Goal: Task Accomplishment & Management: Manage account settings

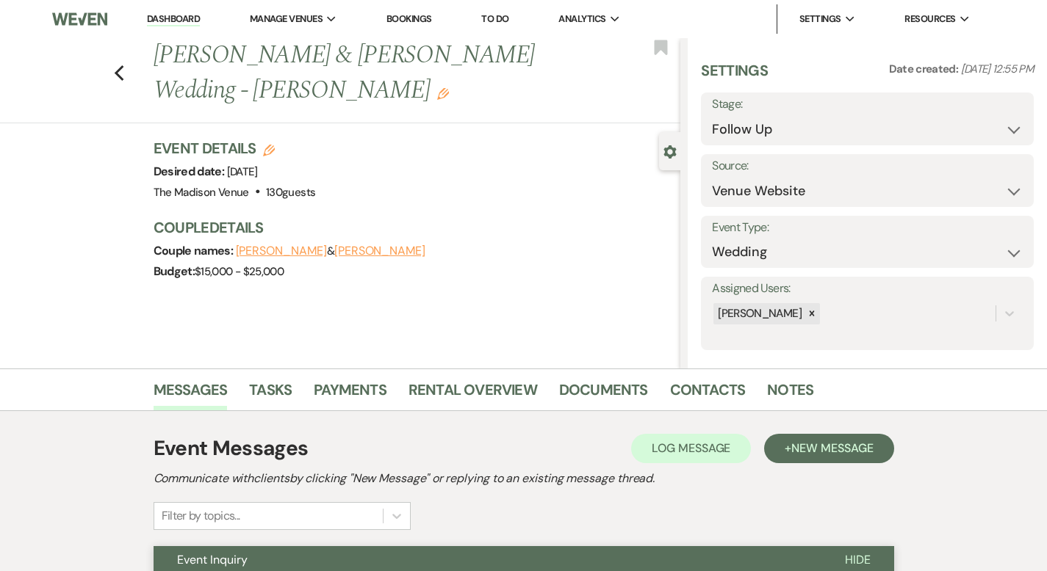
select select "9"
select select "5"
click at [188, 13] on link "Dashboard" at bounding box center [173, 19] width 53 height 14
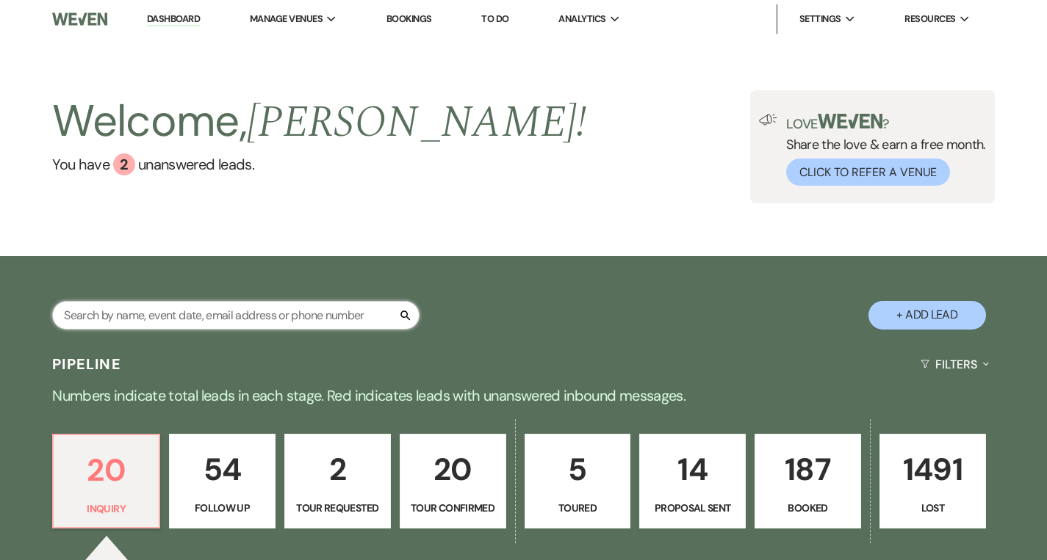
click at [222, 313] on input "text" at bounding box center [235, 315] width 367 height 29
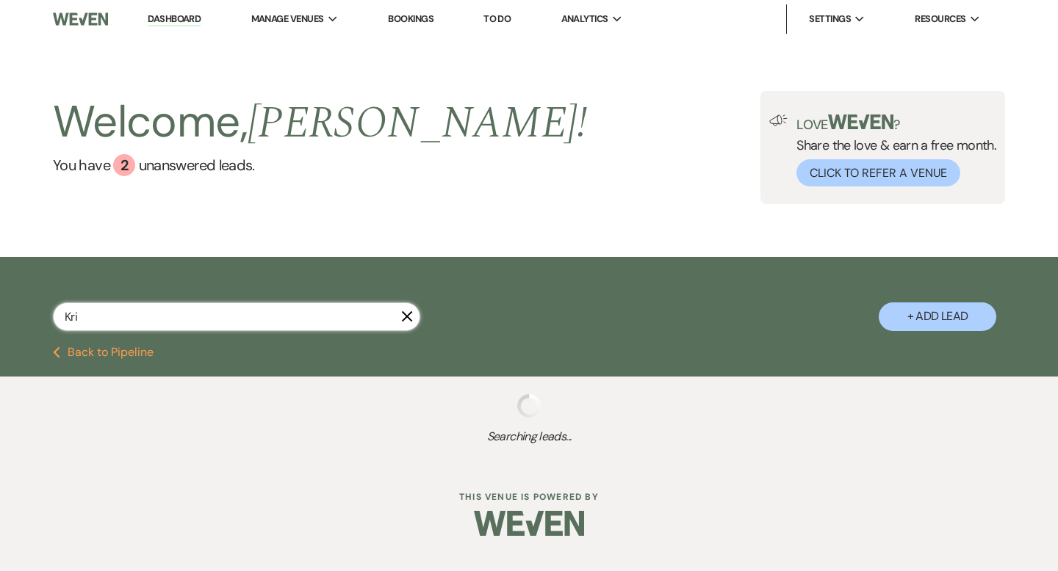
type input "[PERSON_NAME]"
select select "4"
select select "9"
select select "8"
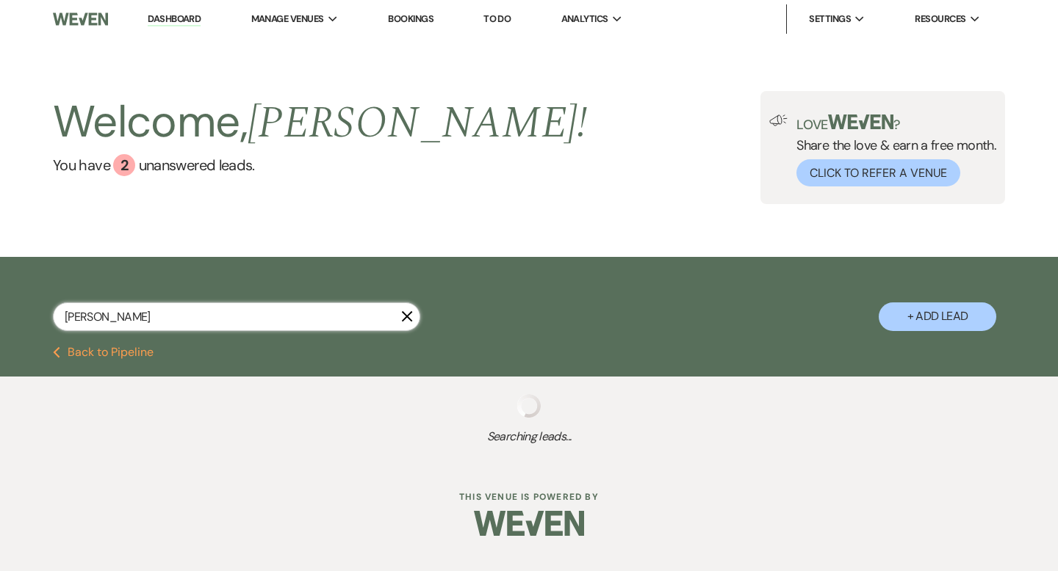
select select "5"
select select "8"
select select "5"
select select "8"
select select "5"
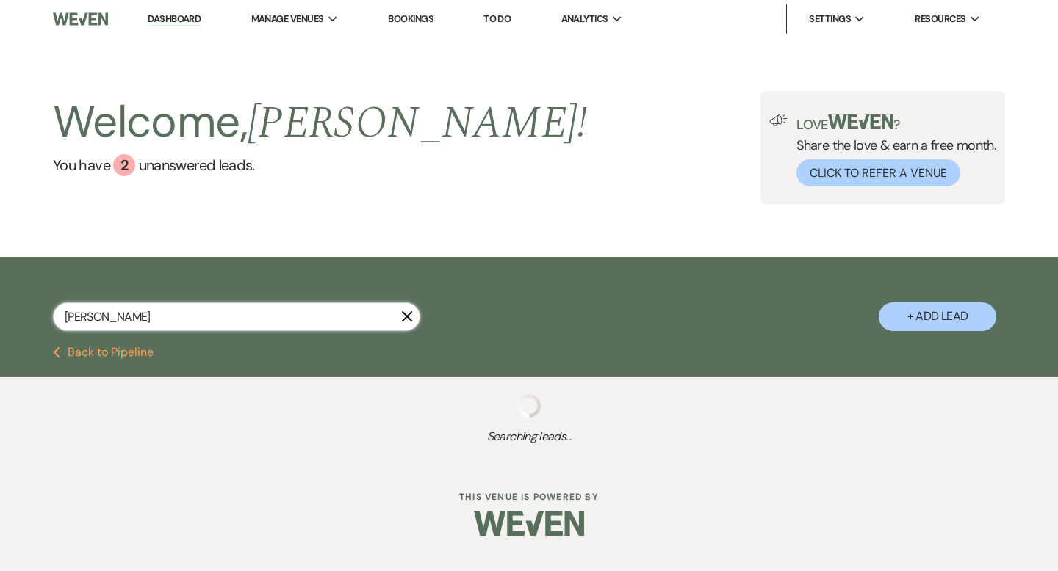
select select "8"
select select "5"
select select "8"
select select "5"
select select "8"
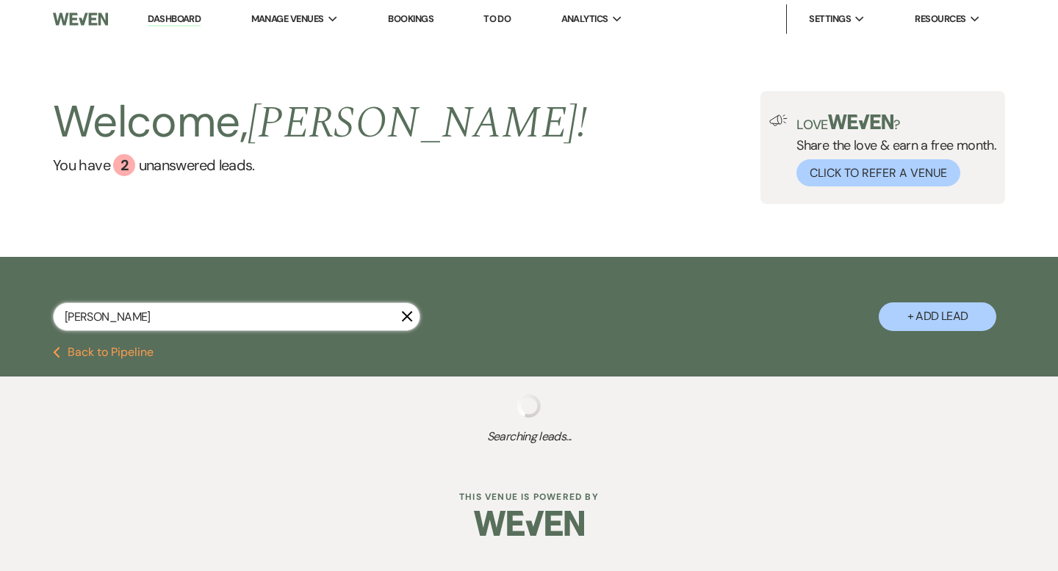
select select "5"
select select "8"
select select "1"
select select "8"
select select "5"
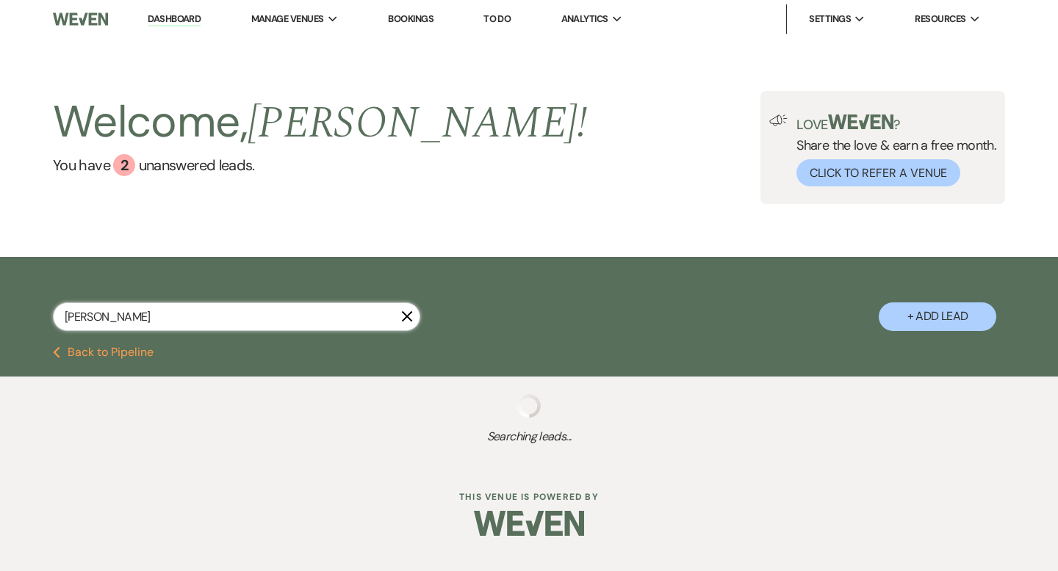
select select "8"
select select "4"
select select "8"
select select "3"
select select "8"
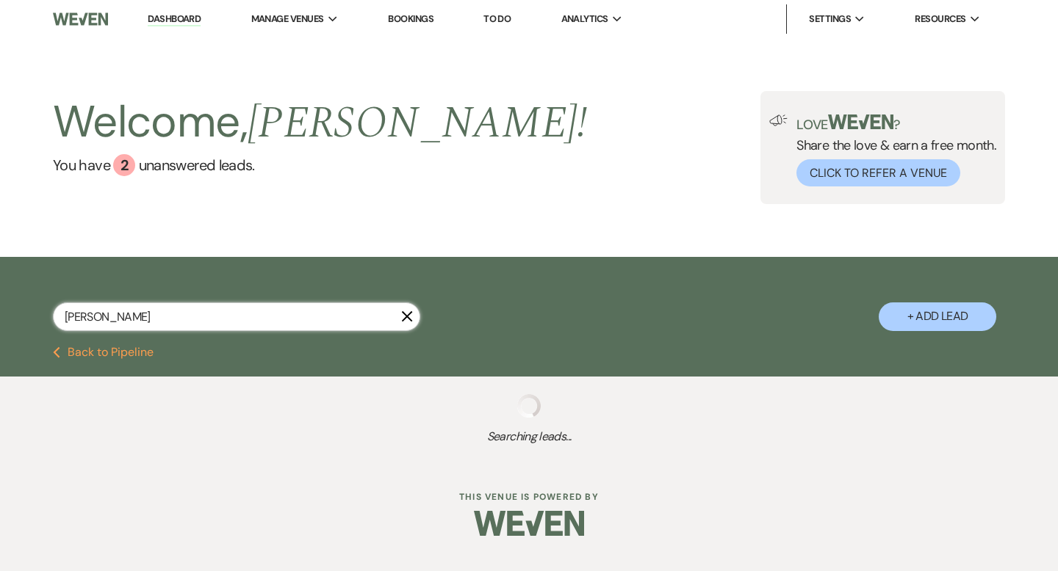
select select "8"
select select "5"
select select "8"
select select "5"
select select "8"
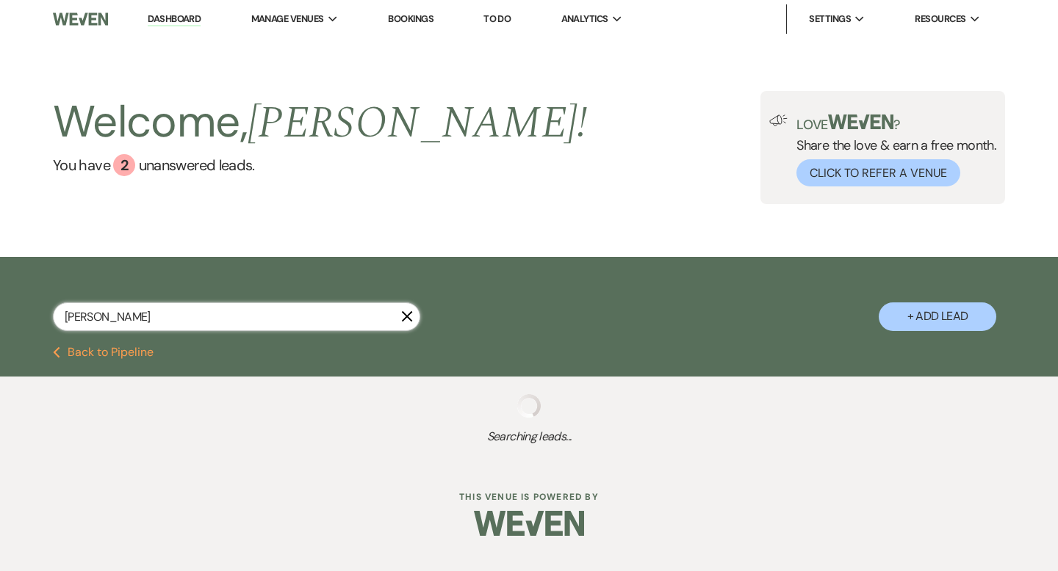
select select "5"
select select "8"
select select "1"
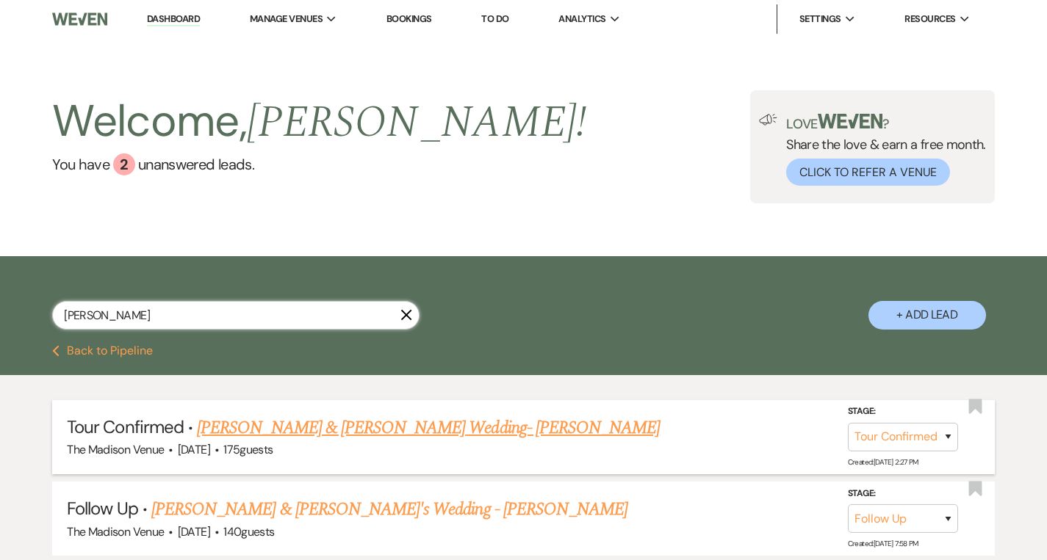
type input "[PERSON_NAME]"
click at [273, 430] on link "[PERSON_NAME] & [PERSON_NAME] Wedding- [PERSON_NAME]" at bounding box center [428, 428] width 463 height 26
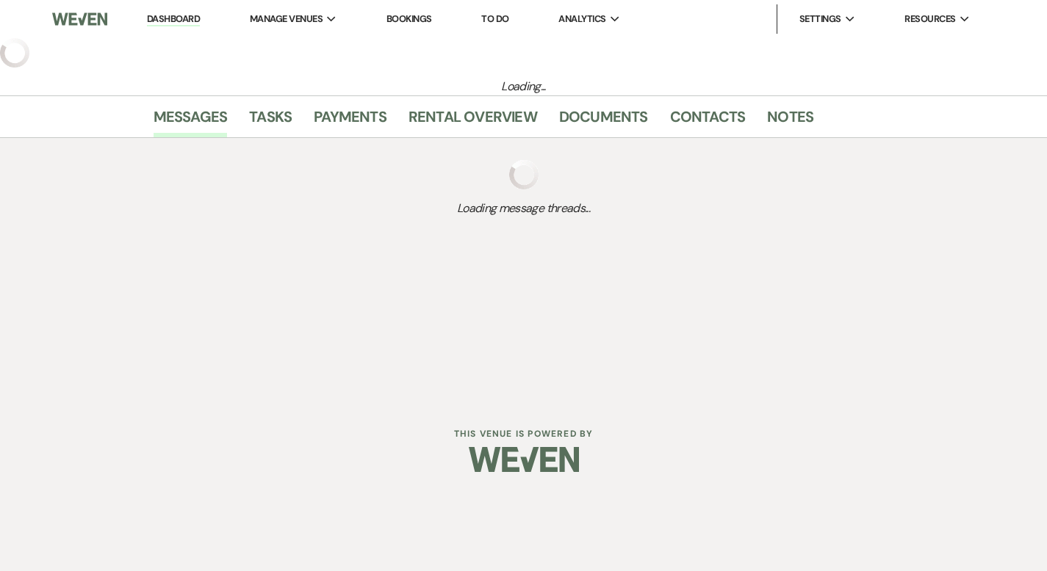
select select "4"
select select "5"
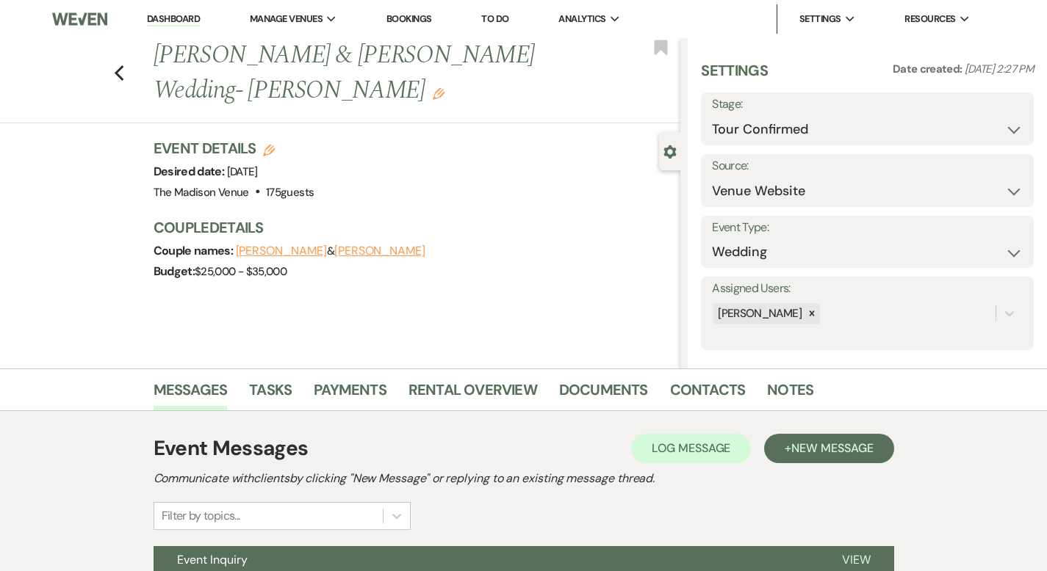
click at [263, 145] on use "button" at bounding box center [269, 151] width 12 height 12
select select "775"
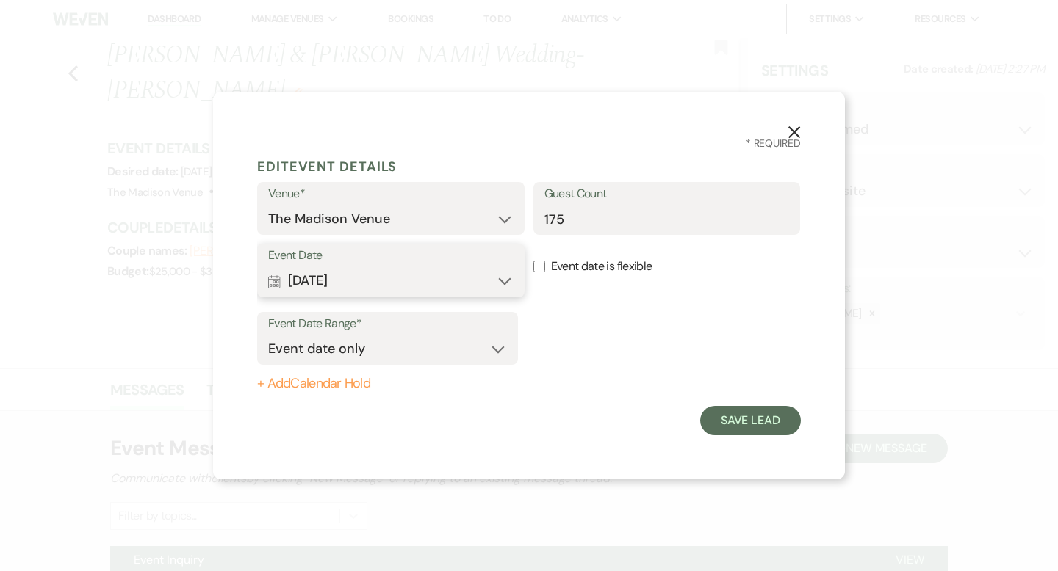
click at [446, 281] on button "Calendar [DATE] Expand" at bounding box center [390, 281] width 245 height 29
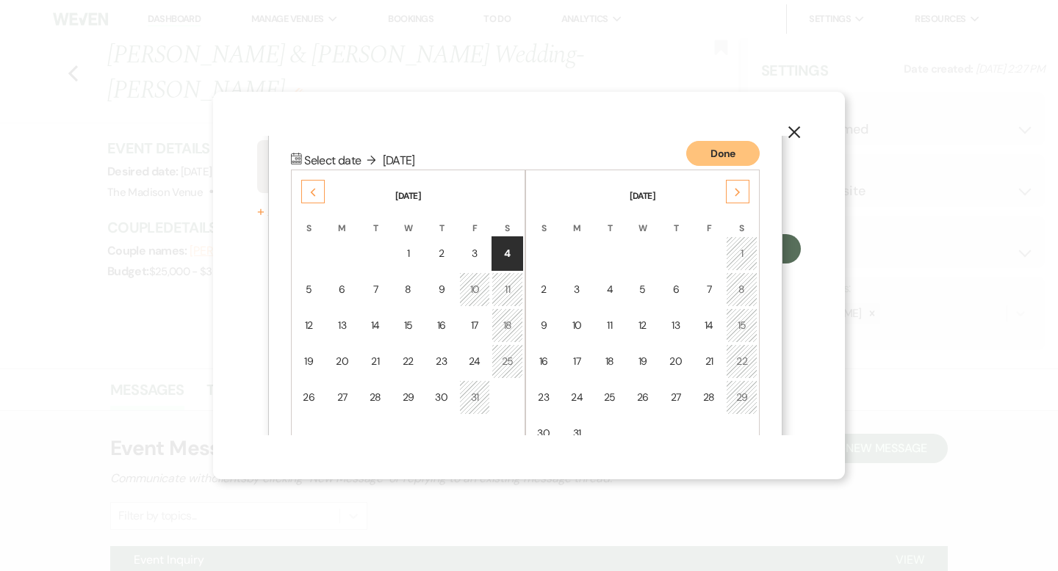
scroll to position [188, 0]
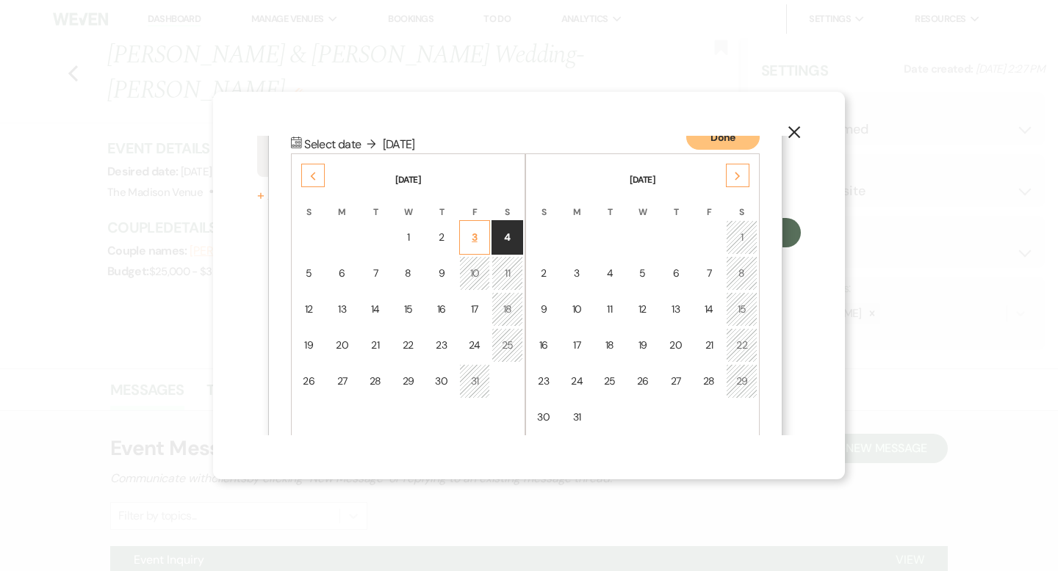
click at [474, 231] on div "3" at bounding box center [475, 237] width 12 height 15
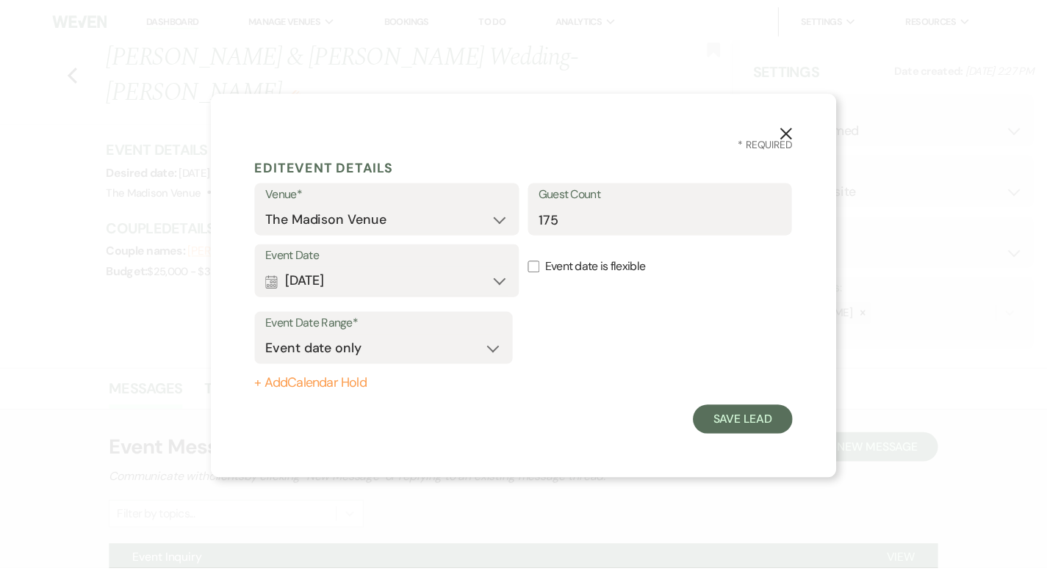
scroll to position [0, 0]
click at [765, 420] on button "Save Lead" at bounding box center [750, 420] width 101 height 29
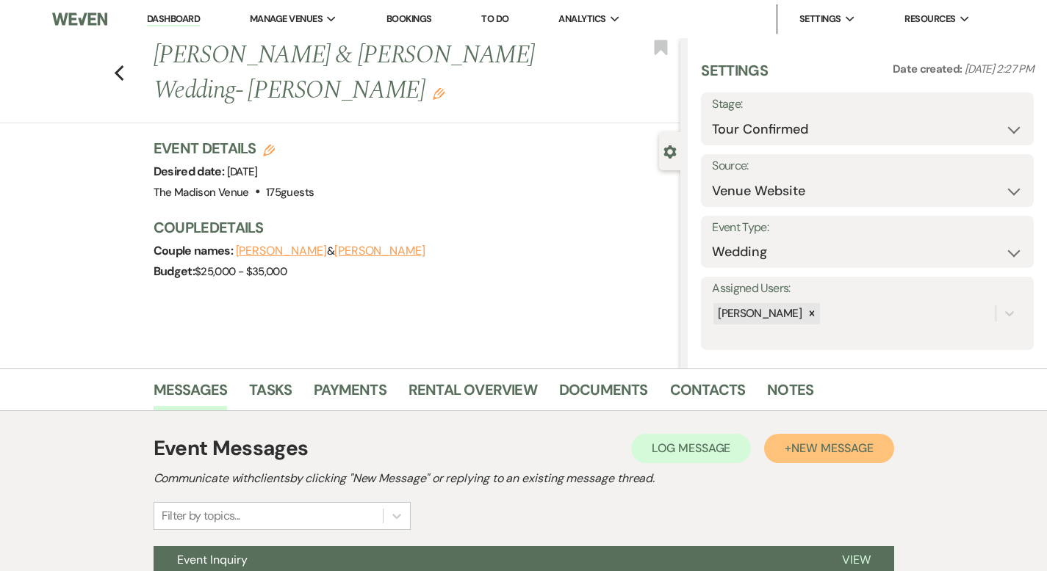
click at [862, 448] on span "New Message" at bounding box center [832, 448] width 82 height 15
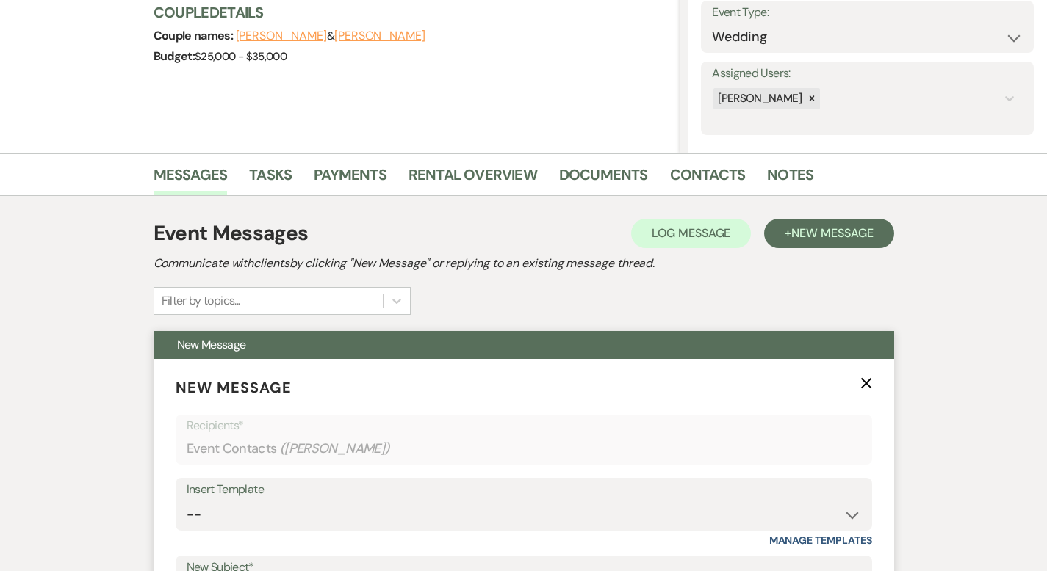
click at [872, 378] on icon "X" at bounding box center [866, 384] width 12 height 12
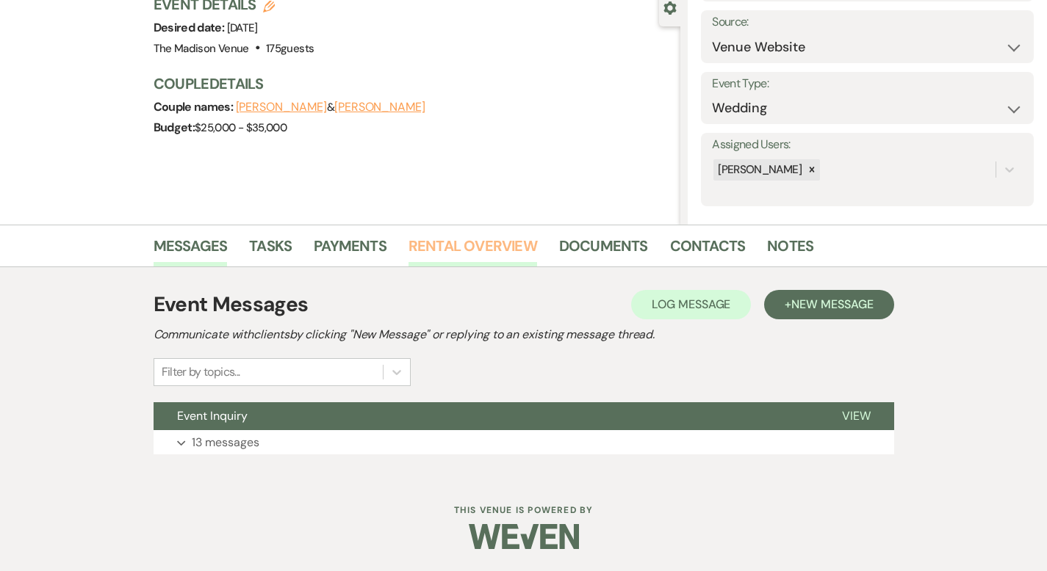
click at [442, 242] on link "Rental Overview" at bounding box center [472, 250] width 129 height 32
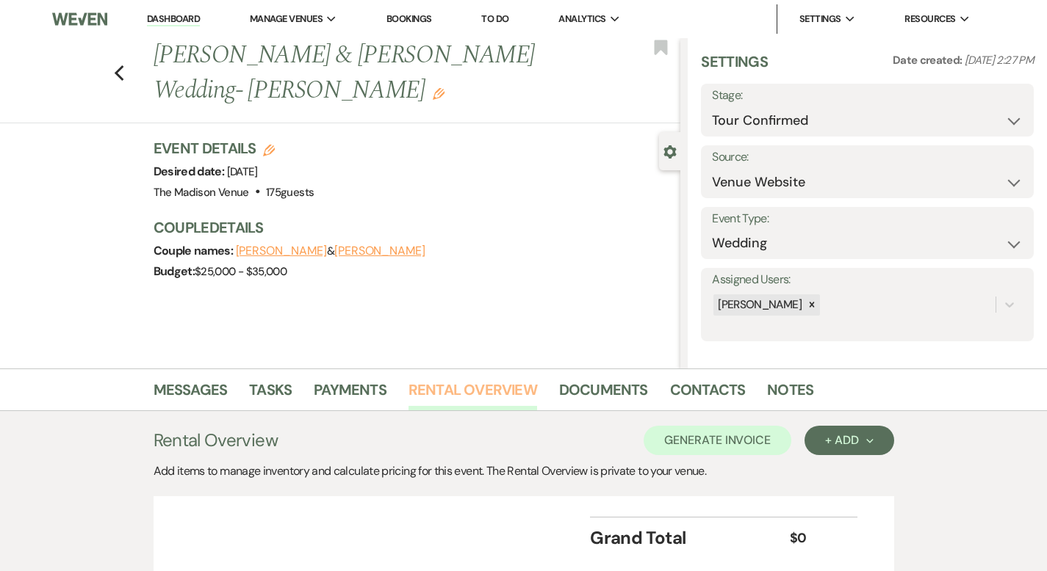
scroll to position [12, 0]
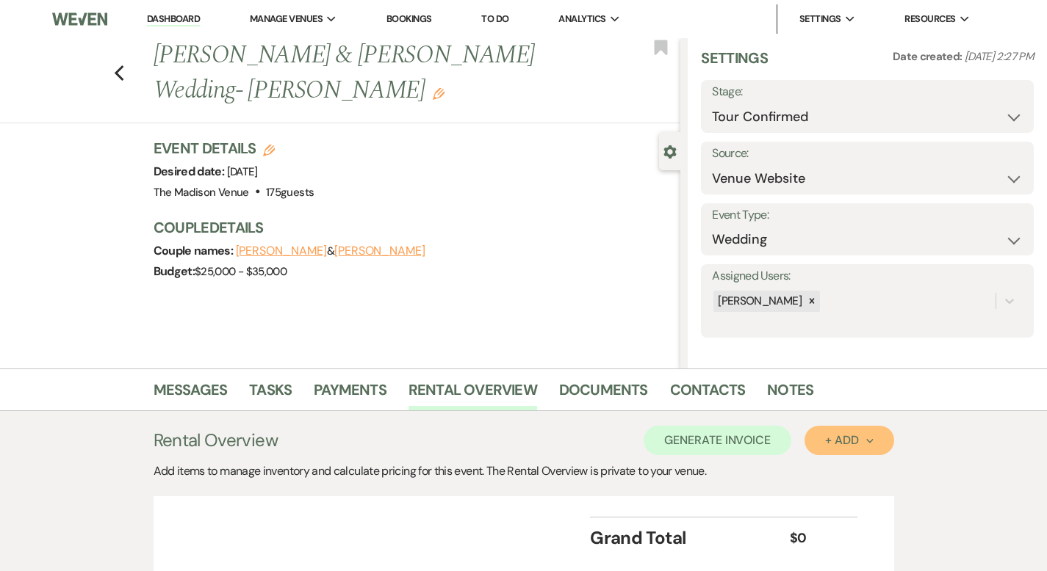
click at [873, 444] on div "+ Add Next" at bounding box center [849, 441] width 48 height 12
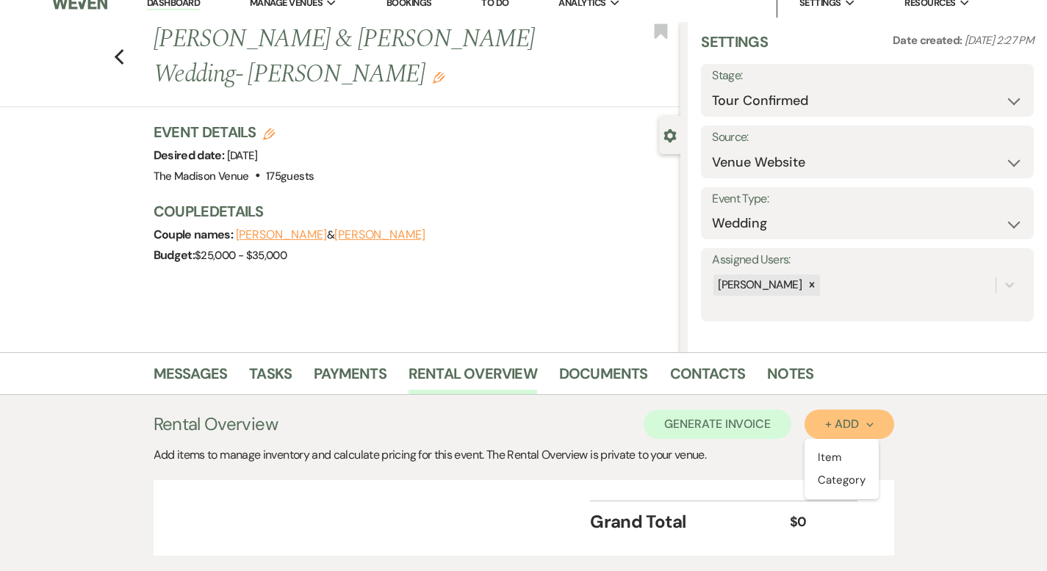
scroll to position [37, 0]
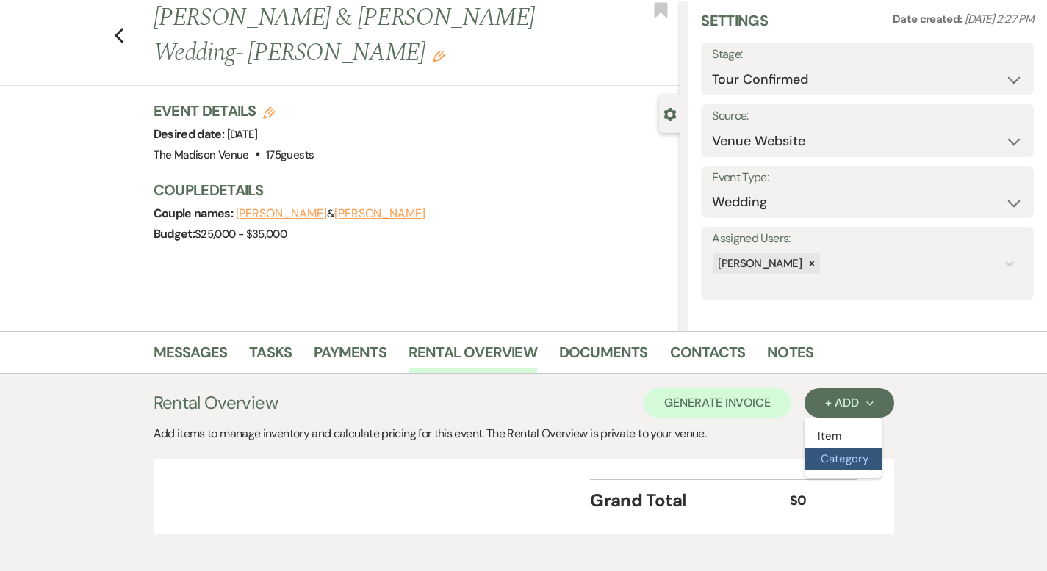
click at [881, 462] on button "Category" at bounding box center [842, 459] width 77 height 23
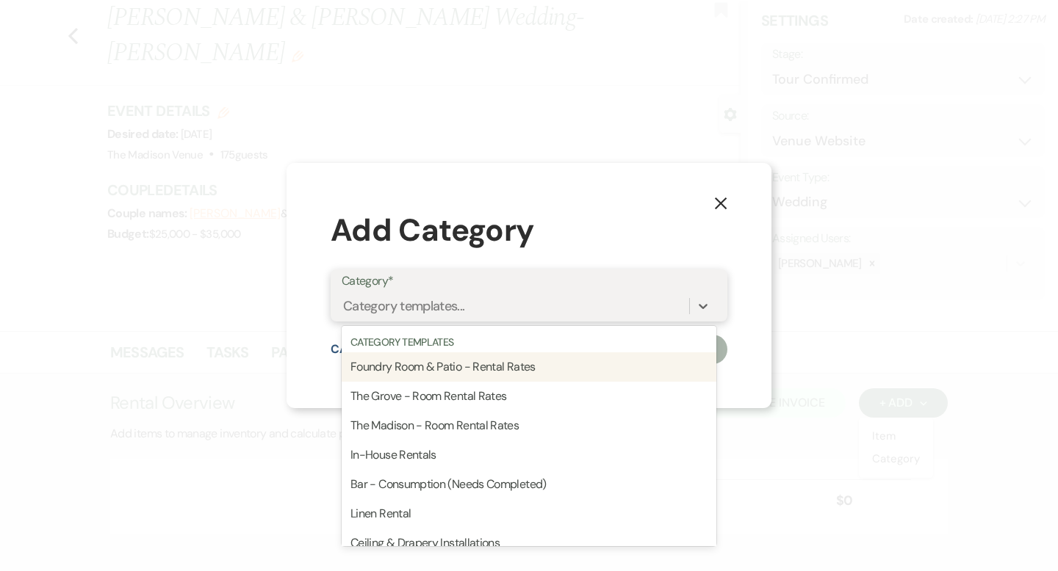
click at [682, 302] on div "Category templates..." at bounding box center [515, 306] width 347 height 26
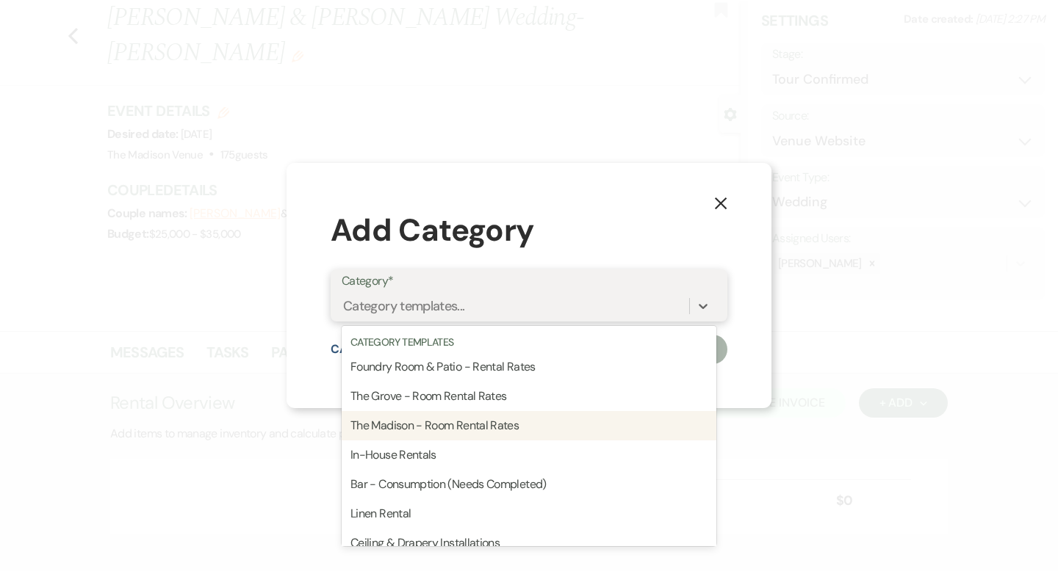
click at [602, 430] on div "The Madison - Room Rental Rates" at bounding box center [529, 425] width 375 height 29
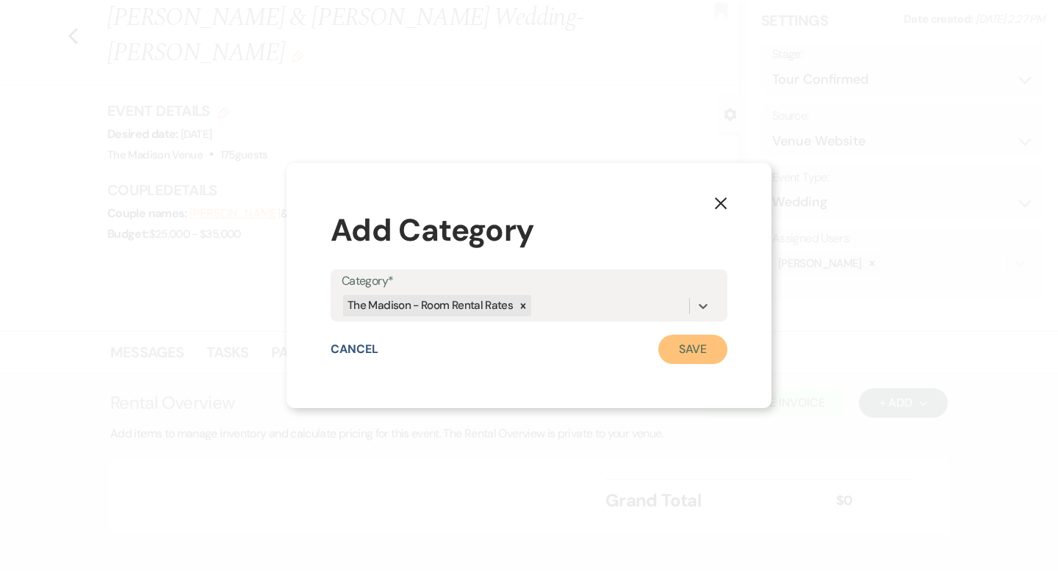
click at [718, 347] on button "Save" at bounding box center [692, 349] width 69 height 29
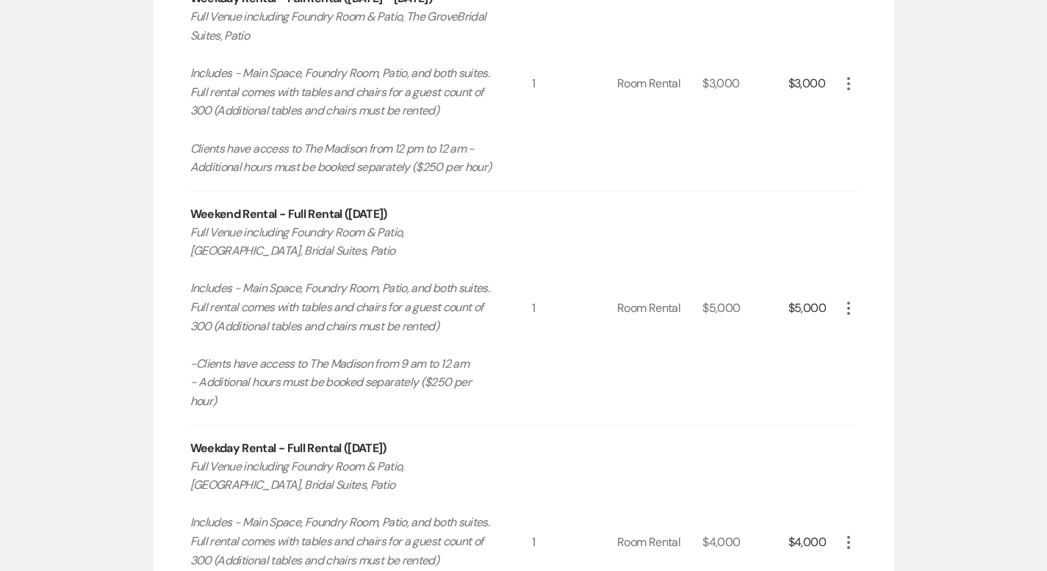
scroll to position [595, 0]
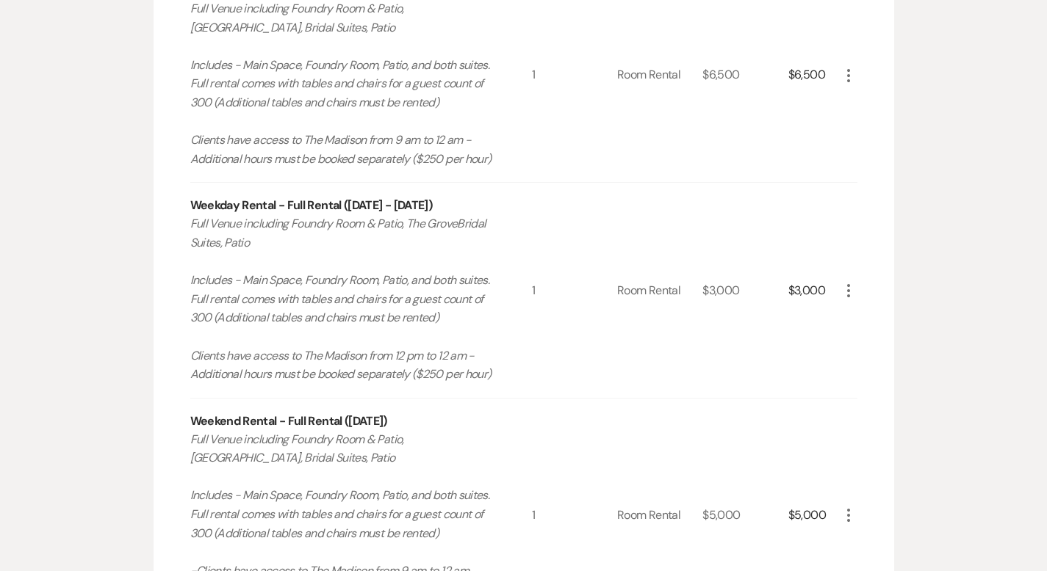
click at [857, 76] on icon "More" at bounding box center [848, 76] width 18 height 18
click at [919, 131] on button "X Delete" at bounding box center [878, 127] width 79 height 24
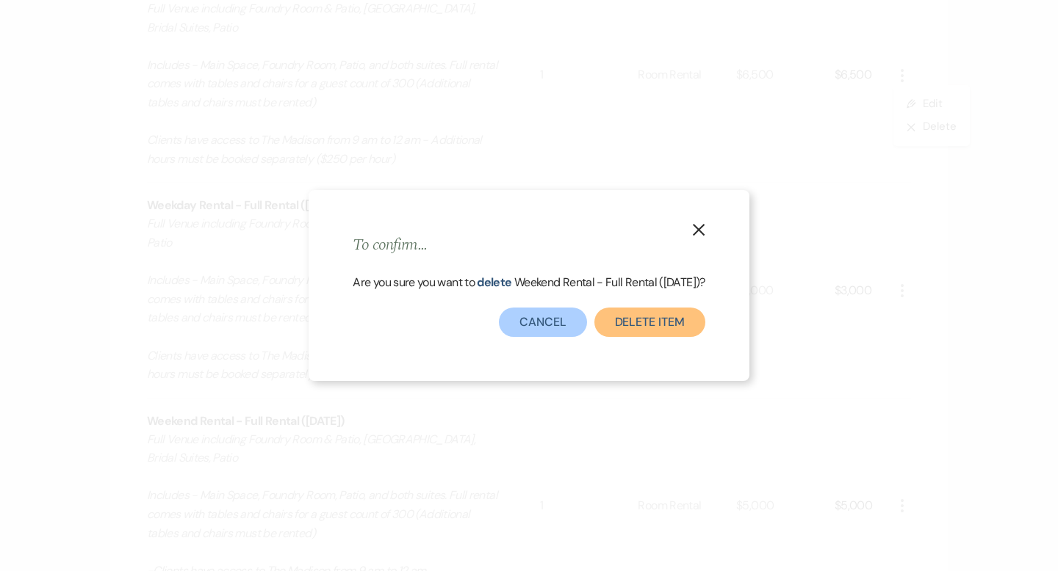
click at [638, 335] on button "Delete Item" at bounding box center [649, 322] width 111 height 29
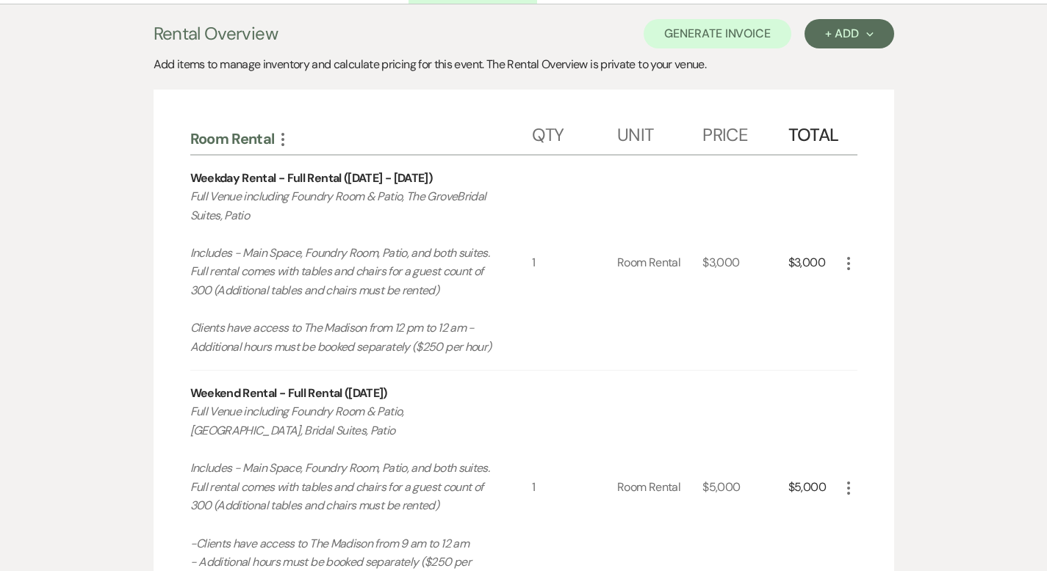
scroll to position [406, 0]
click at [857, 264] on icon "More" at bounding box center [848, 265] width 18 height 18
click at [917, 309] on button "X Delete" at bounding box center [878, 316] width 79 height 24
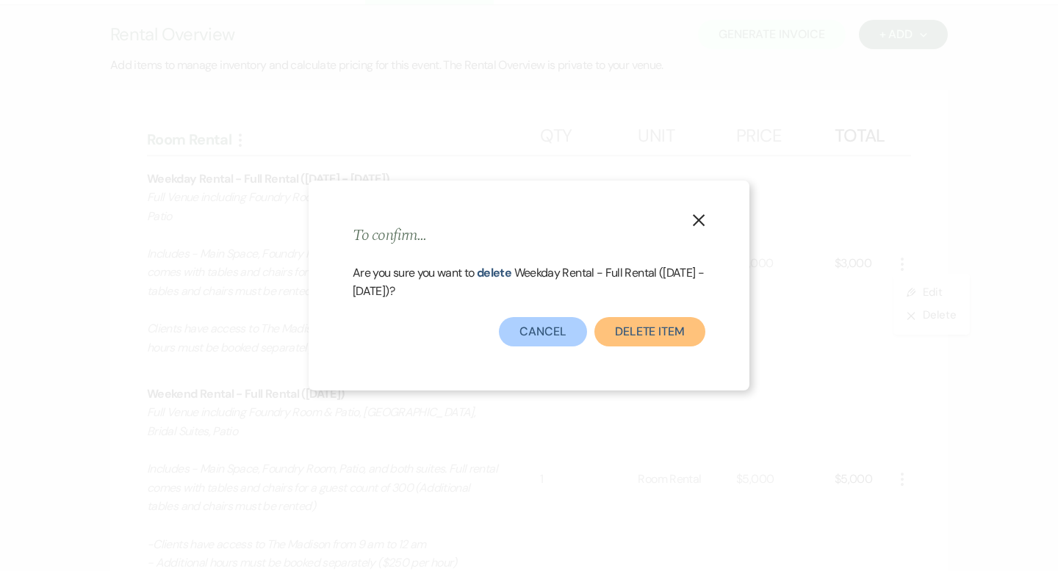
click at [665, 324] on button "Delete Item" at bounding box center [649, 331] width 111 height 29
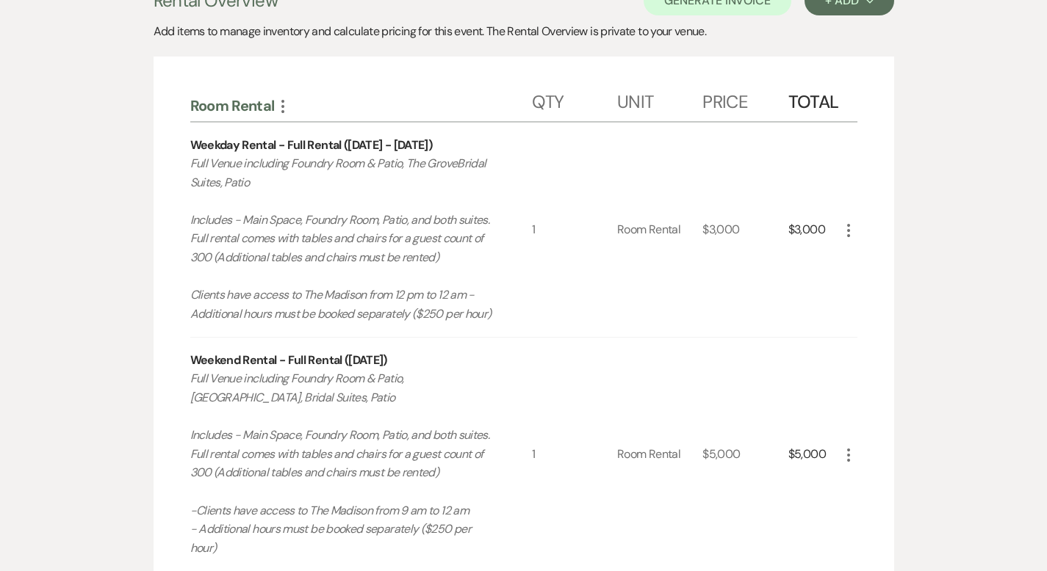
scroll to position [444, 0]
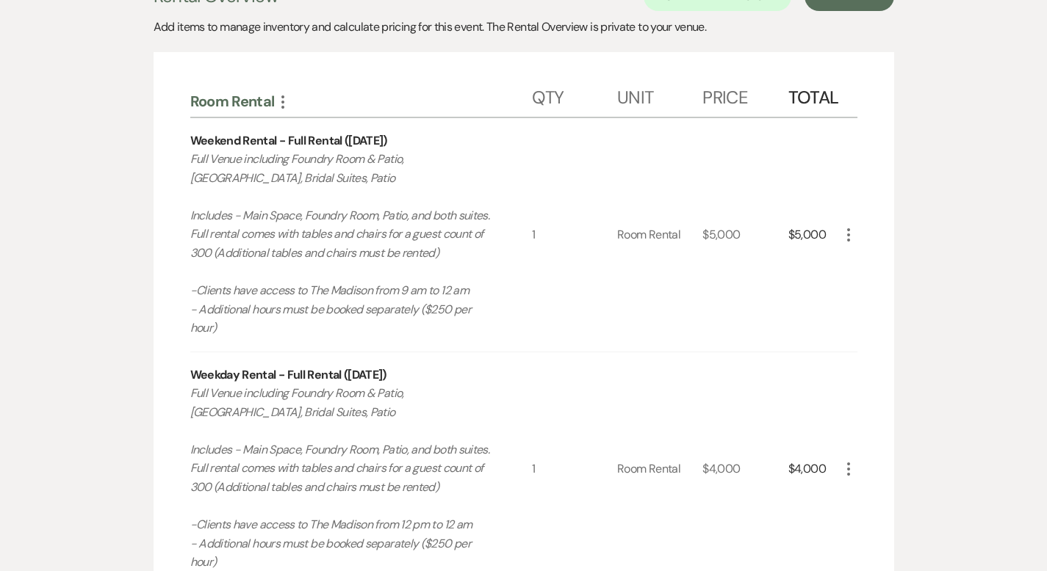
click at [857, 461] on icon "More" at bounding box center [848, 470] width 18 height 18
click at [919, 510] on button "X Delete" at bounding box center [878, 522] width 79 height 24
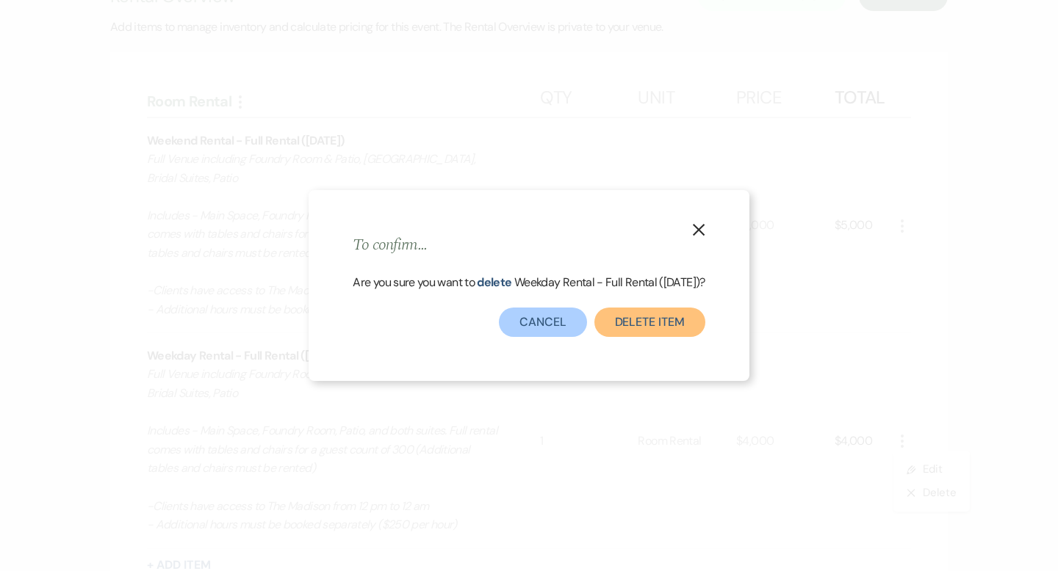
click at [650, 337] on button "Delete Item" at bounding box center [649, 322] width 111 height 29
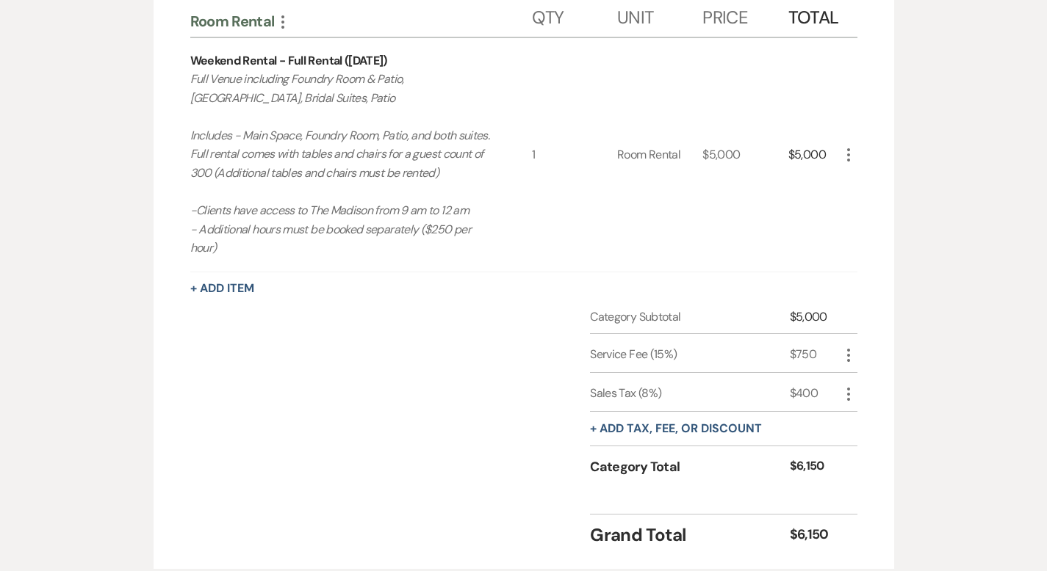
scroll to position [612, 0]
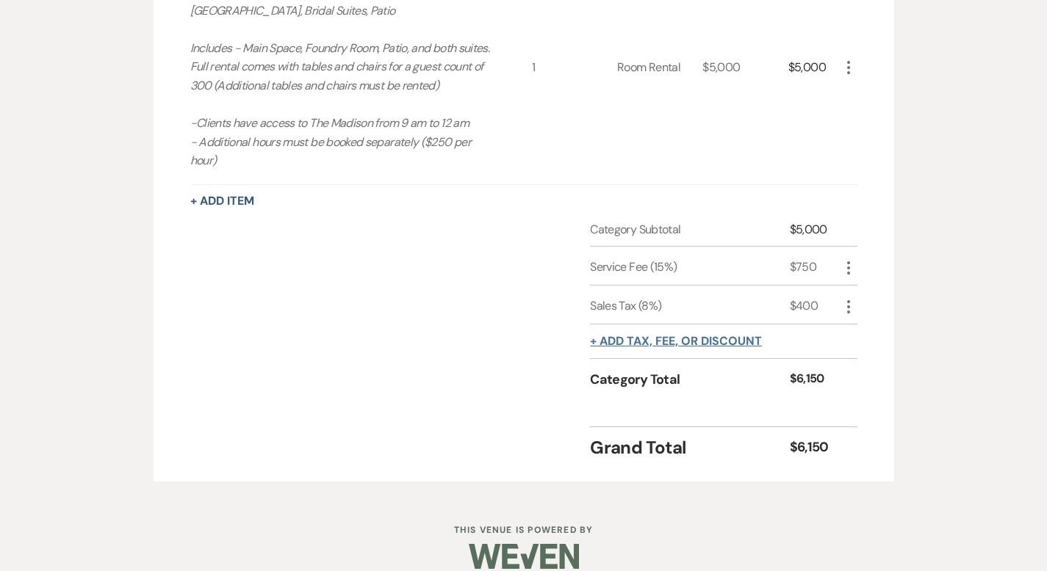
click at [686, 336] on button "+ Add tax, fee, or discount" at bounding box center [676, 342] width 172 height 12
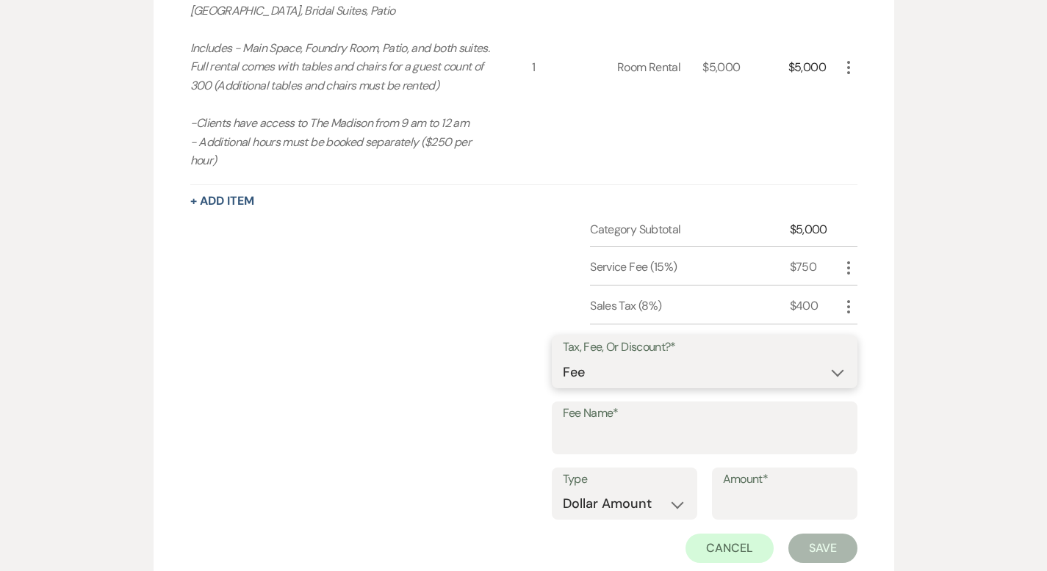
click at [686, 358] on select "Fee Discount Tax" at bounding box center [705, 372] width 284 height 29
select select "2"
click at [679, 425] on input "Fee Name*" at bounding box center [705, 439] width 284 height 29
type input "Medical Professional"
click at [894, 405] on div "Room Rental More Qty Unit Price Total Weekend Rental - Full Rental ([DATE]) Ful…" at bounding box center [524, 291] width 740 height 813
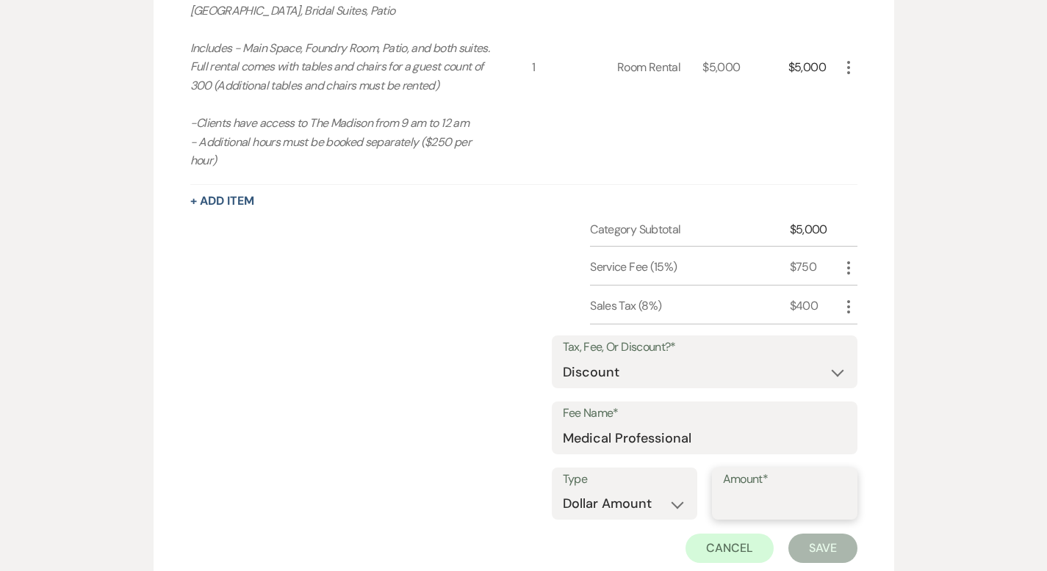
click at [804, 496] on input "Amount*" at bounding box center [784, 504] width 123 height 29
click at [668, 490] on select "Dollar Amount Percentage" at bounding box center [624, 504] width 123 height 29
select select "false"
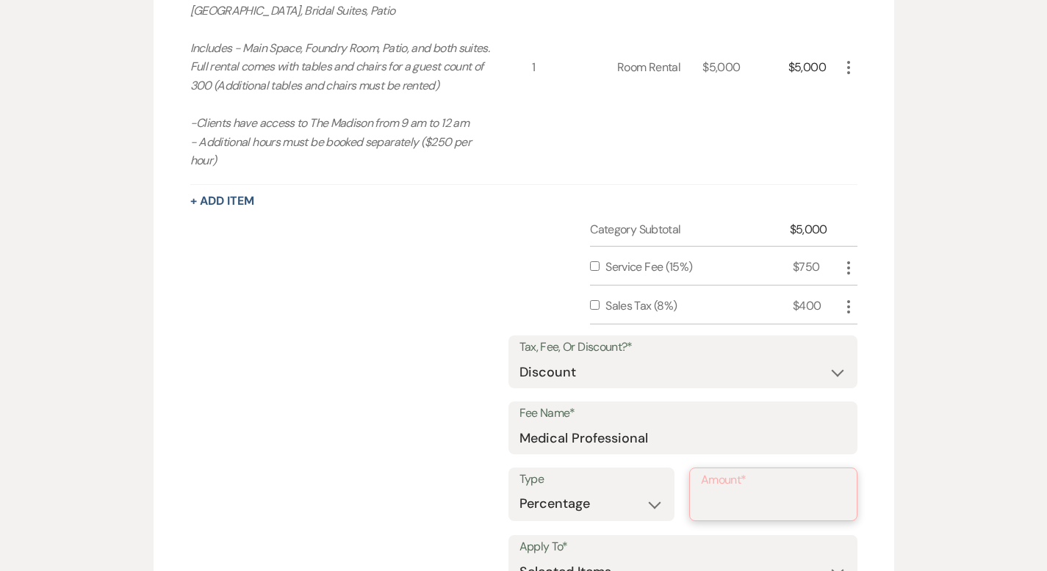
click at [815, 491] on input "Amount*" at bounding box center [773, 505] width 145 height 29
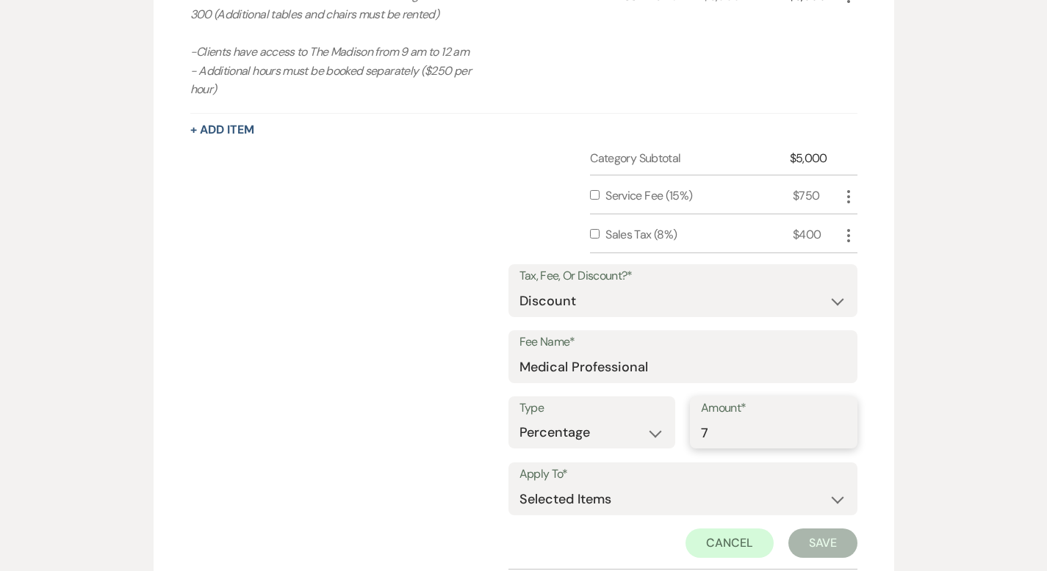
scroll to position [721, 0]
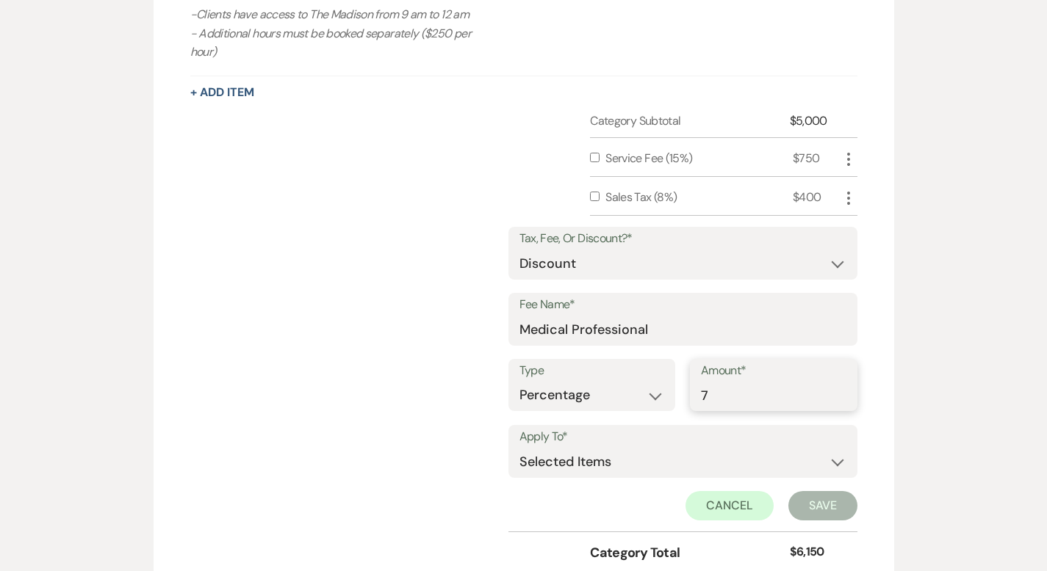
type input "7"
click at [762, 447] on select "Selected Items Category Subtotal (before all Taxes/Fees/Discounts) Category Tot…" at bounding box center [682, 461] width 327 height 29
select select "1"
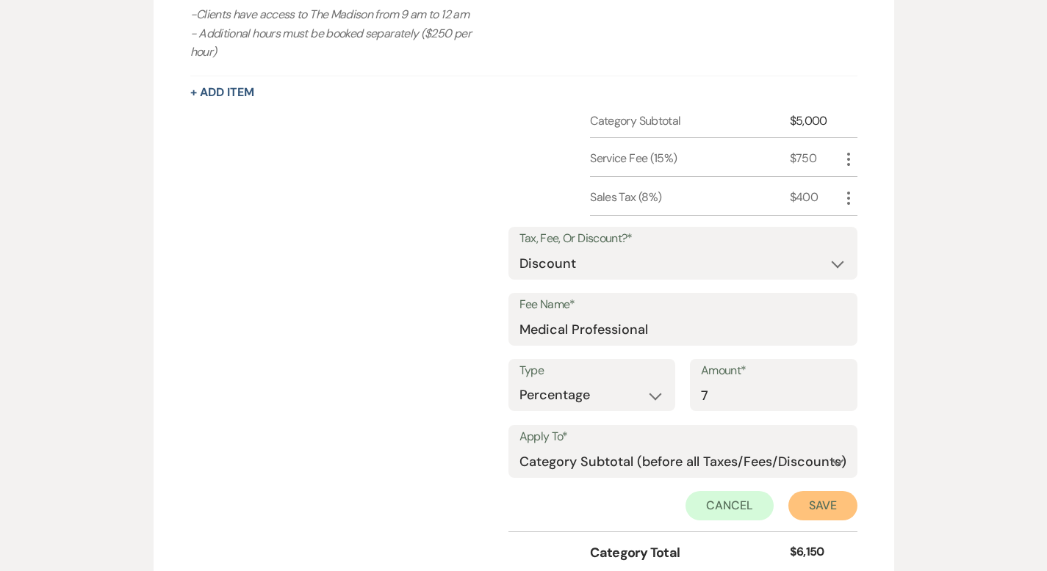
click at [857, 491] on button "Save" at bounding box center [822, 505] width 69 height 29
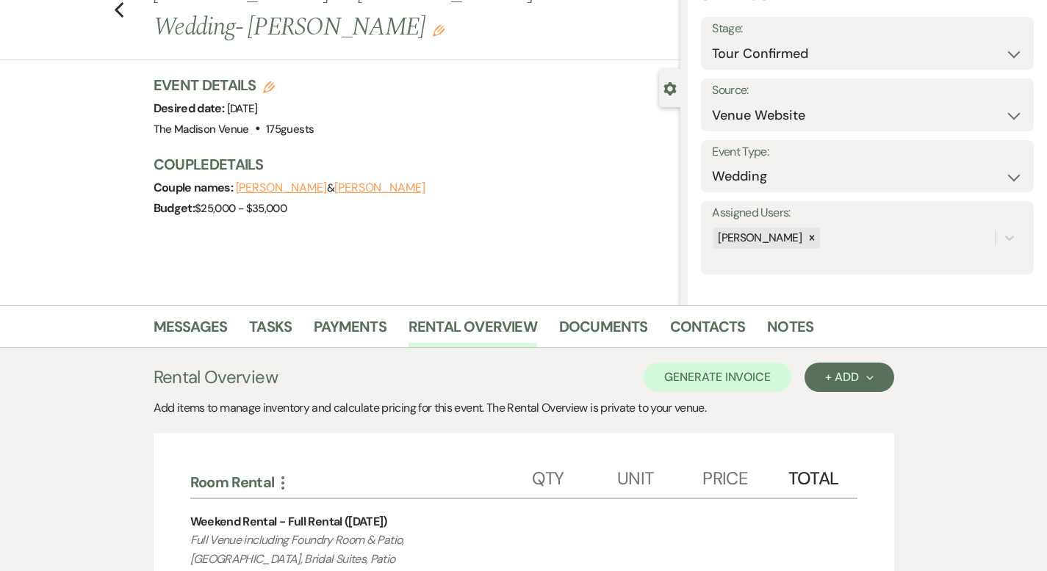
scroll to position [59, 0]
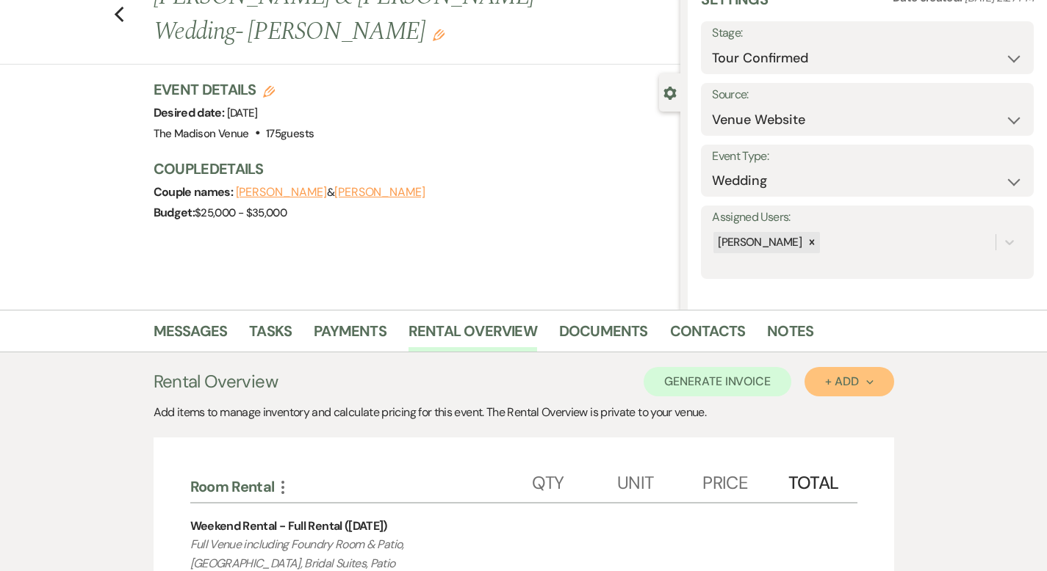
click at [873, 388] on div "+ Add Next" at bounding box center [849, 382] width 48 height 12
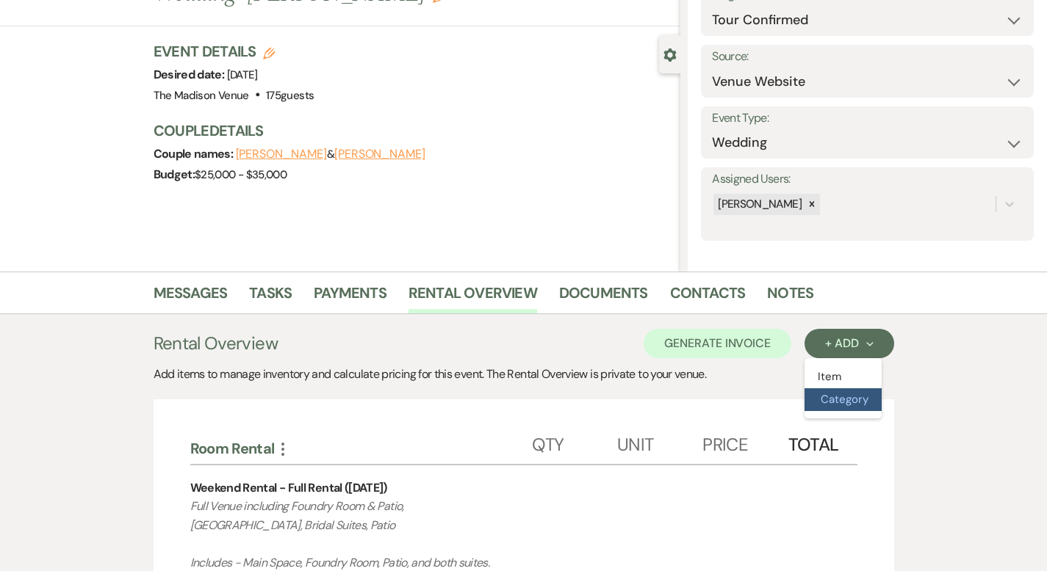
click at [881, 410] on button "Category" at bounding box center [842, 400] width 77 height 23
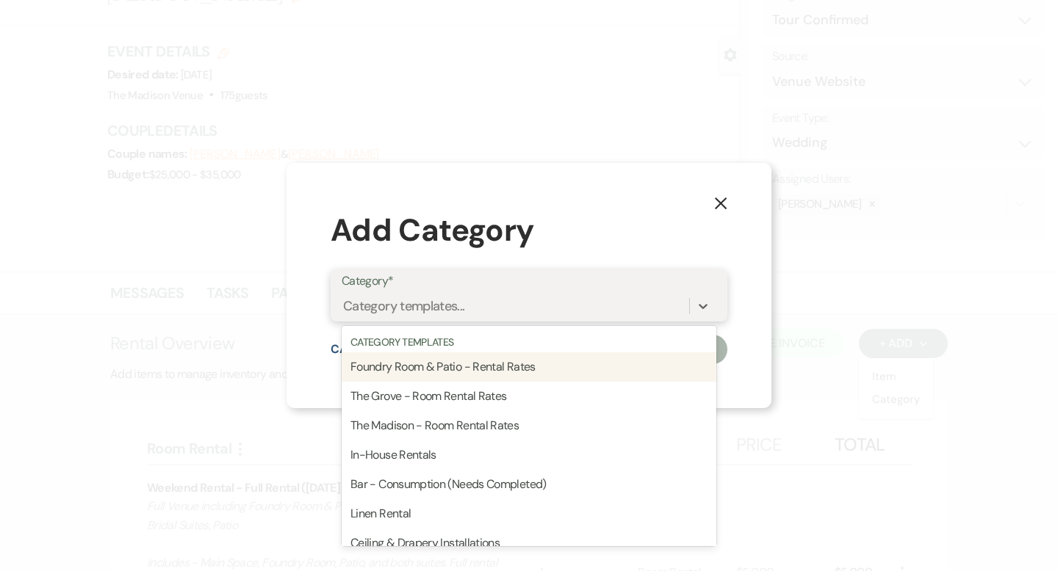
click at [589, 302] on div "Category templates..." at bounding box center [515, 306] width 347 height 26
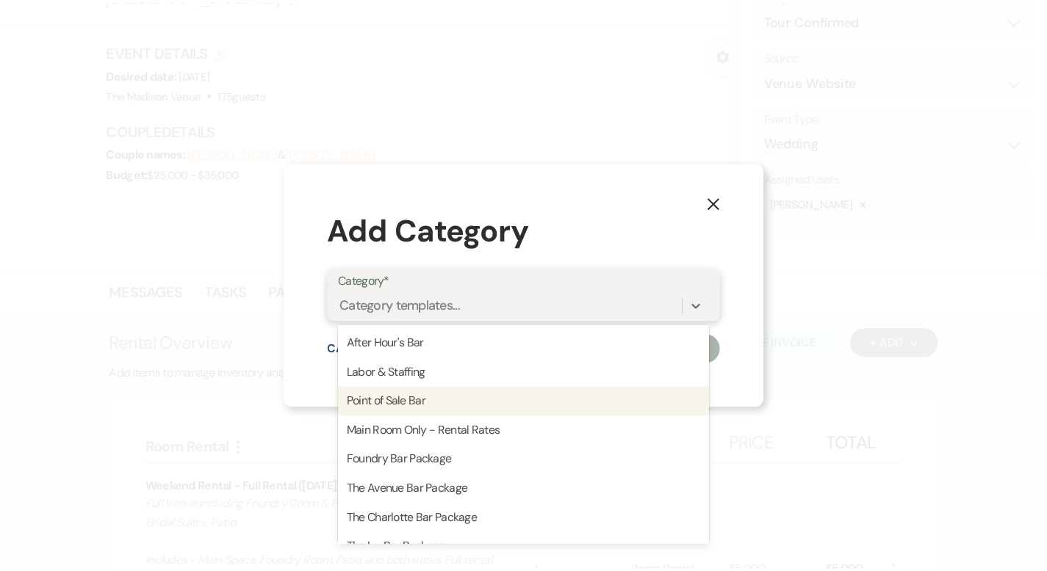
scroll to position [237, 0]
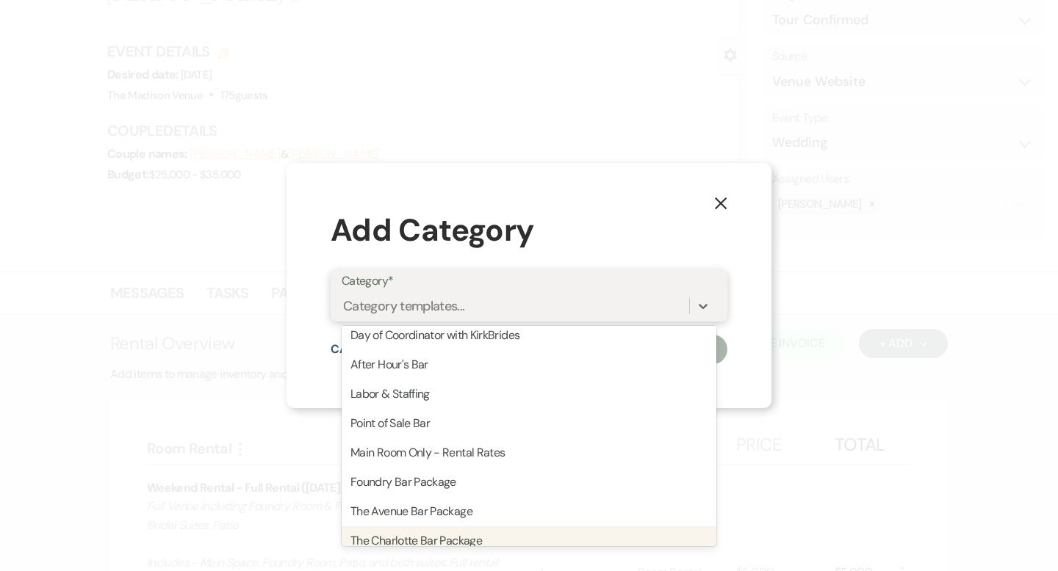
click at [533, 538] on div "The Charlotte Bar Package" at bounding box center [529, 541] width 375 height 29
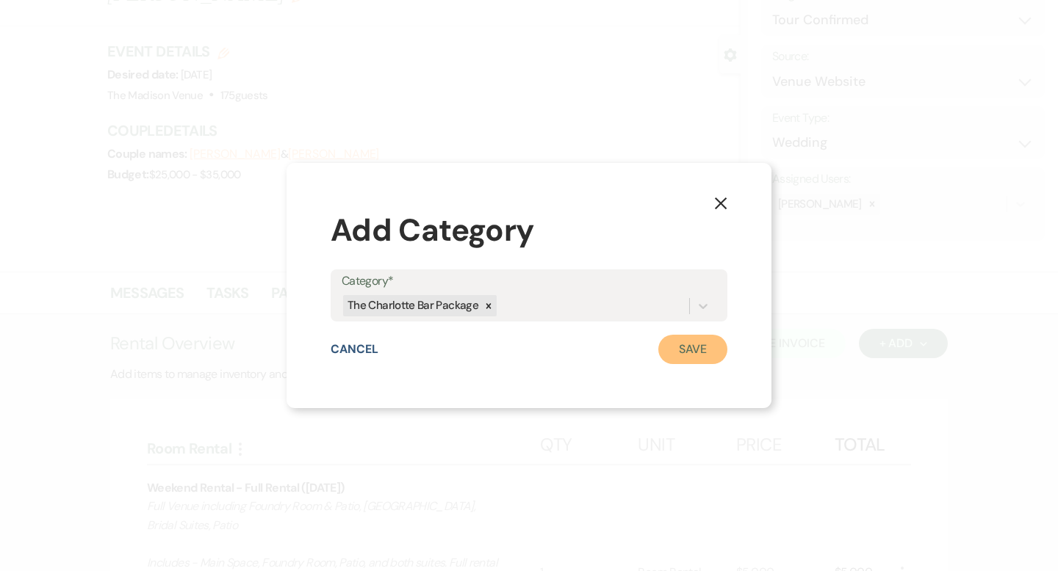
click at [685, 357] on button "Save" at bounding box center [692, 349] width 69 height 29
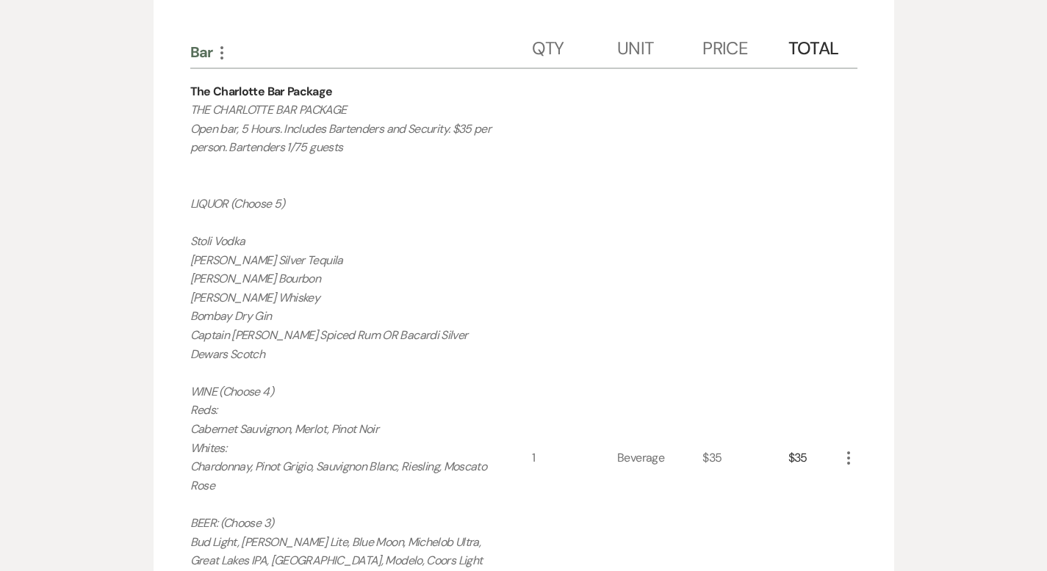
scroll to position [1011, 0]
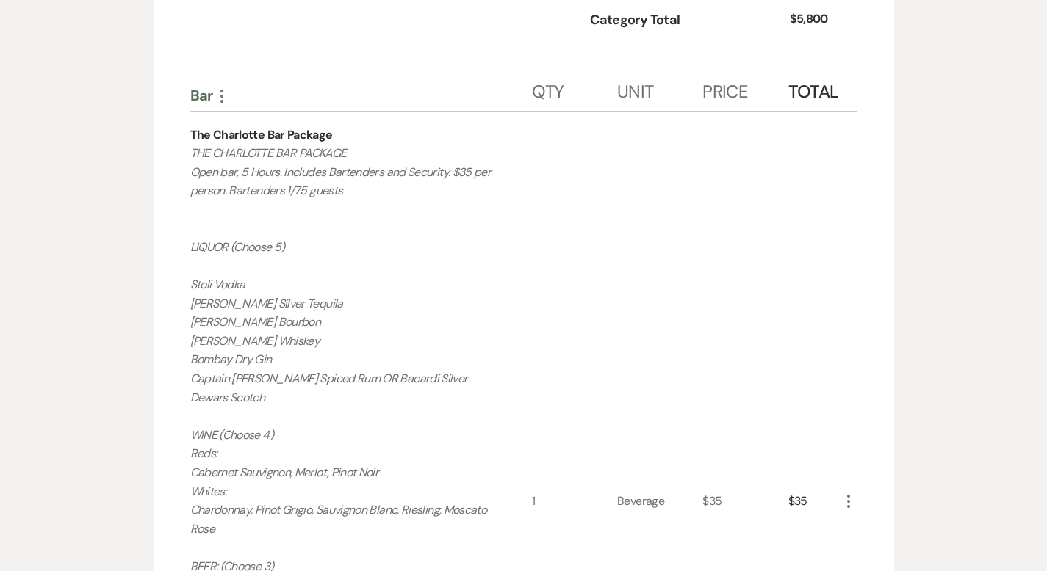
click at [850, 495] on use "button" at bounding box center [848, 501] width 3 height 13
click at [913, 519] on button "Pencil Edit" at bounding box center [877, 531] width 76 height 24
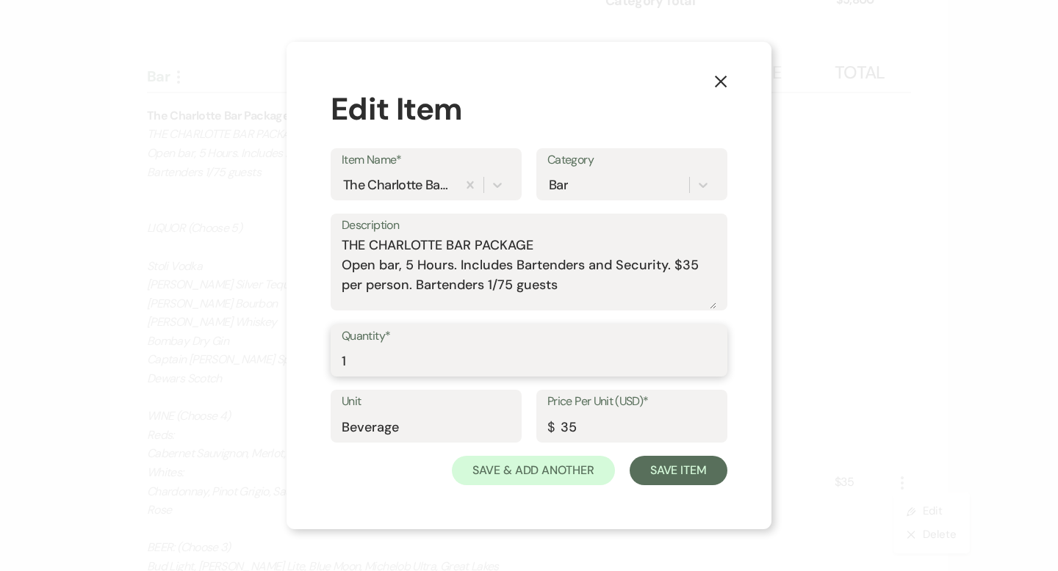
click at [438, 367] on input "1" at bounding box center [529, 361] width 375 height 29
drag, startPoint x: 415, startPoint y: 358, endPoint x: 405, endPoint y: 374, distance: 19.2
click at [408, 367] on input "160" at bounding box center [529, 361] width 375 height 29
click at [405, 374] on input "160" at bounding box center [529, 361] width 375 height 29
drag, startPoint x: 380, startPoint y: 361, endPoint x: 339, endPoint y: 359, distance: 41.2
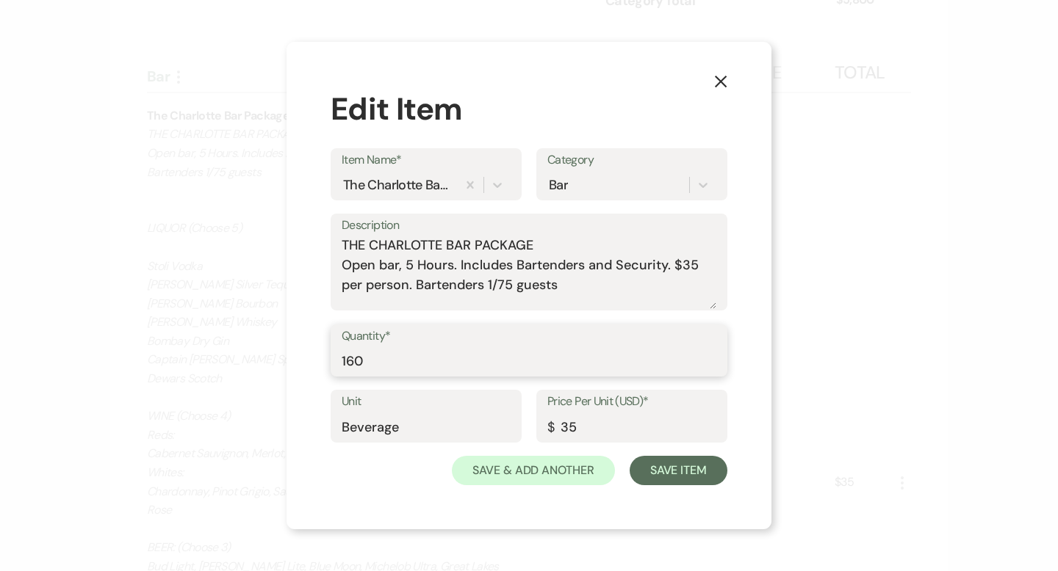
click at [339, 359] on div "Quantity* 160" at bounding box center [529, 351] width 397 height 53
type input "170"
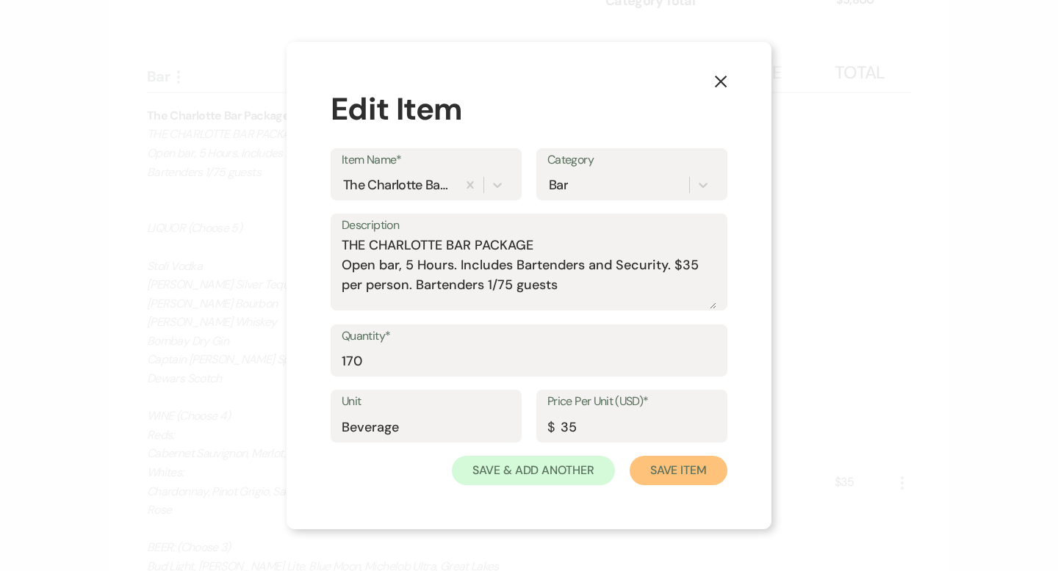
click at [674, 471] on button "Save Item" at bounding box center [678, 470] width 98 height 29
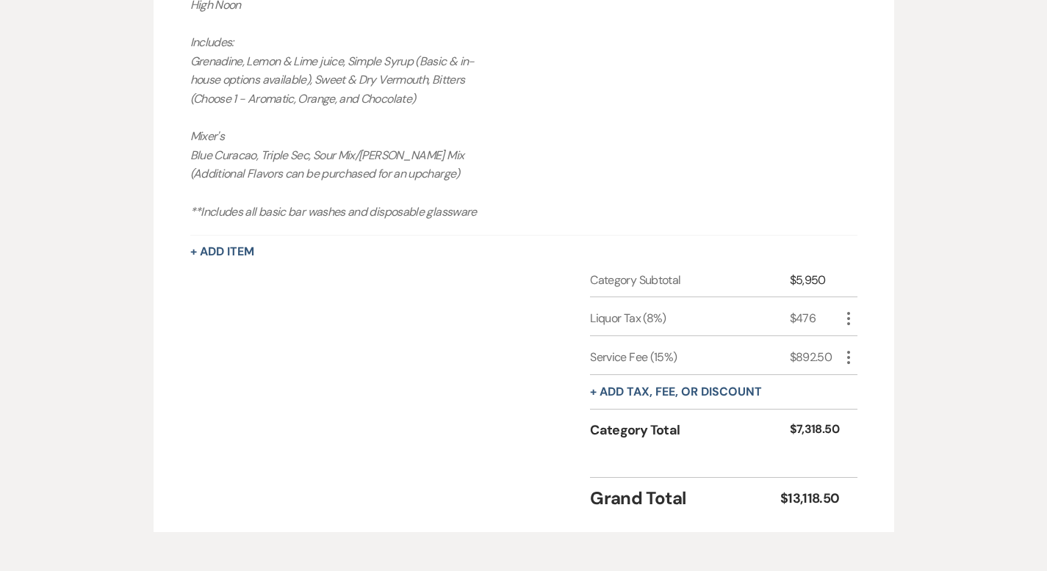
scroll to position [1716, 0]
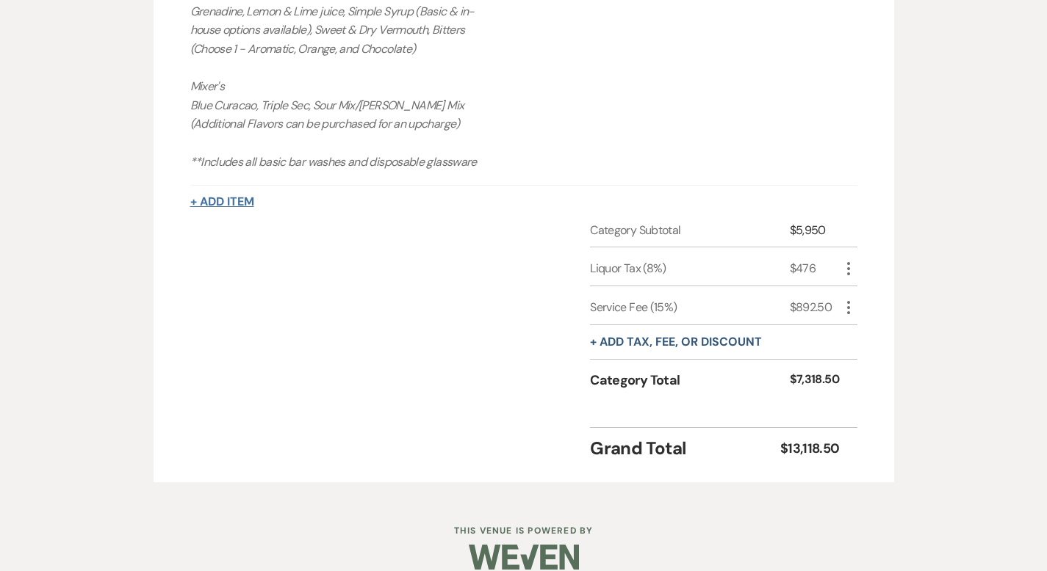
click at [190, 196] on button "+ Add Item" at bounding box center [222, 202] width 64 height 12
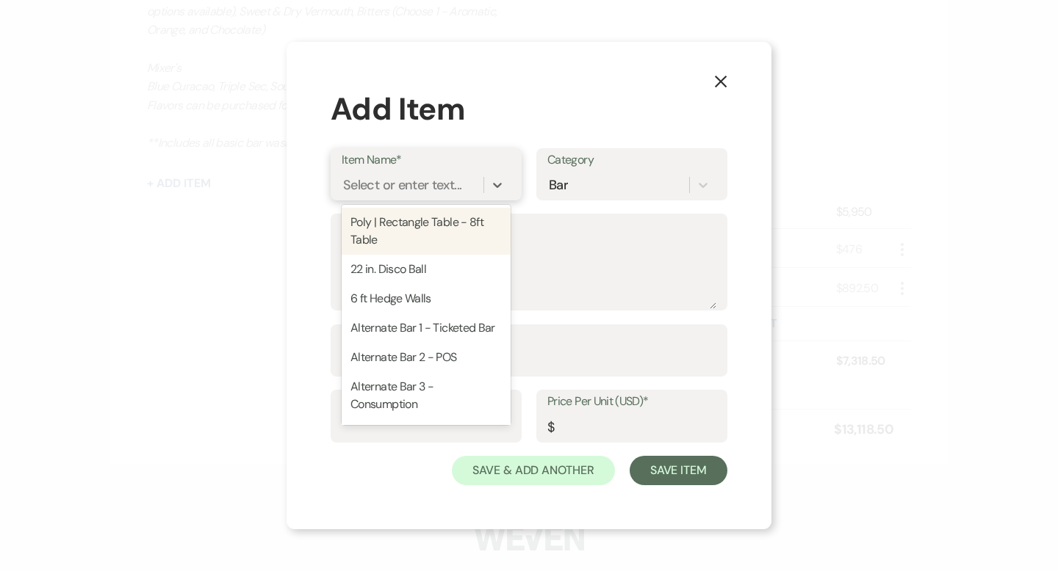
click at [392, 185] on div "Select or enter text..." at bounding box center [402, 185] width 118 height 20
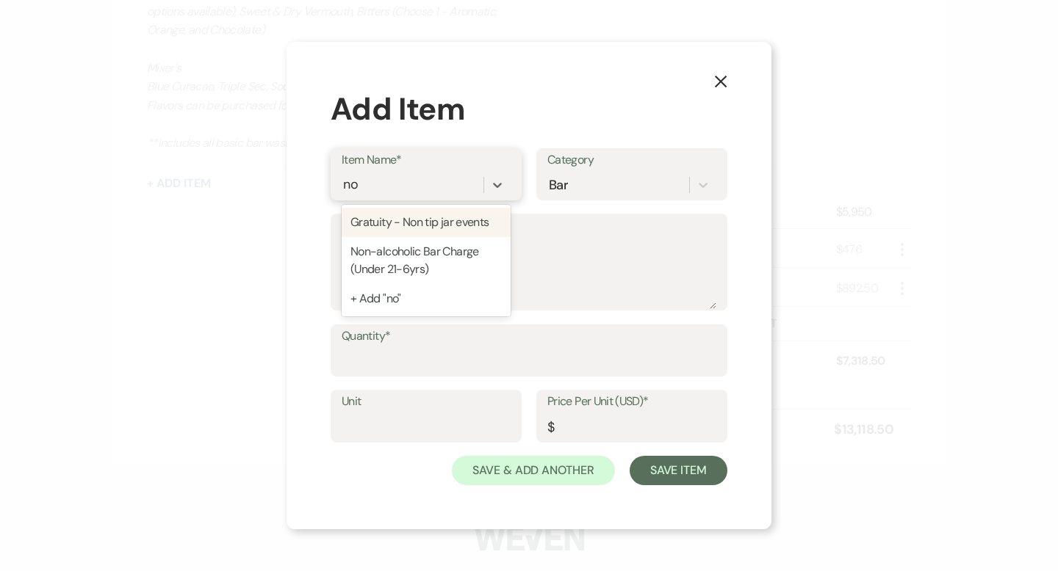
type input "non"
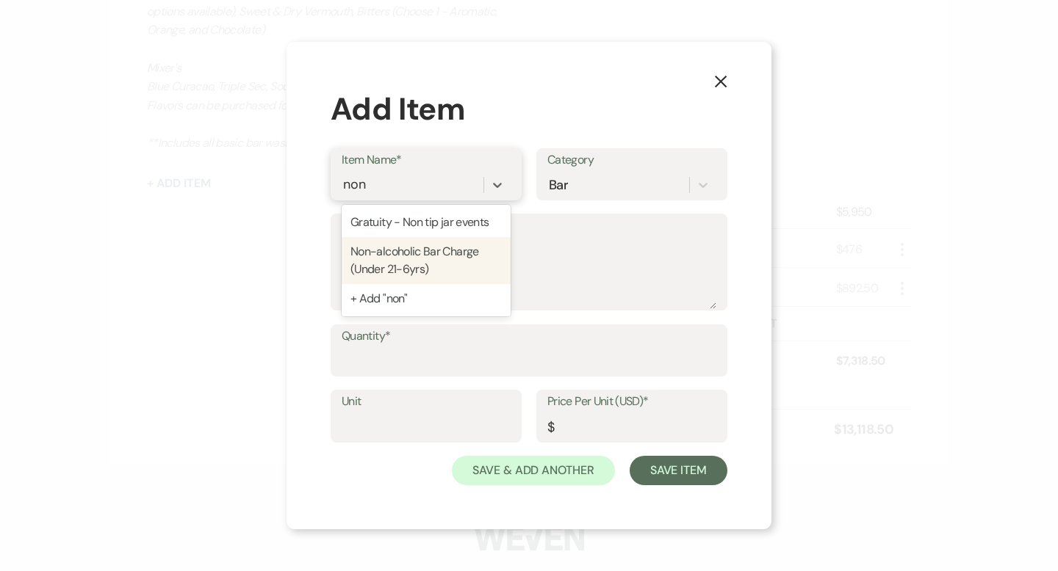
click at [397, 253] on div "Non-alcoholic Bar Charge (Under 21-6yrs)" at bounding box center [426, 260] width 169 height 47
type textarea "Pop's & [PERSON_NAME]'s Coke, Diet Coke, Sprite, Ginger Ale, Ginger Beer Club S…"
type input "Beverage"
type input "9"
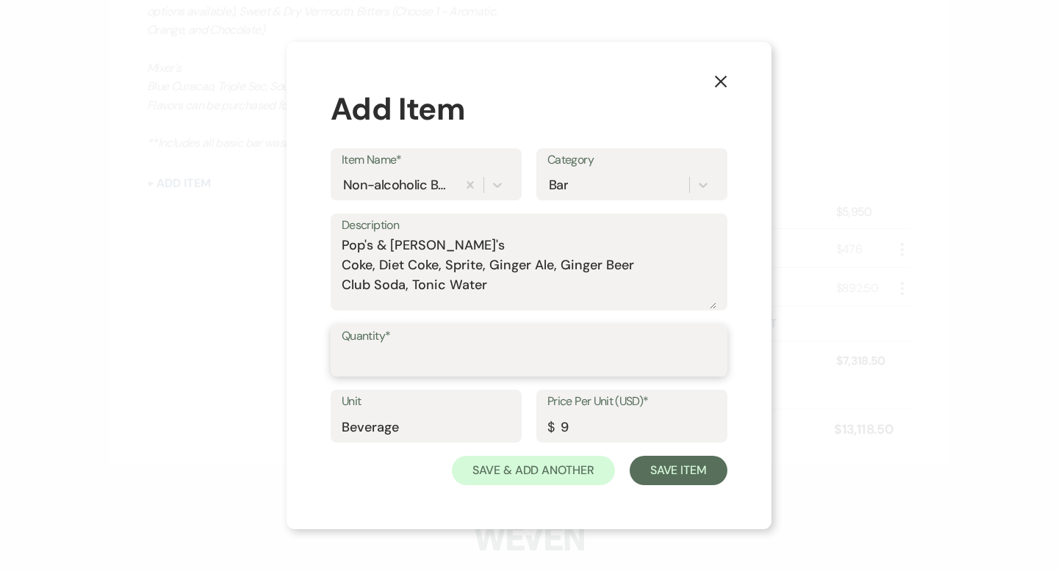
click at [420, 358] on input "Quantity*" at bounding box center [529, 361] width 375 height 29
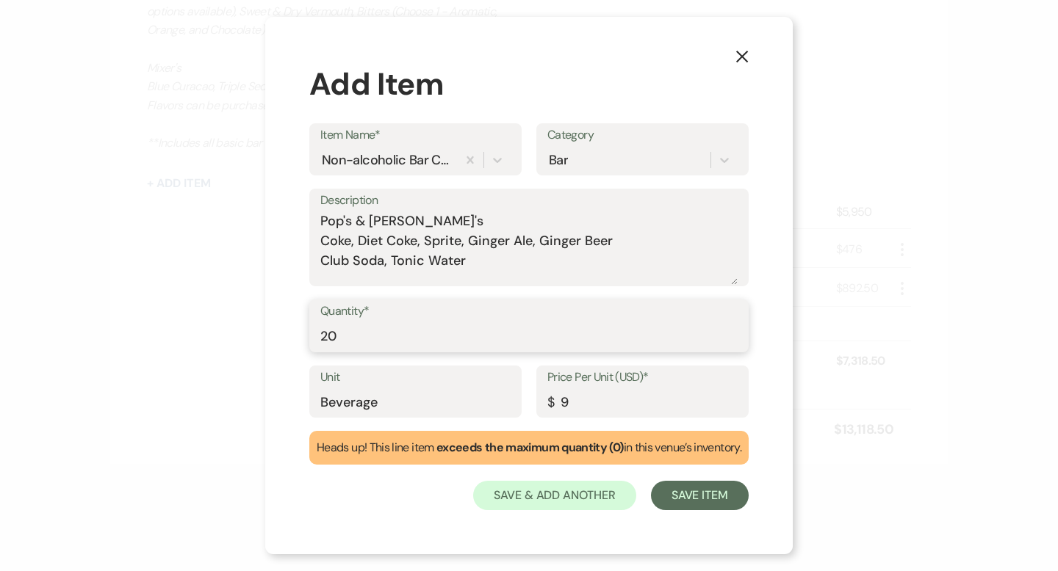
type input "2"
type input "15"
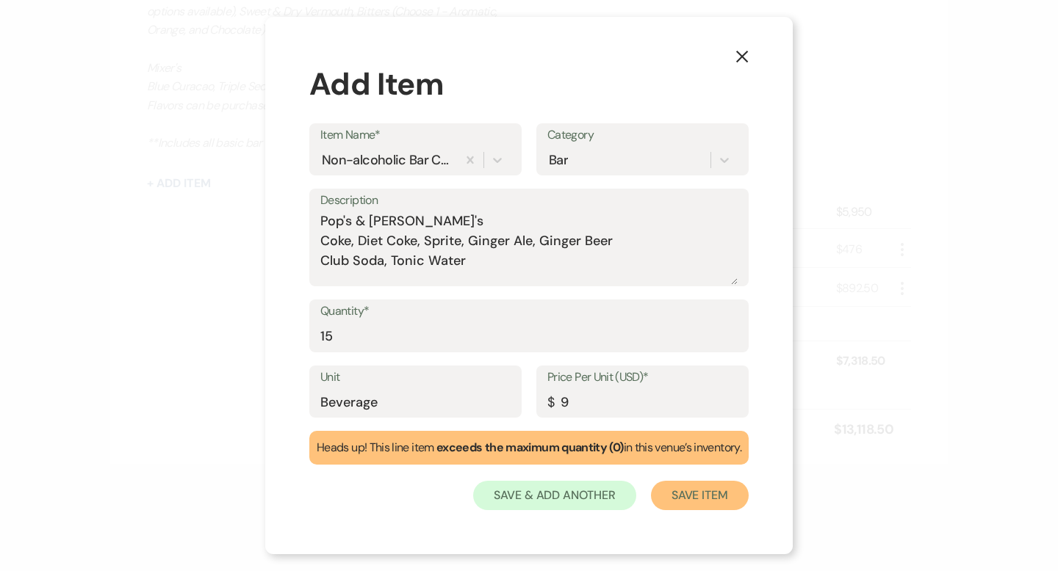
click at [683, 500] on button "Save Item" at bounding box center [700, 495] width 98 height 29
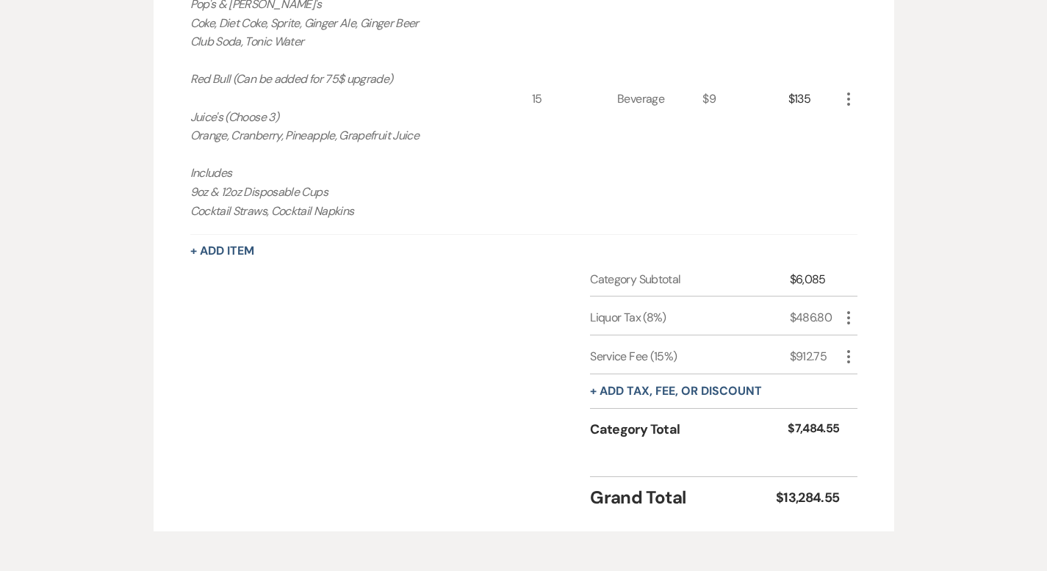
scroll to position [1988, 0]
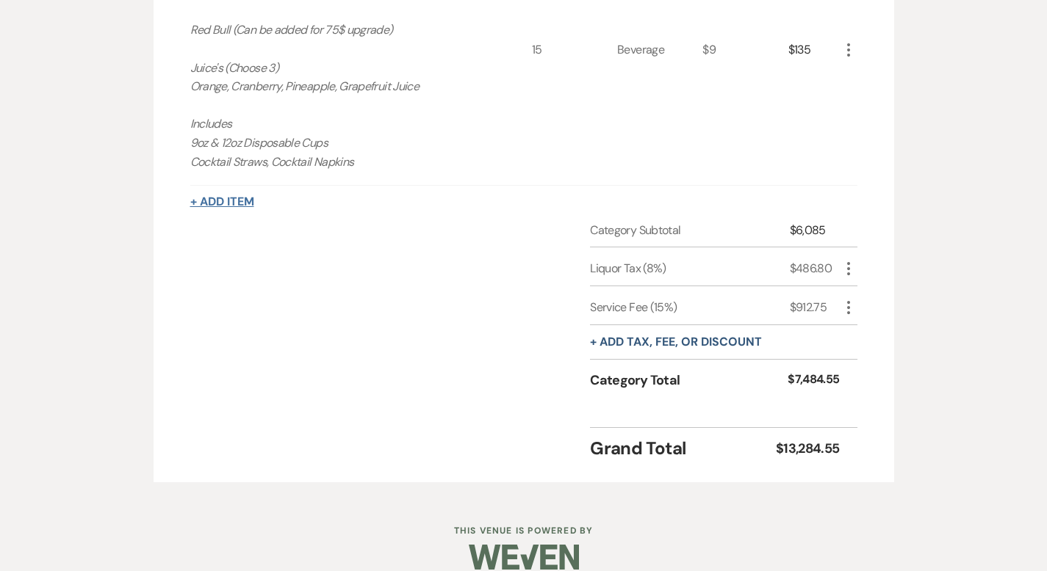
click at [190, 196] on button "+ Add Item" at bounding box center [222, 202] width 64 height 12
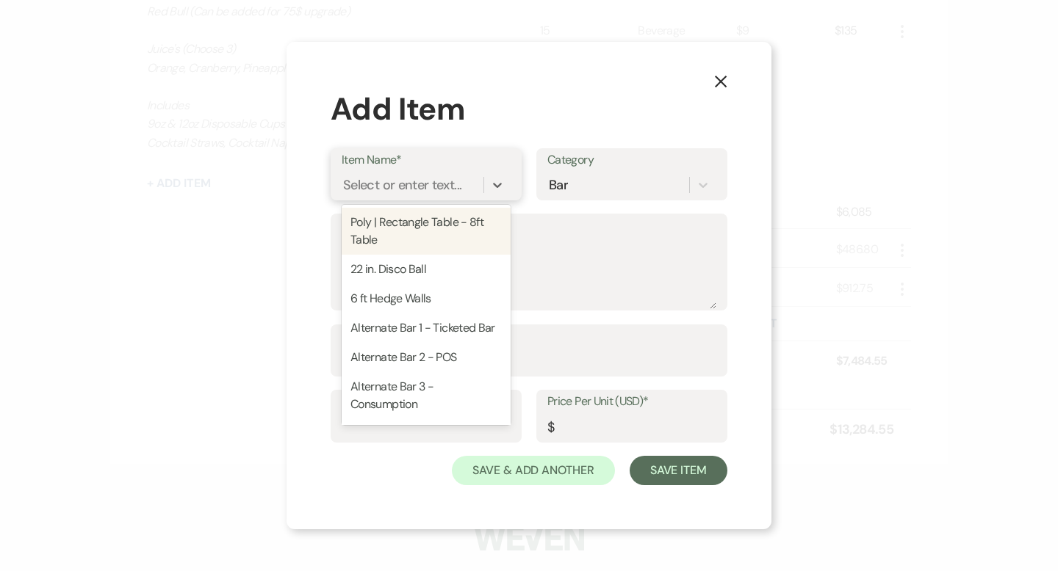
click at [367, 190] on div "Select or enter text..." at bounding box center [402, 185] width 118 height 20
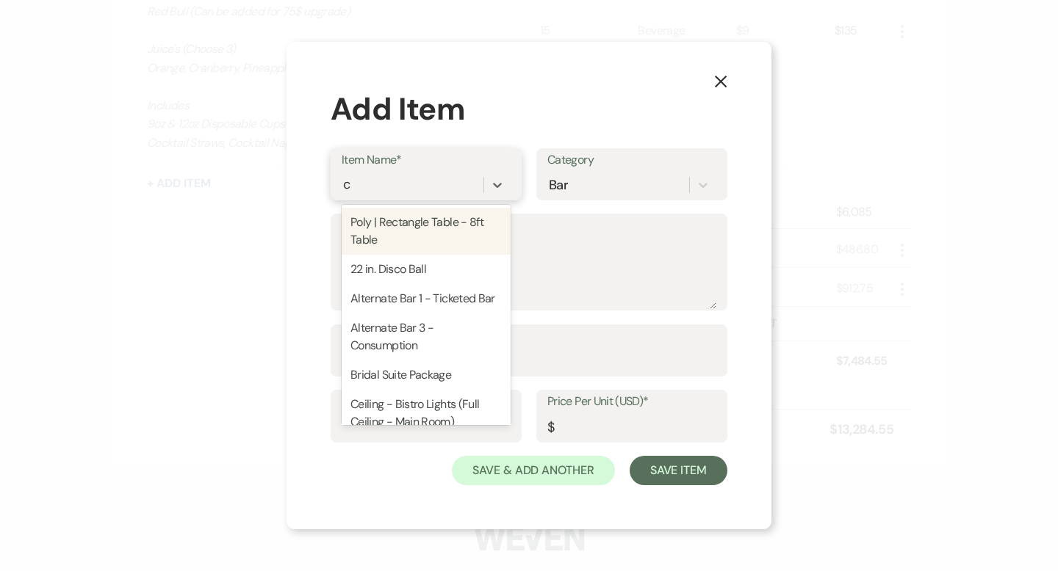
type input "ch"
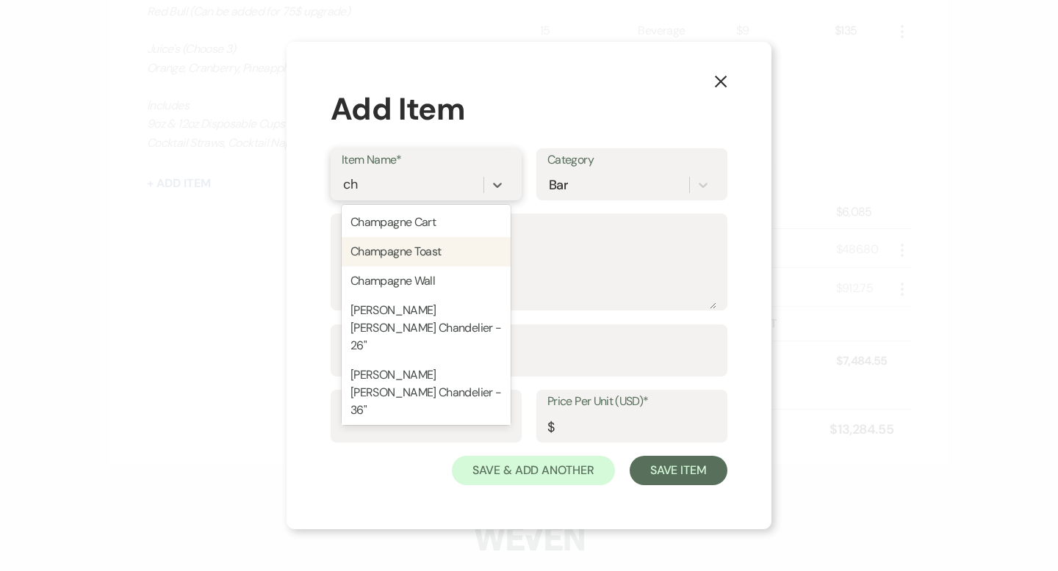
click at [379, 243] on div "Champagne Toast" at bounding box center [426, 251] width 169 height 29
type textarea "Add on to bar package: Sparkling Toast $3 per person *Plasticware and glass flu…"
type input "Beverage"
type input "3"
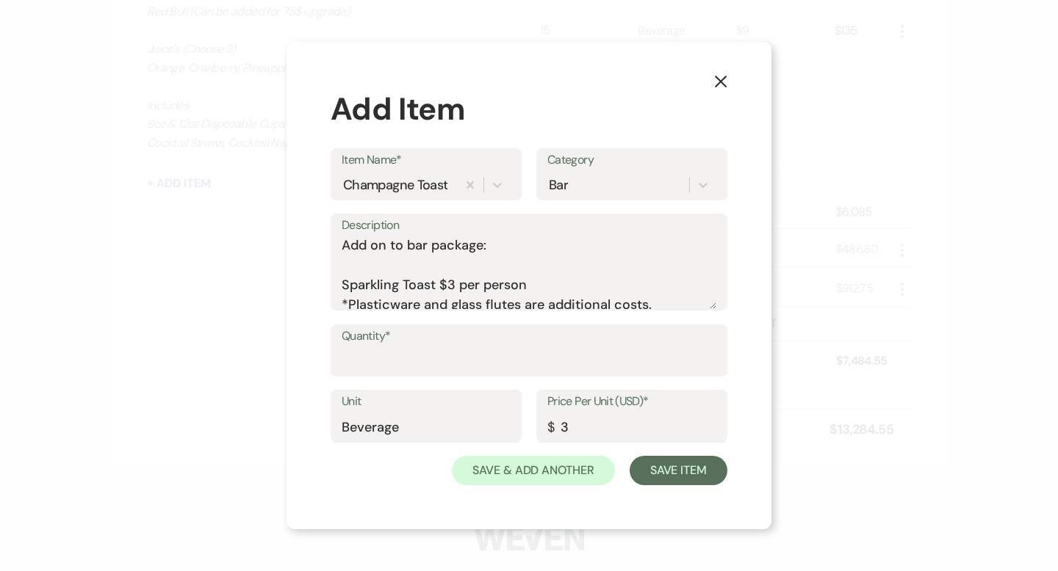
click at [450, 344] on label "Quantity*" at bounding box center [529, 336] width 375 height 21
click at [450, 347] on input "Quantity*" at bounding box center [529, 361] width 375 height 29
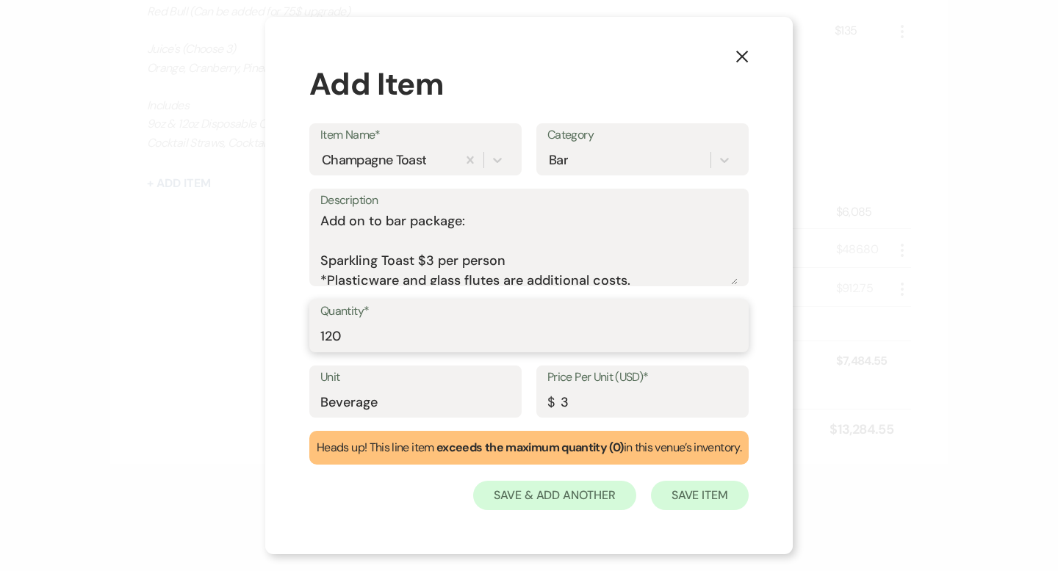
type input "120"
click at [676, 502] on button "Save Item" at bounding box center [700, 495] width 98 height 29
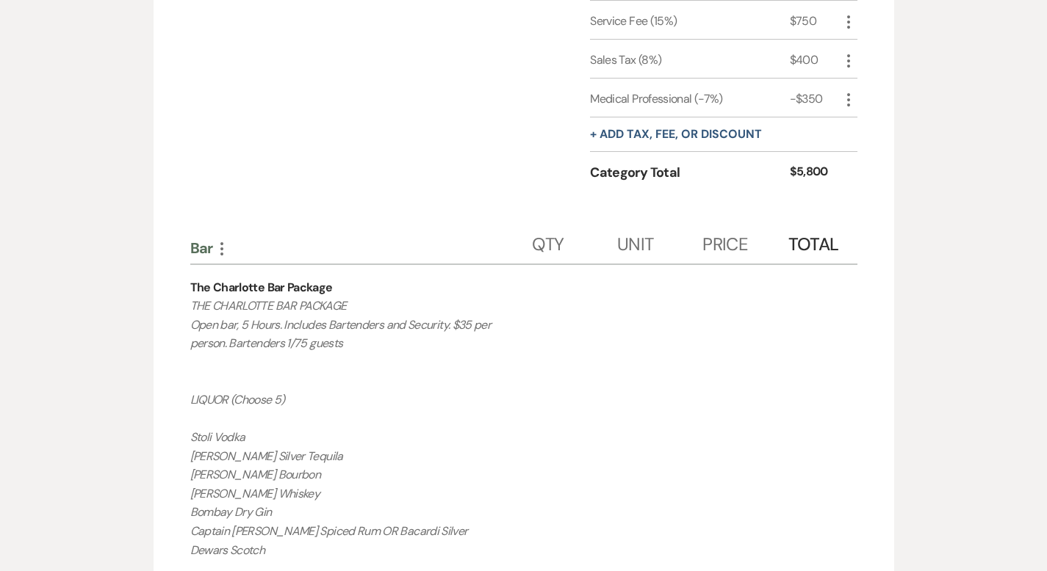
scroll to position [889, 0]
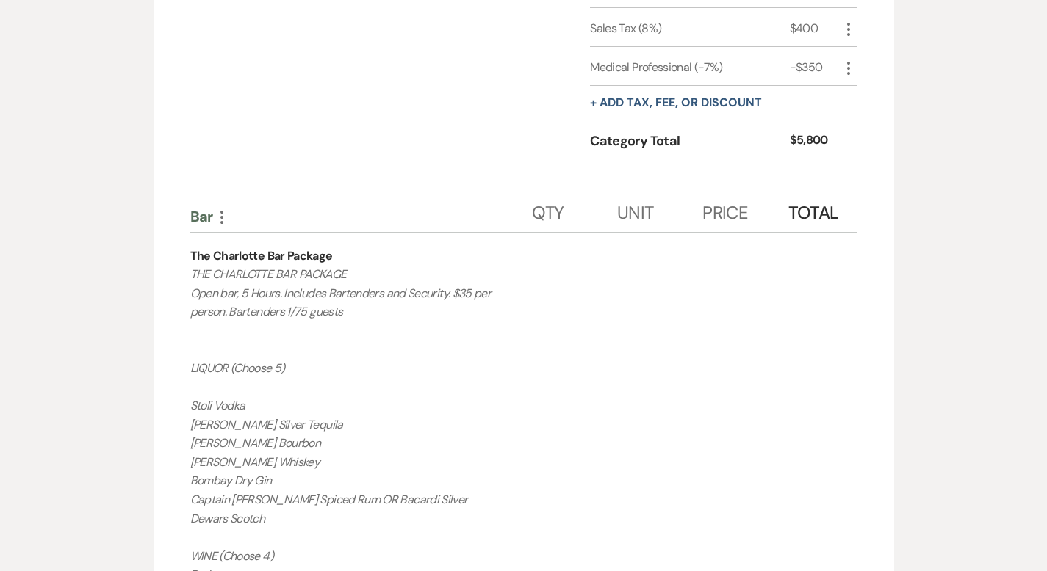
click at [213, 209] on icon "More" at bounding box center [222, 218] width 18 height 18
click at [213, 280] on button "Delete Delete Category" at bounding box center [285, 292] width 145 height 24
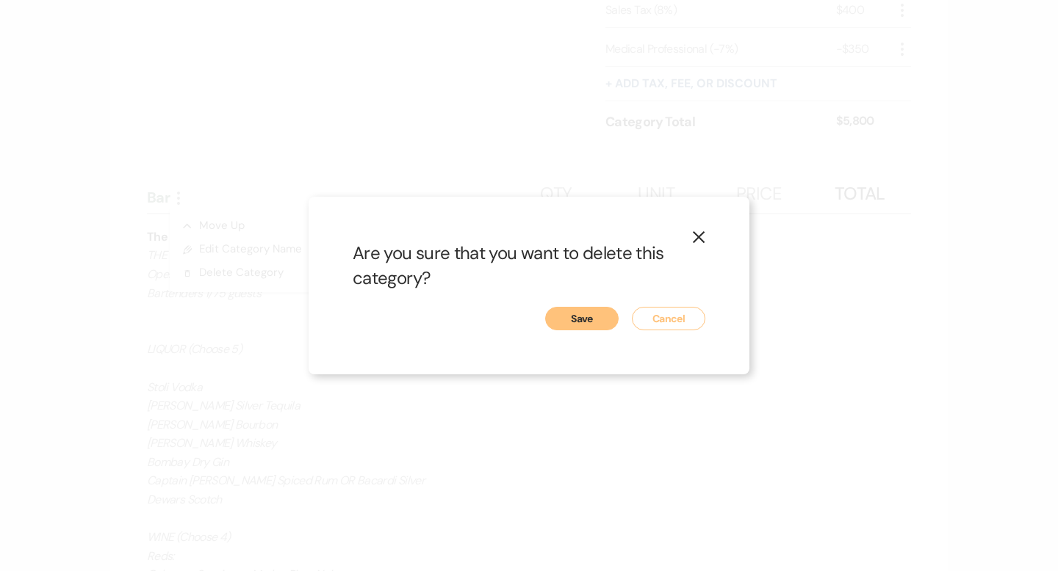
click at [568, 318] on button "Save" at bounding box center [581, 319] width 73 height 24
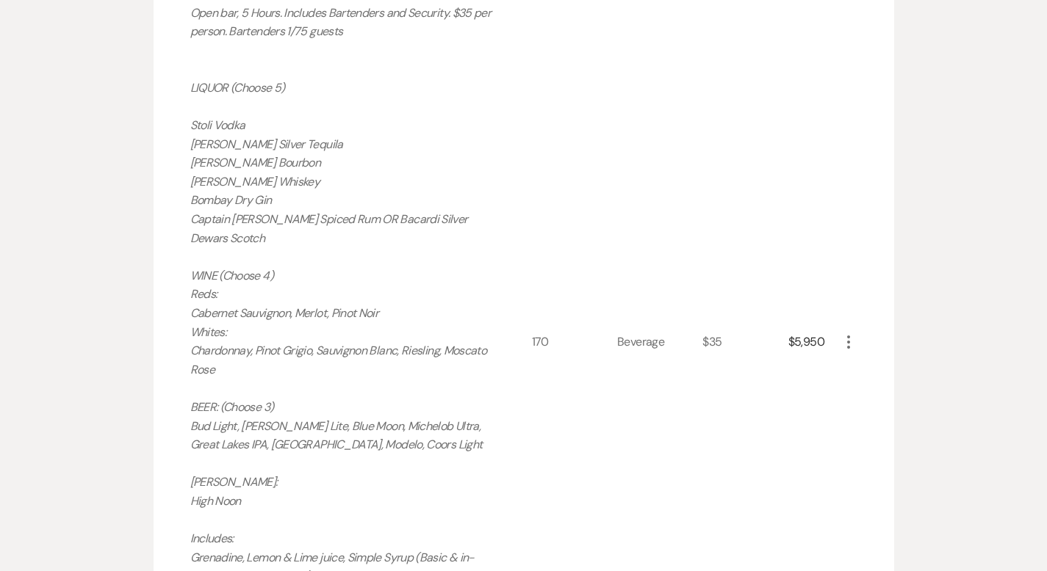
scroll to position [939, 0]
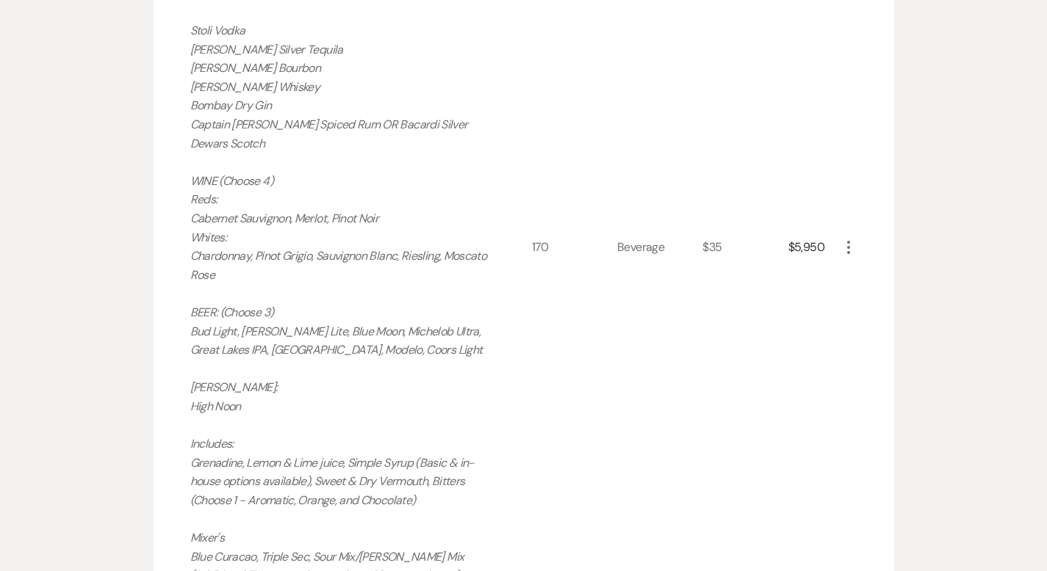
click at [857, 239] on icon "More" at bounding box center [848, 248] width 18 height 18
click at [864, 295] on icon "X" at bounding box center [860, 300] width 9 height 11
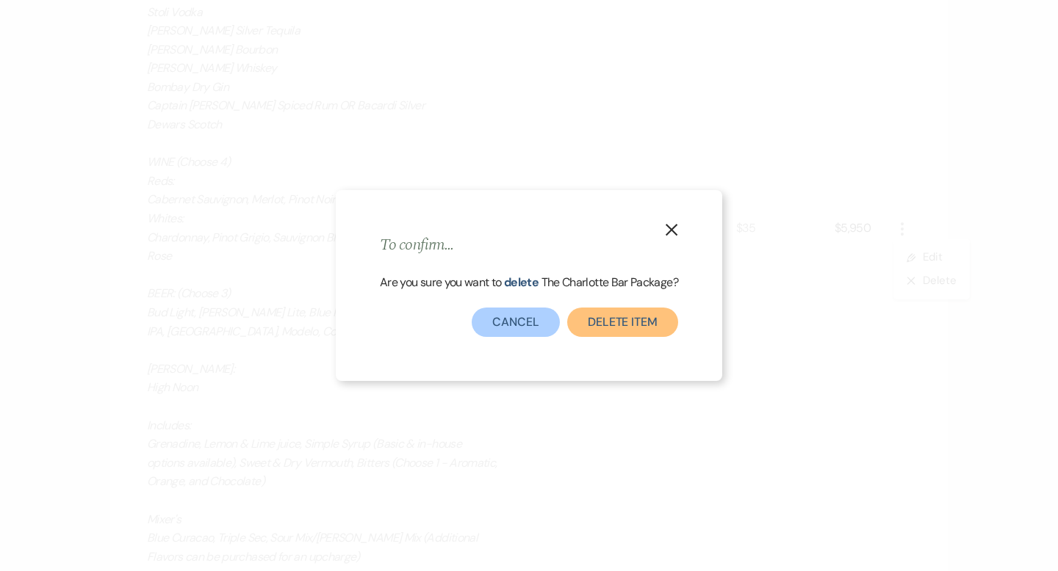
click at [618, 321] on button "Delete Item" at bounding box center [622, 322] width 111 height 29
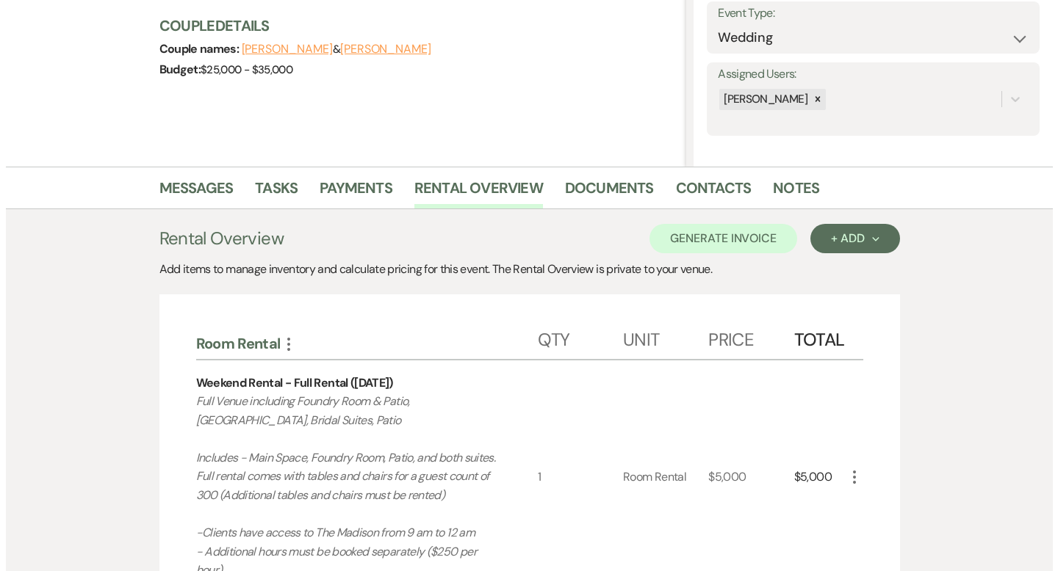
scroll to position [196, 0]
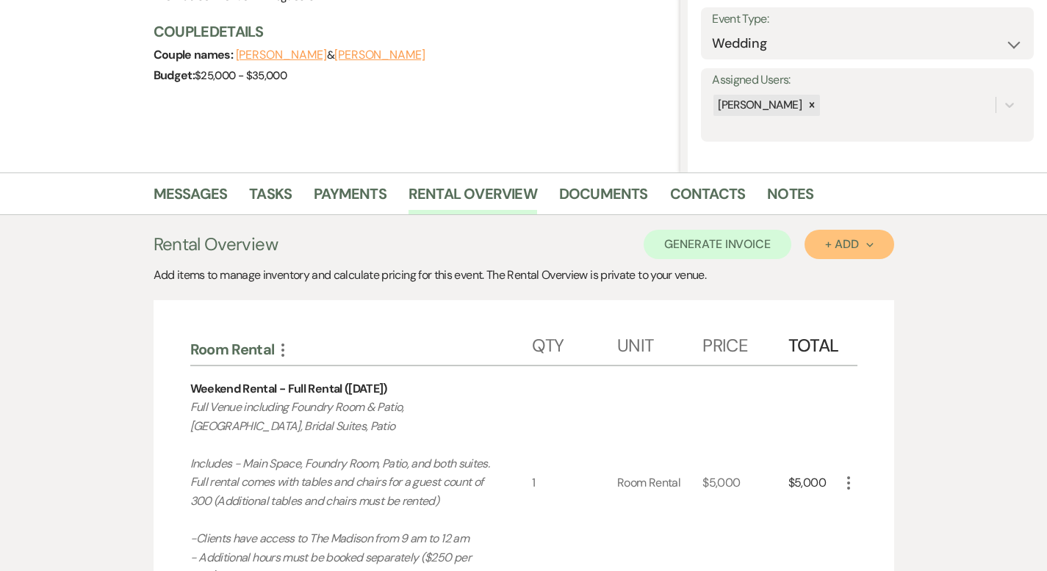
click at [873, 248] on div "+ Add Next" at bounding box center [849, 245] width 48 height 12
click at [881, 297] on button "Category" at bounding box center [842, 300] width 77 height 23
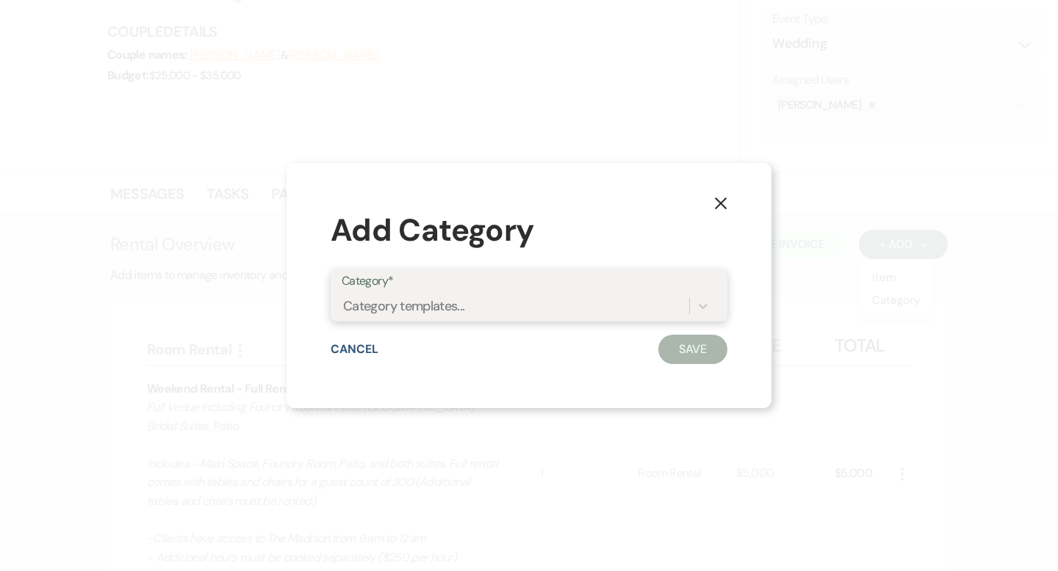
click at [564, 305] on div "Category templates..." at bounding box center [515, 306] width 347 height 26
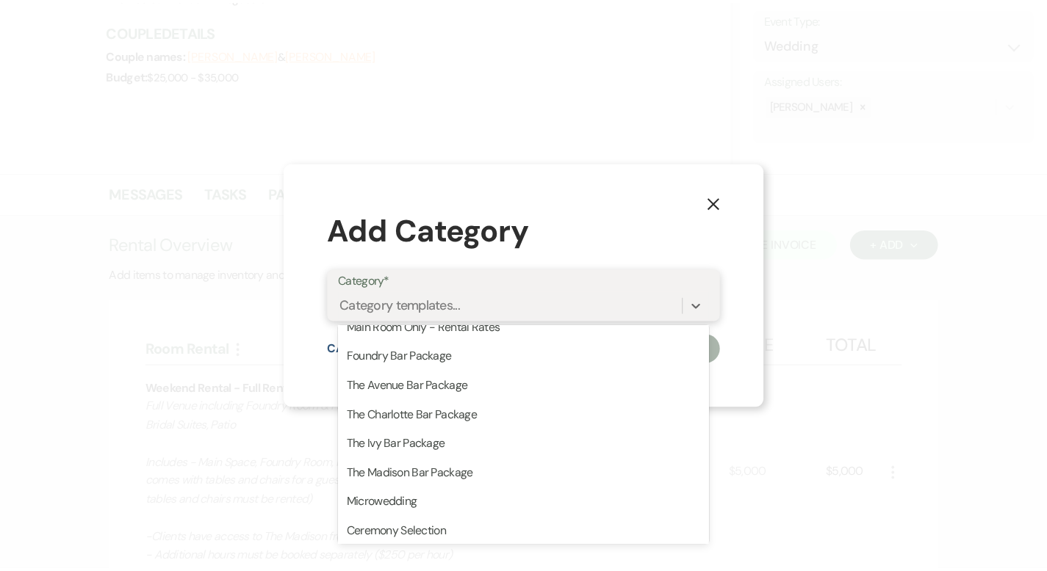
scroll to position [369, 0]
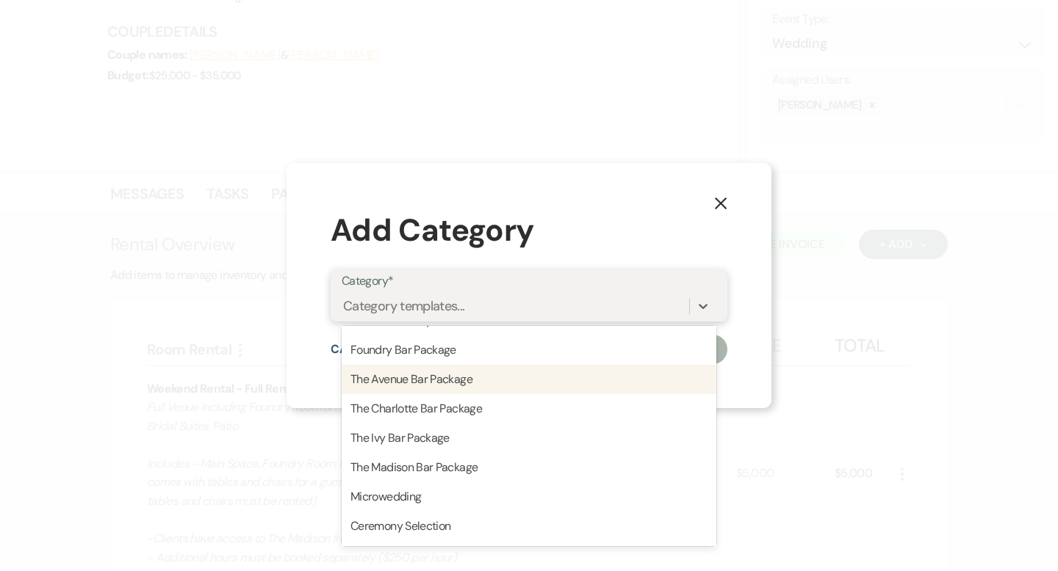
click at [548, 389] on div "The Avenue Bar Package" at bounding box center [529, 379] width 375 height 29
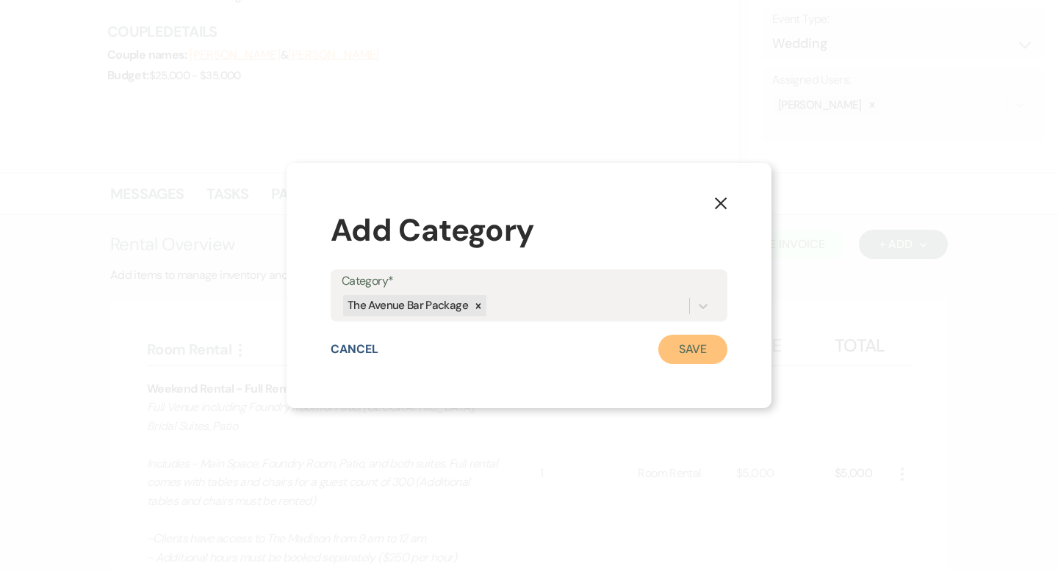
click at [685, 348] on button "Save" at bounding box center [692, 349] width 69 height 29
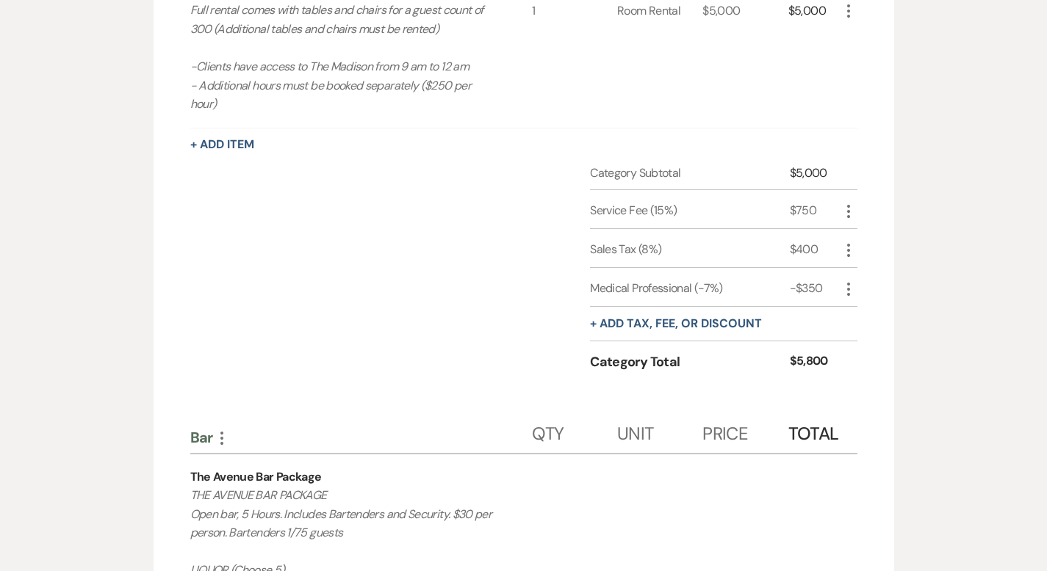
scroll to position [1179, 0]
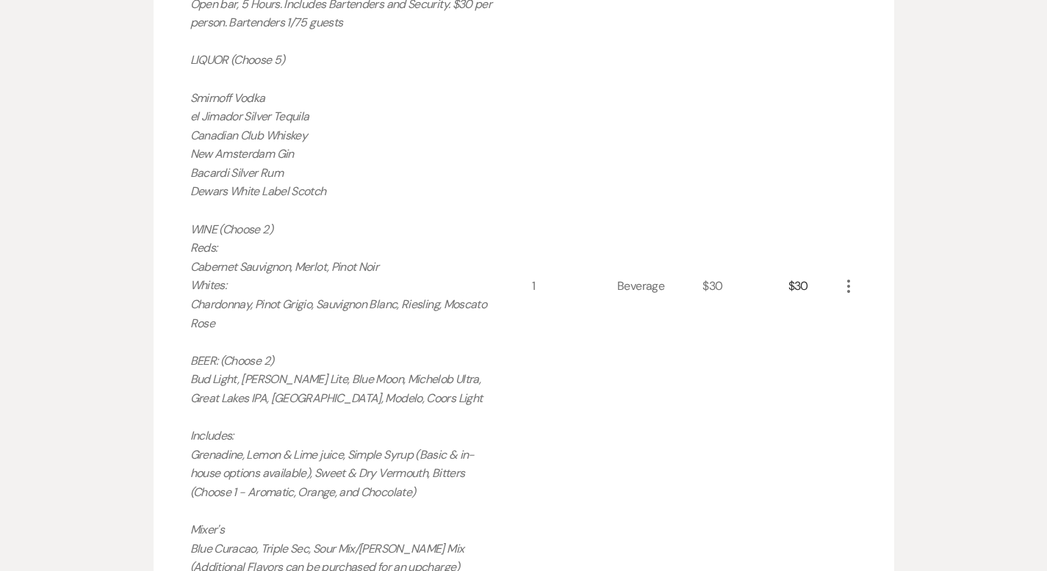
click at [857, 278] on icon "More" at bounding box center [848, 287] width 18 height 18
click at [915, 304] on button "Pencil Edit" at bounding box center [877, 316] width 76 height 24
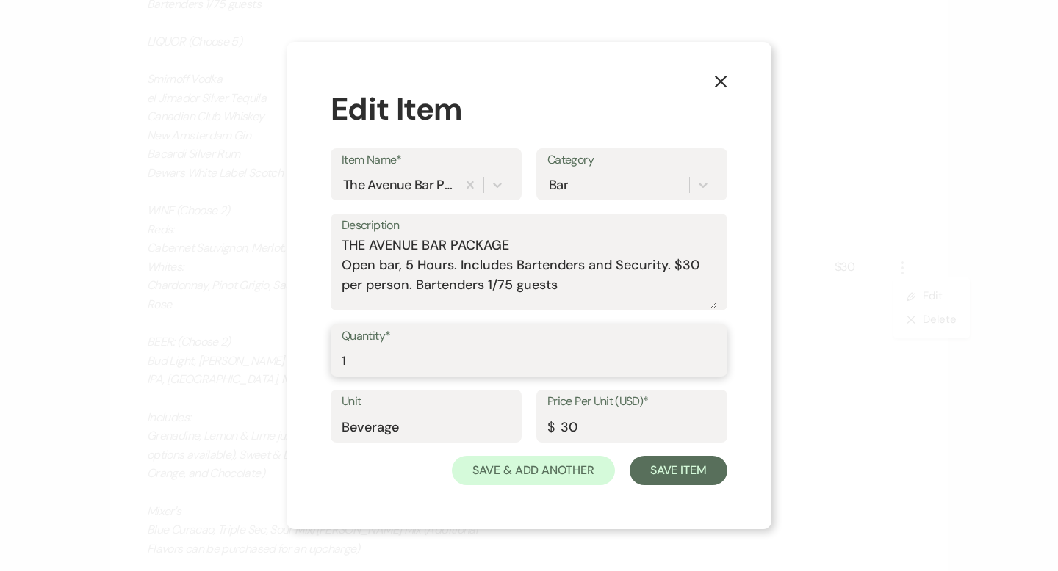
click at [408, 359] on input "1" at bounding box center [529, 361] width 375 height 29
type input "170"
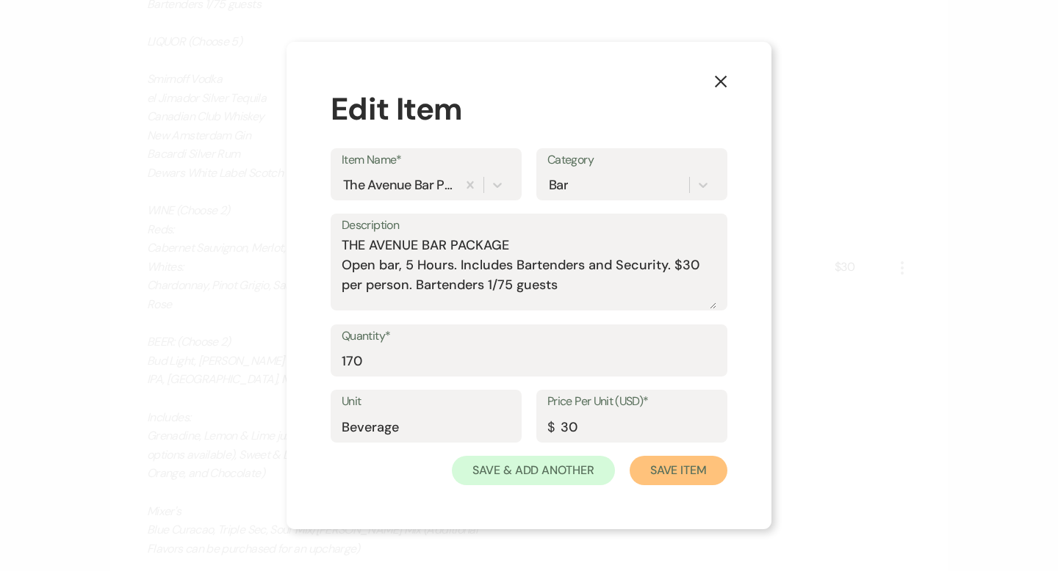
click at [674, 473] on button "Save Item" at bounding box center [678, 470] width 98 height 29
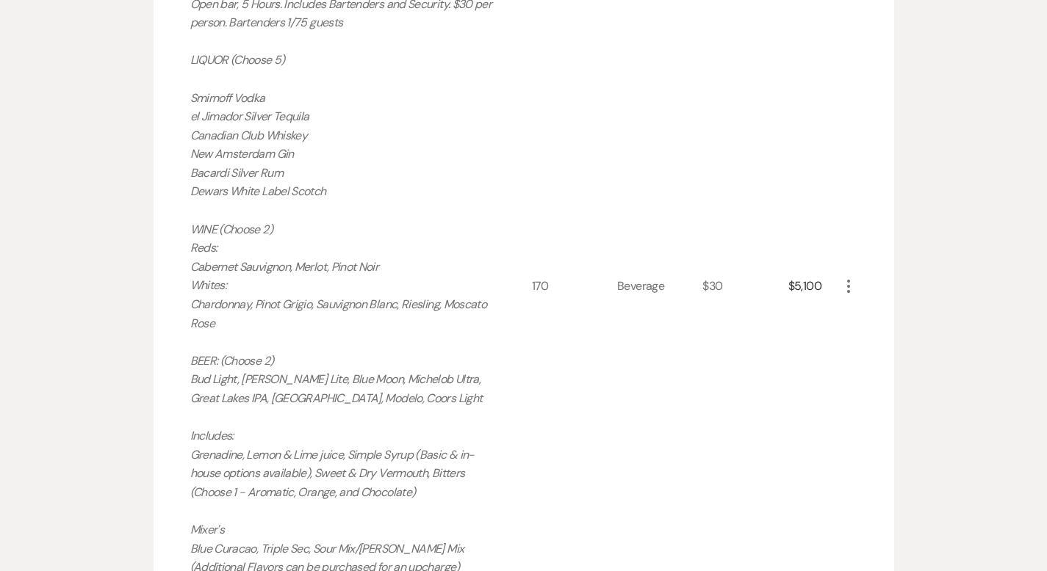
click at [857, 278] on icon "More" at bounding box center [848, 287] width 18 height 18
click at [787, 310] on div "$30" at bounding box center [744, 286] width 85 height 685
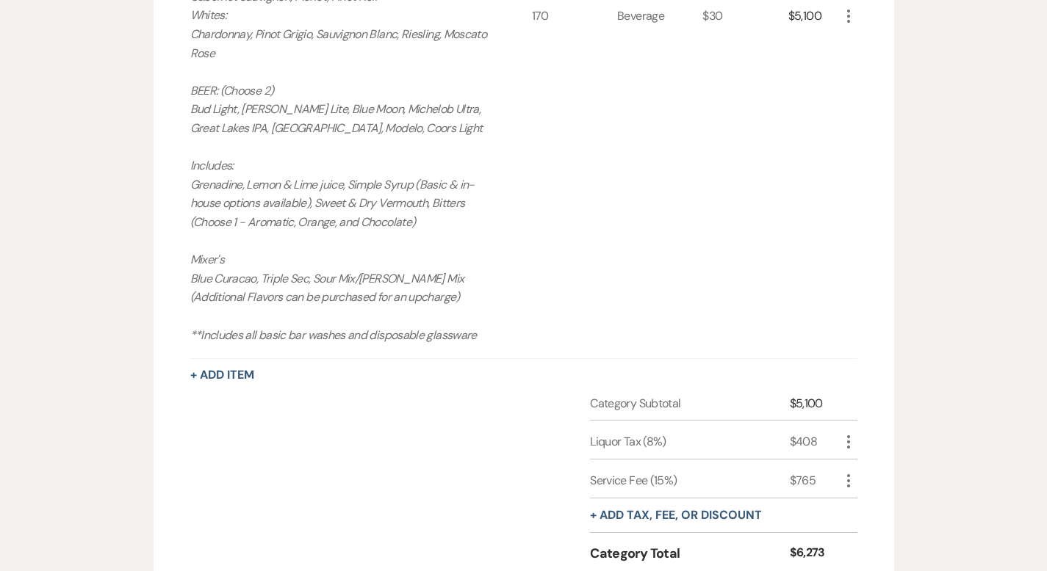
scroll to position [1485, 0]
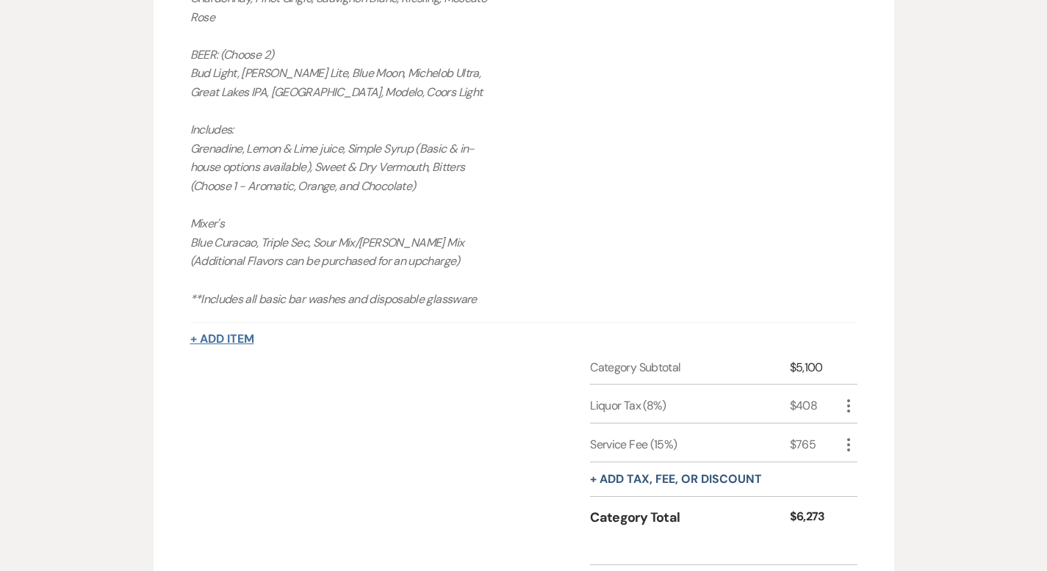
click at [190, 333] on button "+ Add Item" at bounding box center [222, 339] width 64 height 12
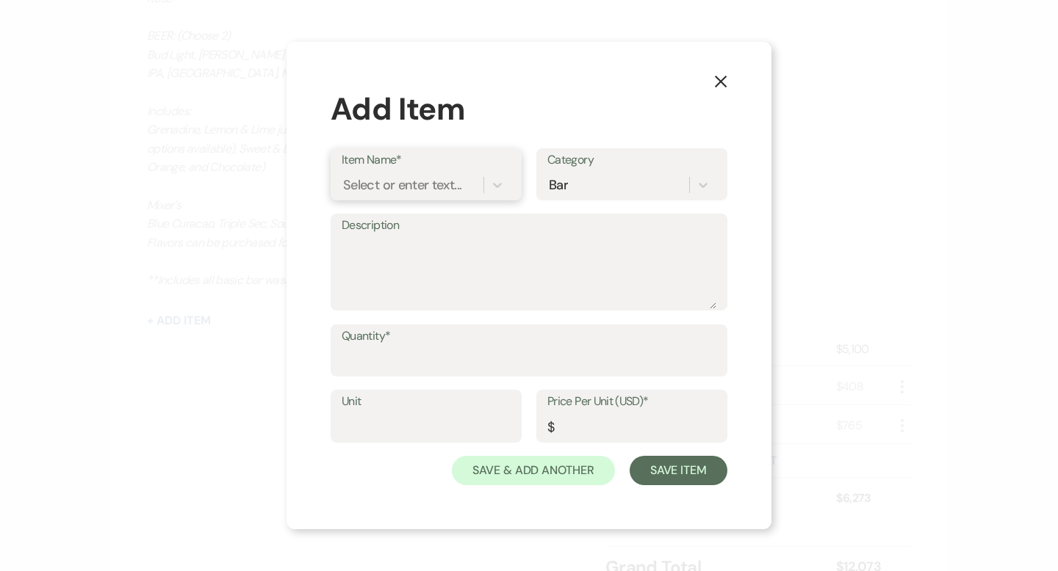
click at [414, 176] on div "Select or enter text..." at bounding box center [402, 185] width 118 height 20
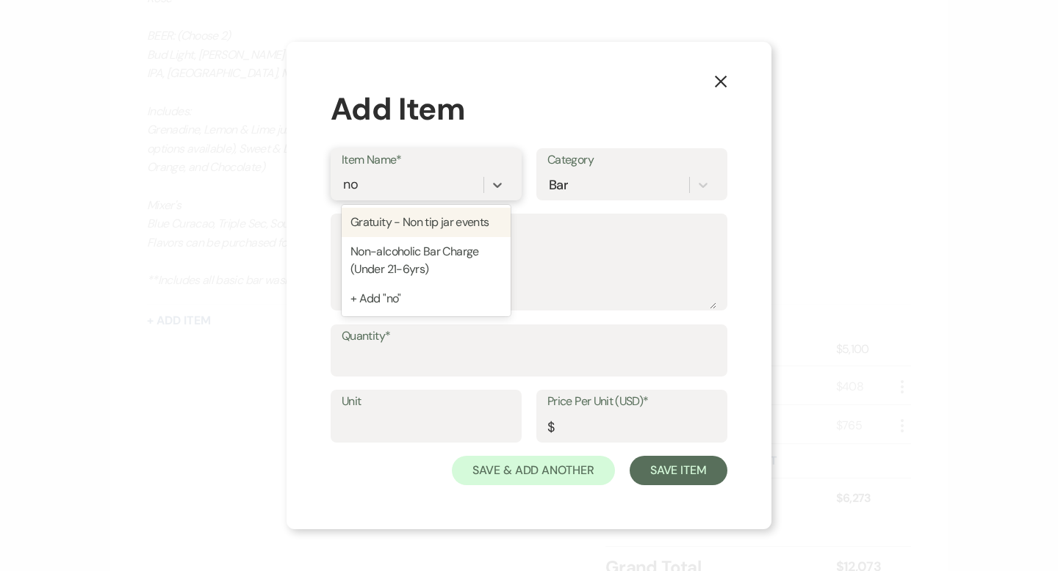
type input "non"
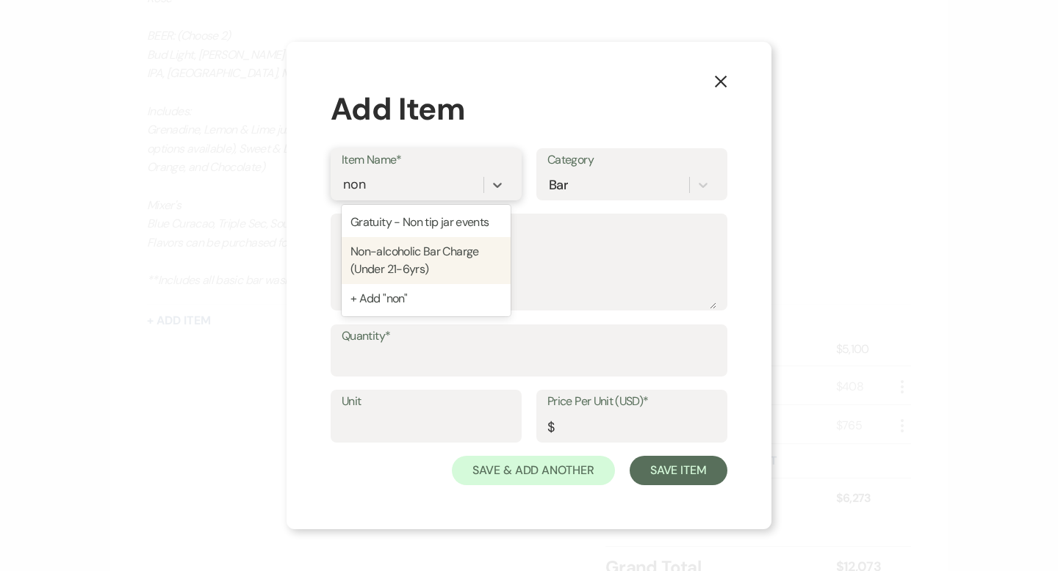
click at [402, 253] on div "Non-alcoholic Bar Charge (Under 21-6yrs)" at bounding box center [426, 260] width 169 height 47
type textarea "Pop's & [PERSON_NAME]'s Coke, Diet Coke, Sprite, Ginger Ale, Ginger Beer Club S…"
type input "Beverage"
type input "9"
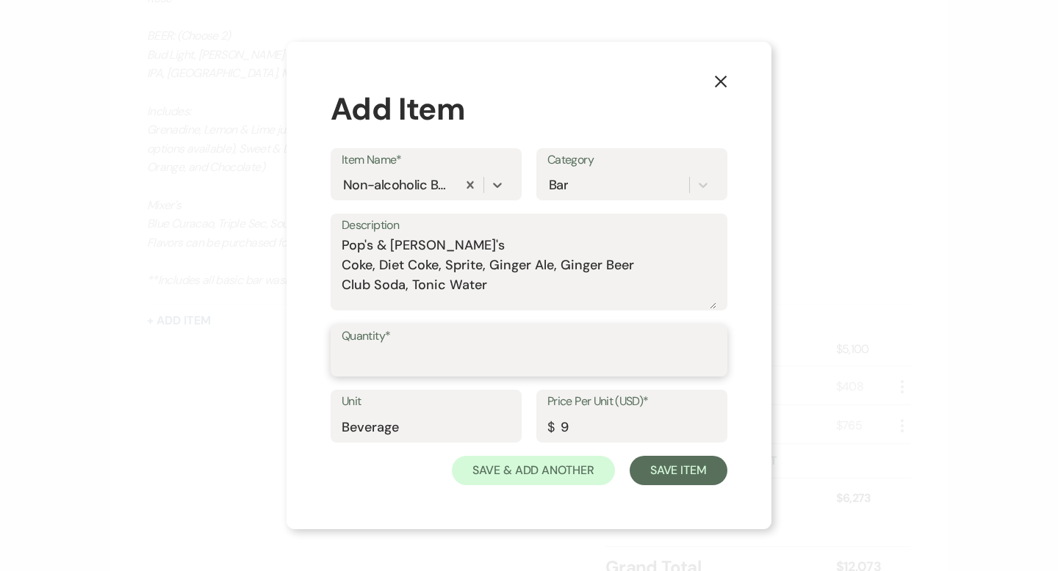
click at [459, 366] on input "Quantity*" at bounding box center [529, 361] width 375 height 29
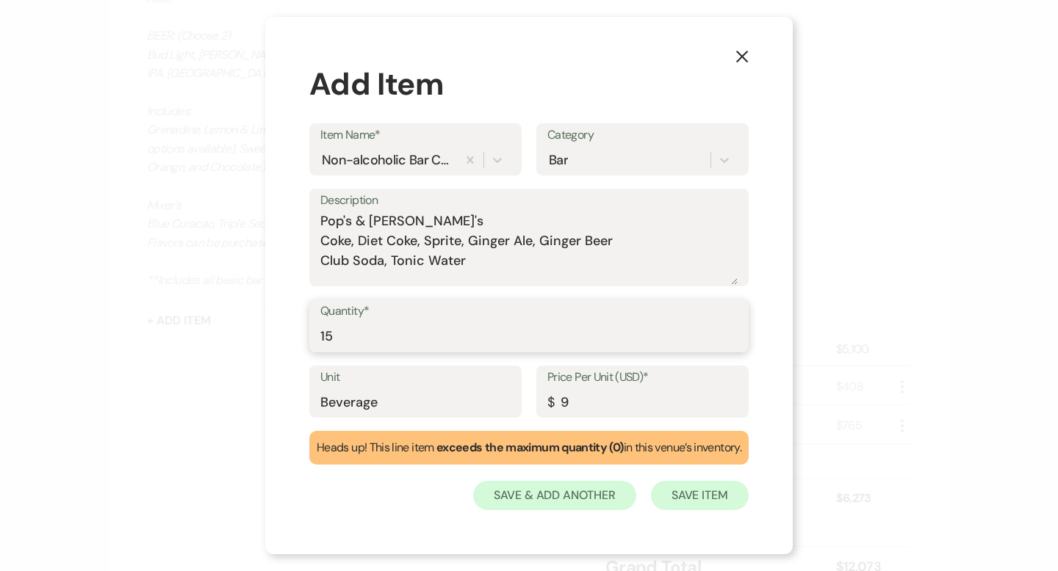
type input "15"
click at [698, 499] on button "Save Item" at bounding box center [700, 495] width 98 height 29
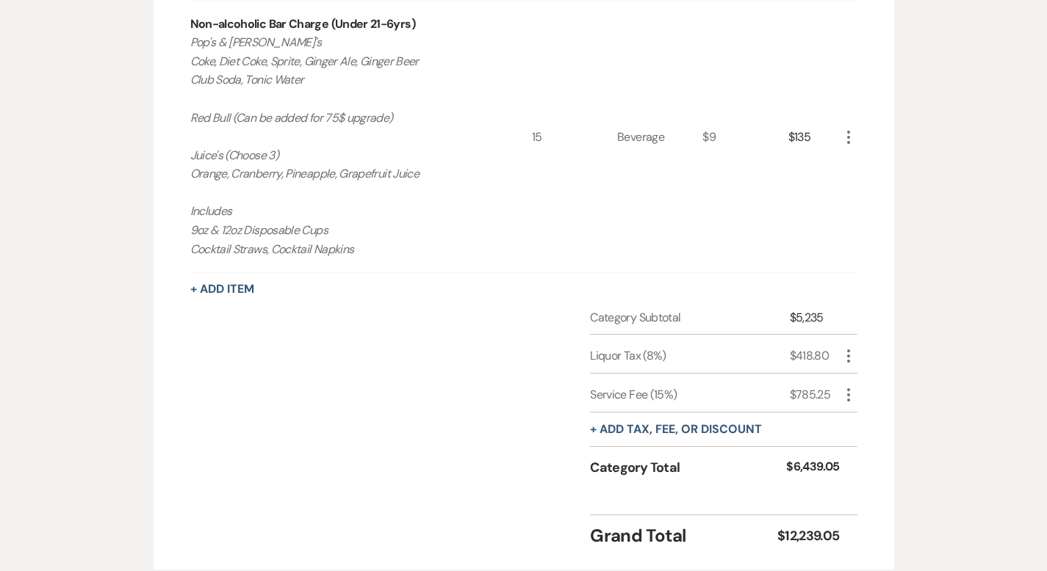
scroll to position [1894, 0]
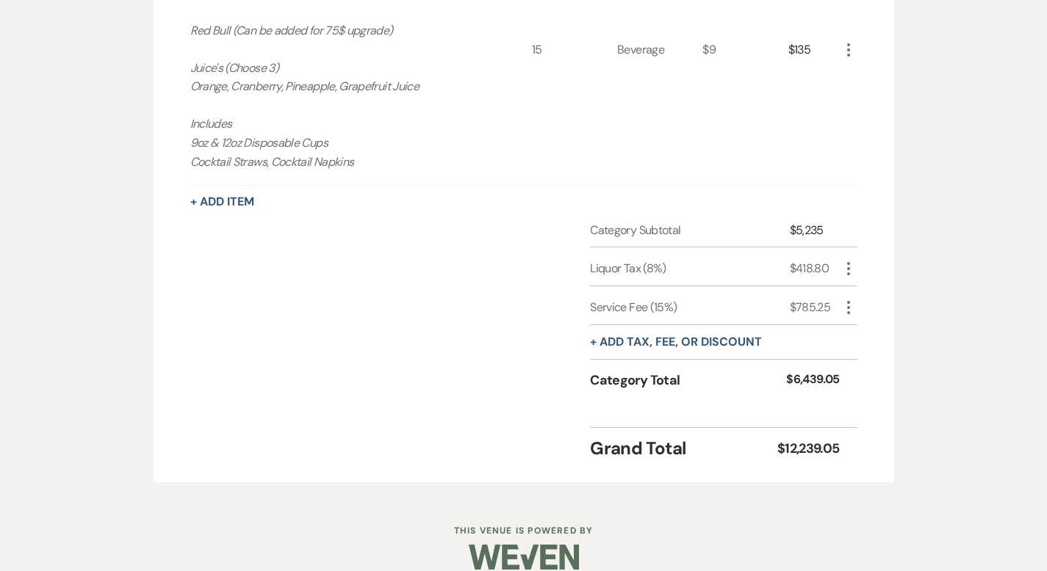
drag, startPoint x: 687, startPoint y: 492, endPoint x: 758, endPoint y: 488, distance: 71.4
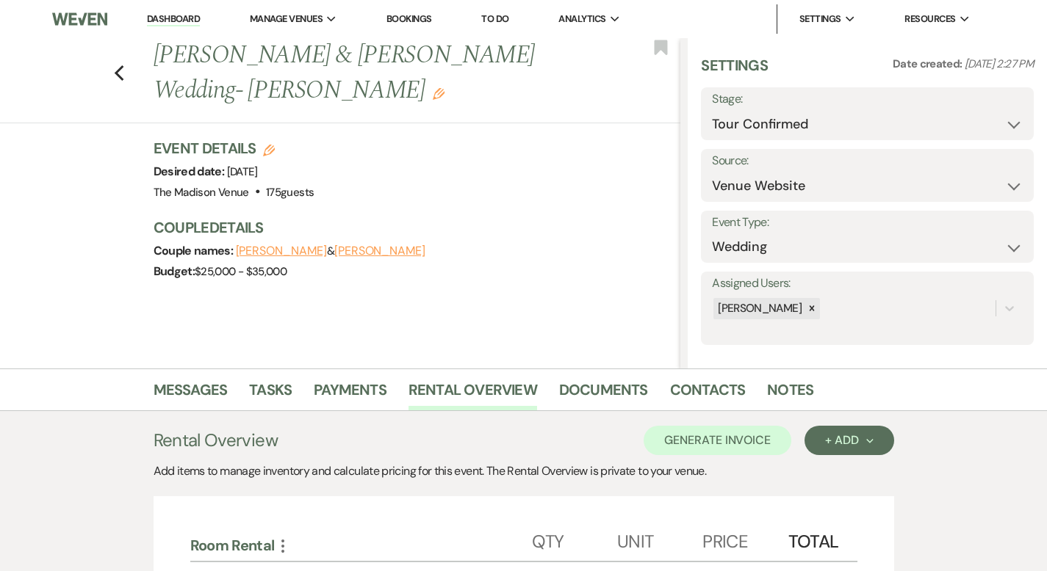
scroll to position [0, 0]
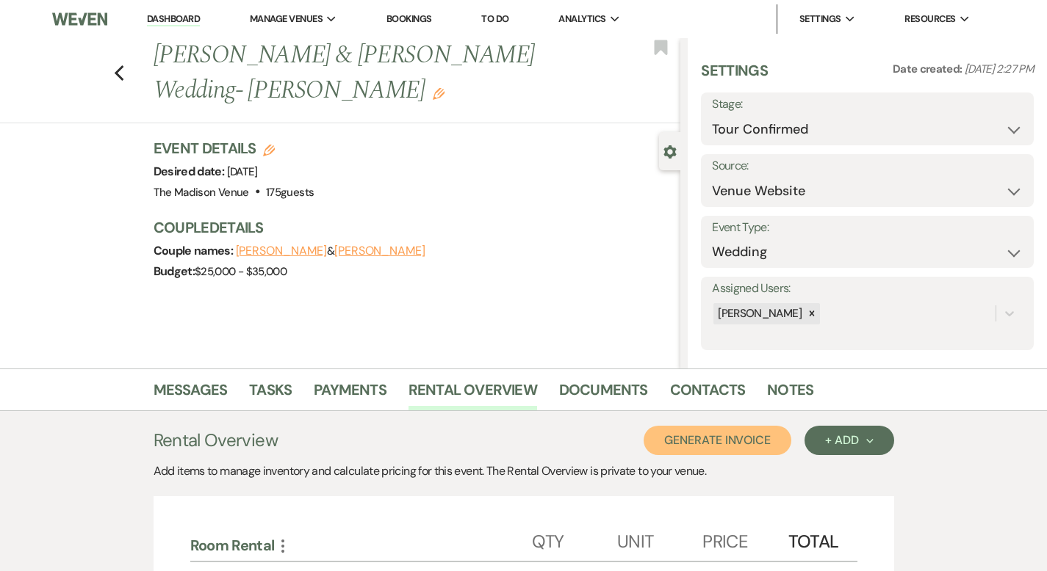
click at [791, 442] on button "Generate Invoice" at bounding box center [717, 440] width 148 height 29
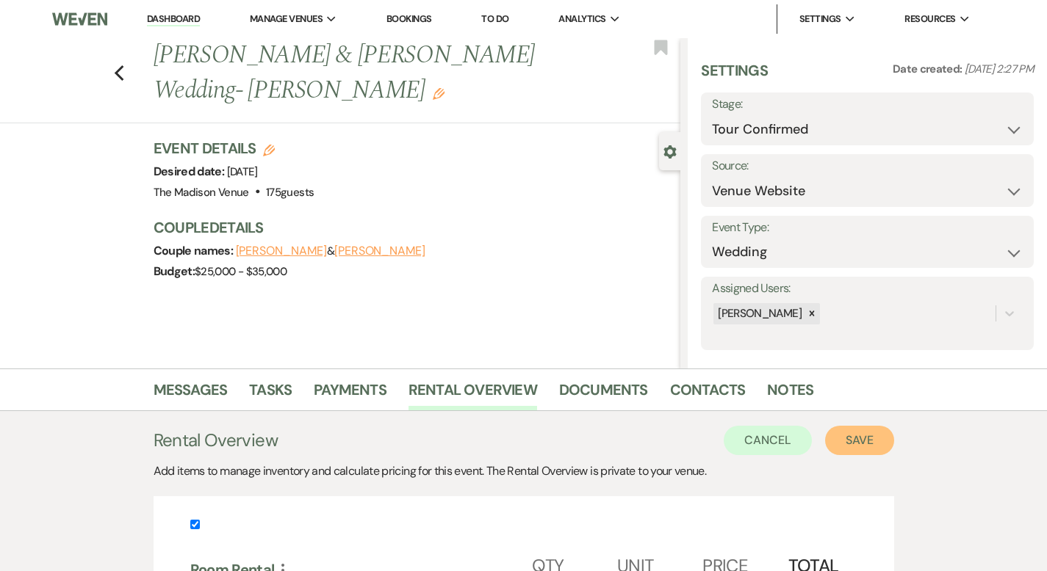
click at [894, 443] on button "Save" at bounding box center [859, 440] width 69 height 29
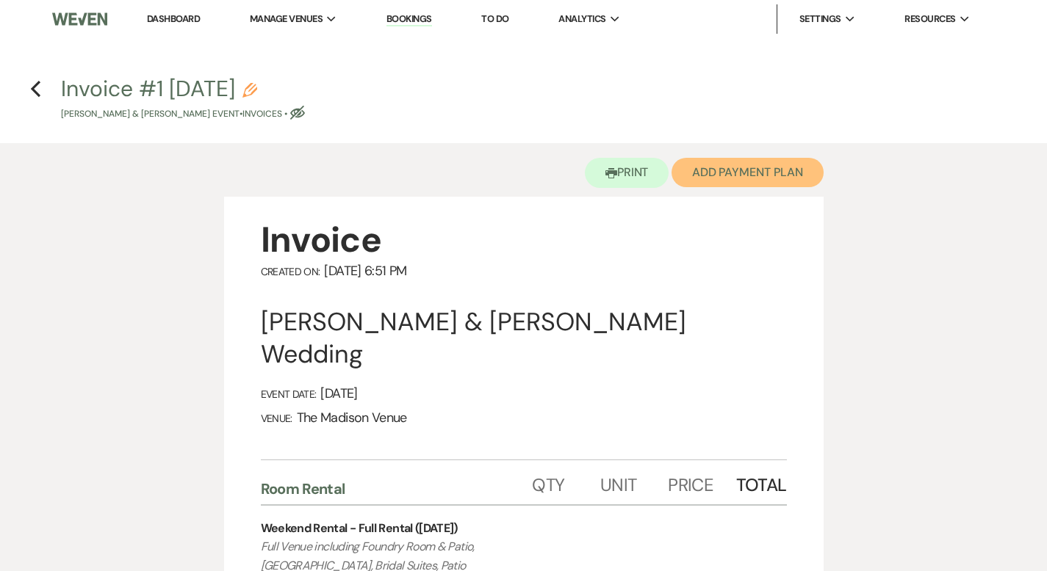
click at [753, 166] on button "Add Payment Plan" at bounding box center [747, 172] width 152 height 29
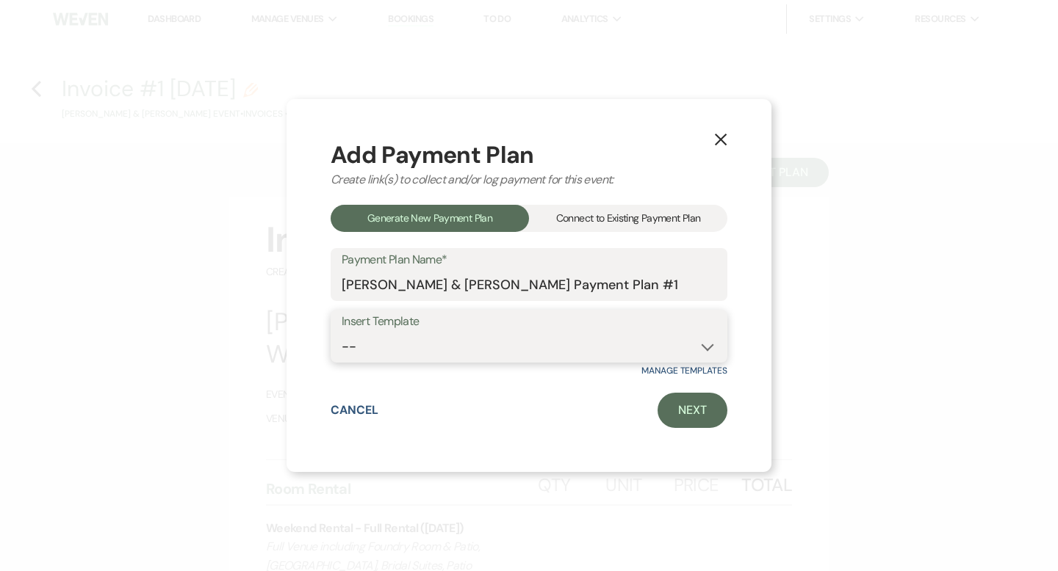
click at [512, 344] on select "-- 2000 Deposit + 5 Payment Plan Payment in full Add-On Invoices 25% - 4 Paymen…" at bounding box center [529, 347] width 375 height 29
select select "74"
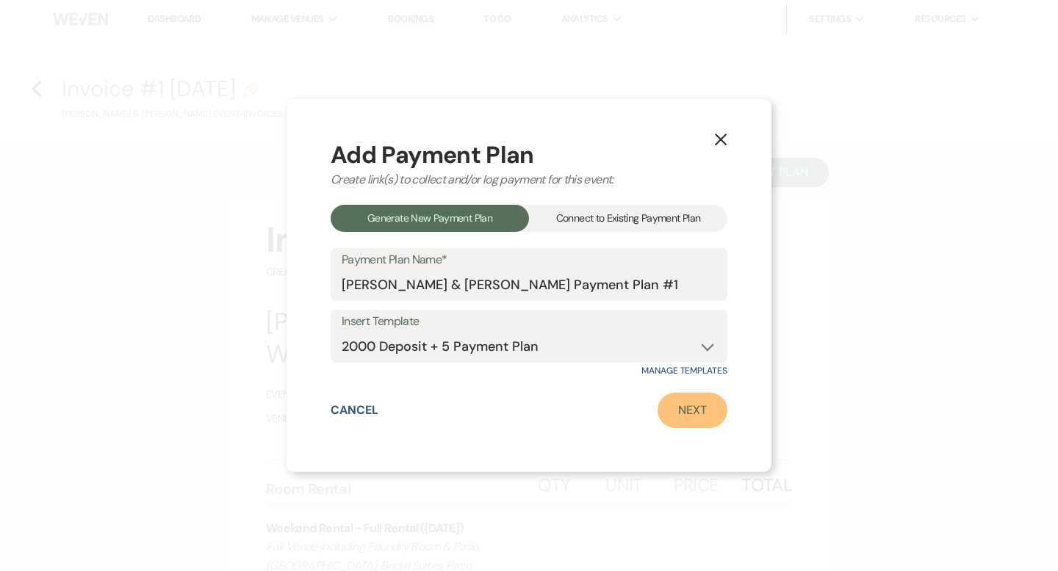
click at [680, 412] on link "Next" at bounding box center [692, 410] width 70 height 35
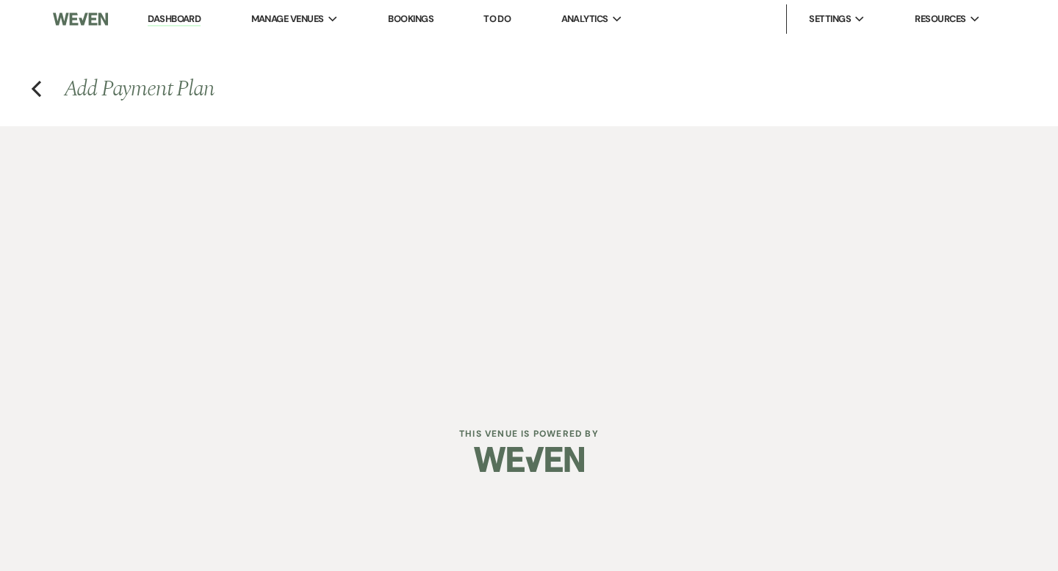
select select "28555"
select select "2"
select select "flat"
select select "true"
select select "2"
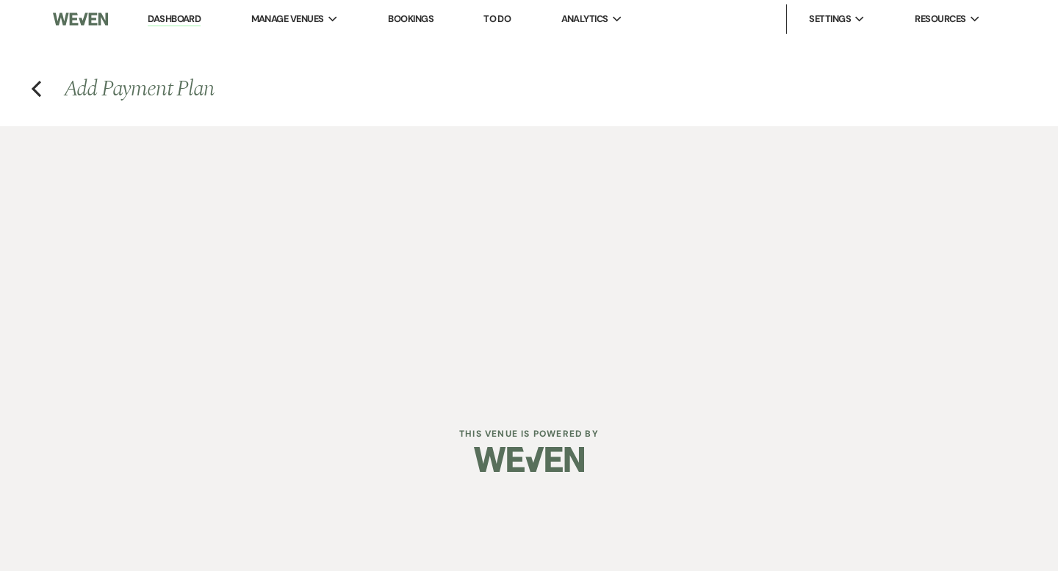
select select "percentage"
select select "true"
select select "client"
select select "weeks"
select select "client"
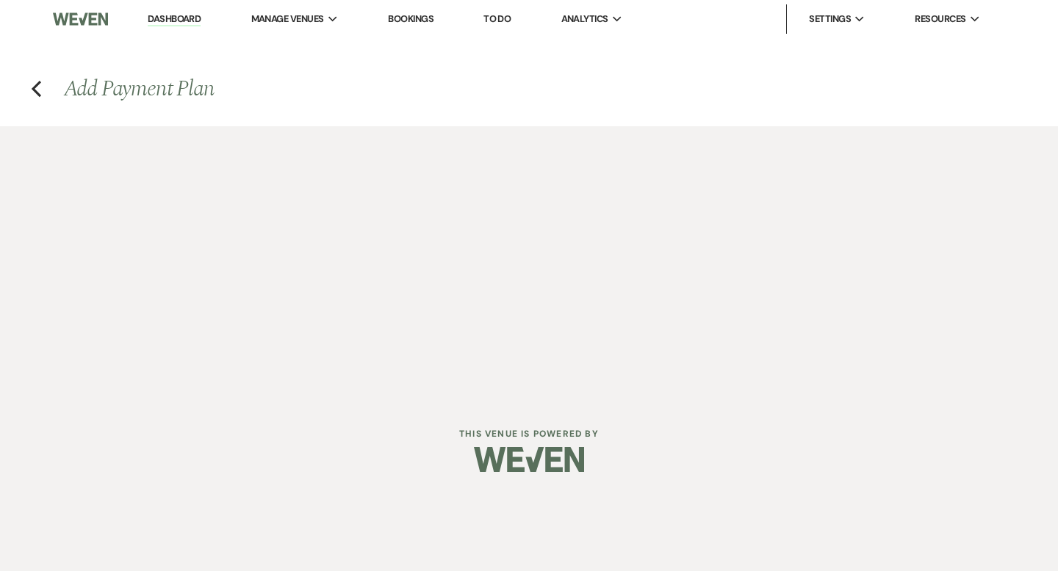
select select "days"
select select "afterDueDate"
select select "client"
select select "days"
select select "afterDueDate"
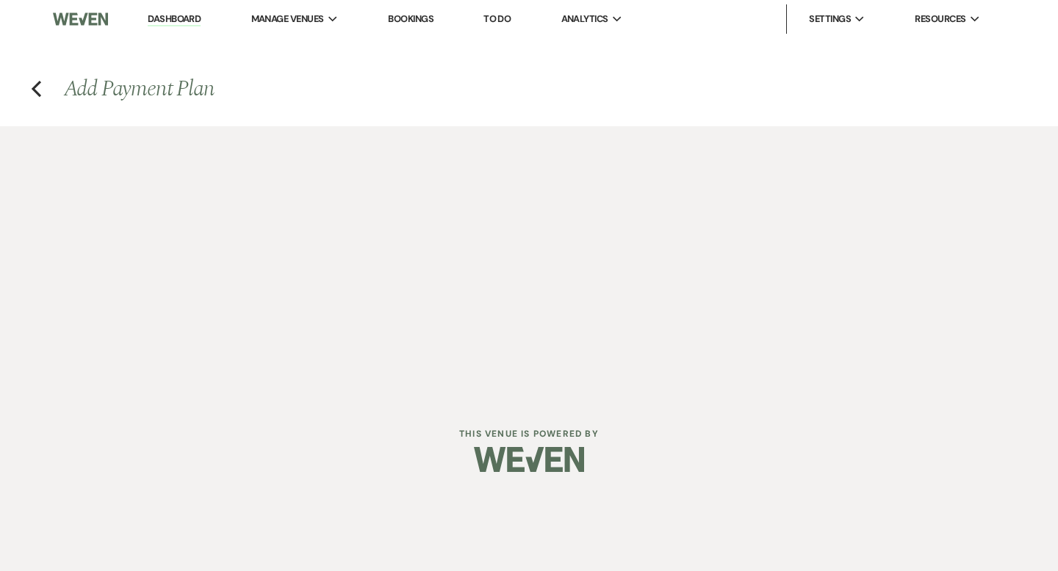
select select "2"
select select "percentage"
select select "true"
select select "client"
select select "weeks"
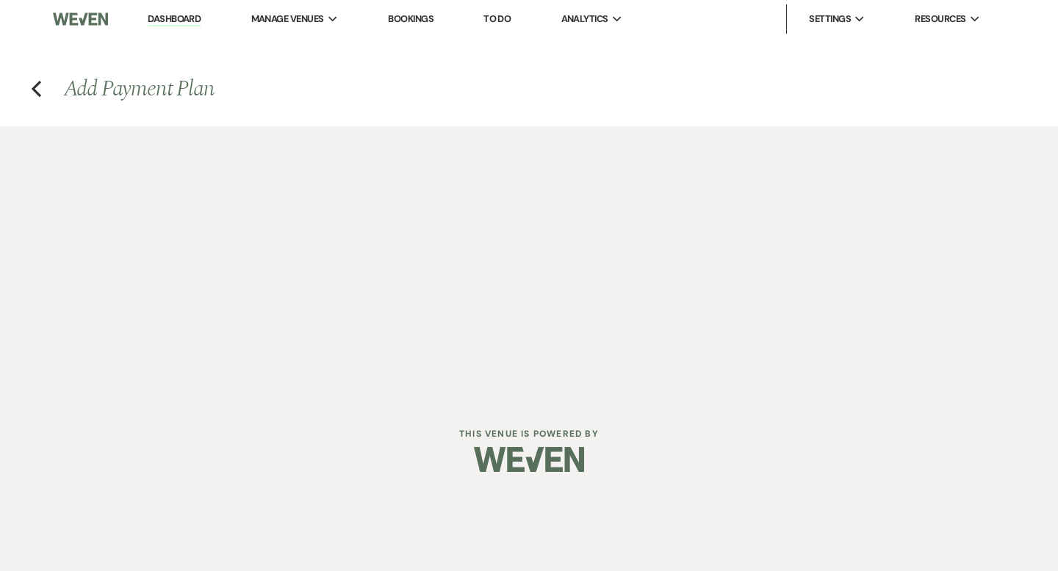
select select "client"
select select "days"
select select "afterDueDate"
select select "client"
select select "days"
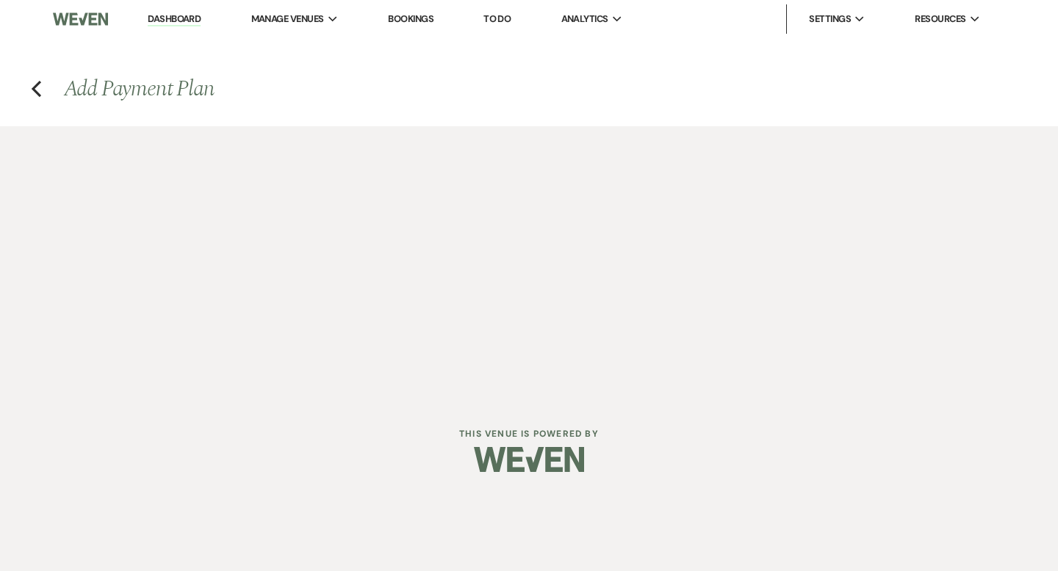
select select "afterDueDate"
select select "2"
select select "percentage"
select select "true"
select select "client"
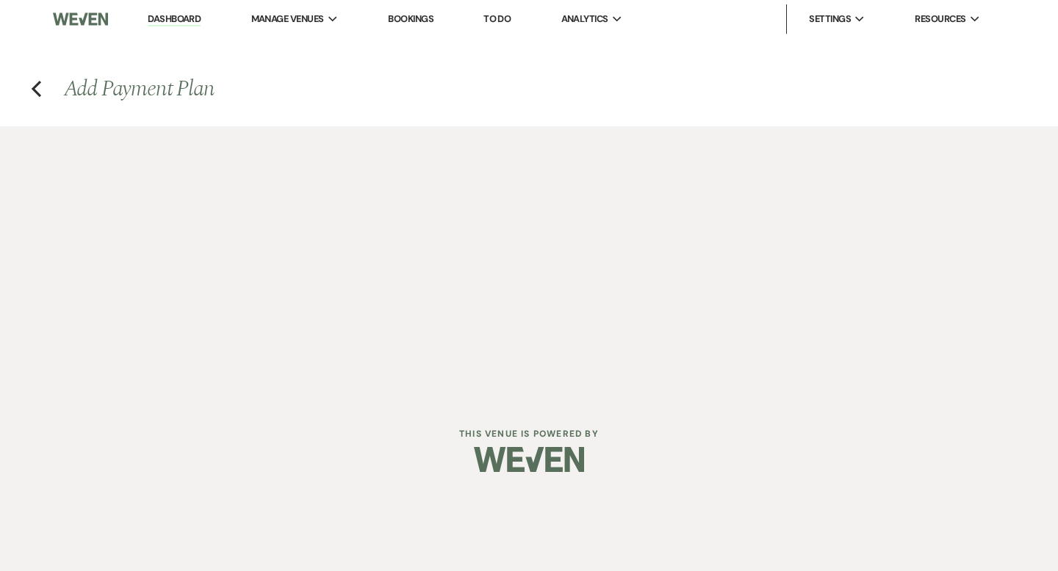
select select "weeks"
select select "client"
select select "days"
select select "afterDueDate"
select select "client"
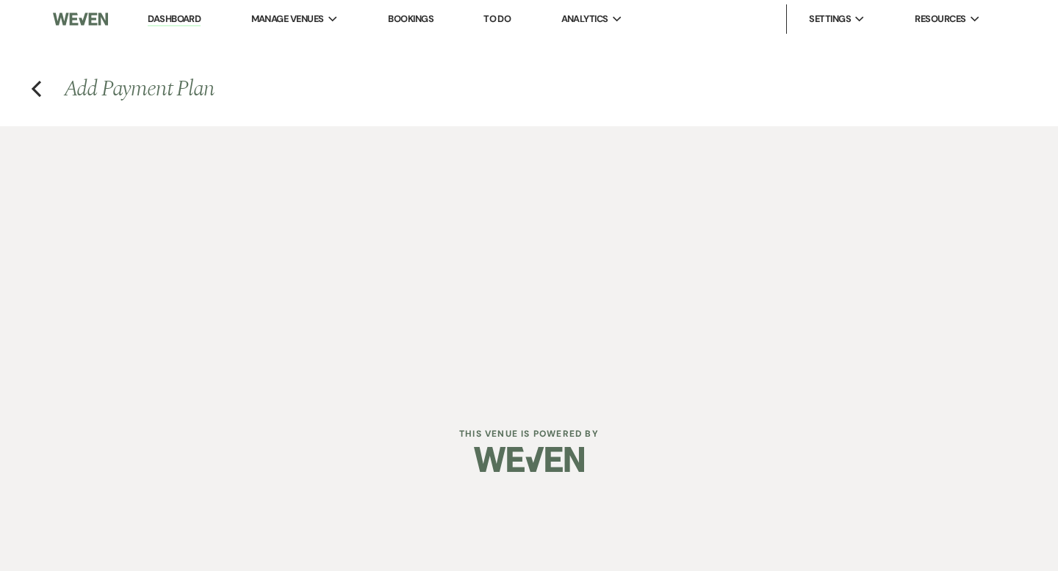
select select "days"
select select "afterDueDate"
select select "2"
select select "percentage"
select select "true"
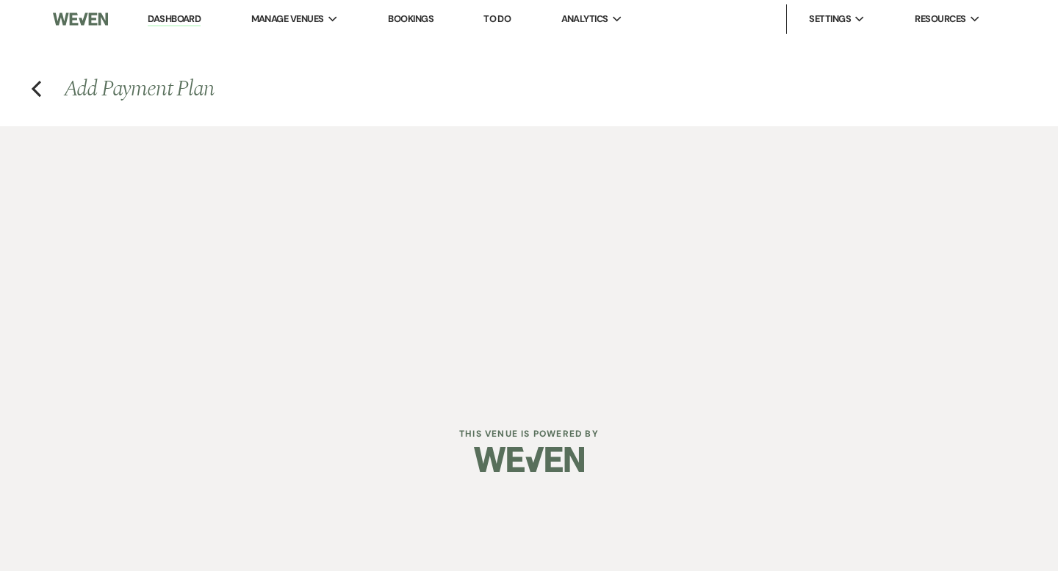
select select "client"
select select "days"
select select "afterDueDate"
select select "client"
select select "weeks"
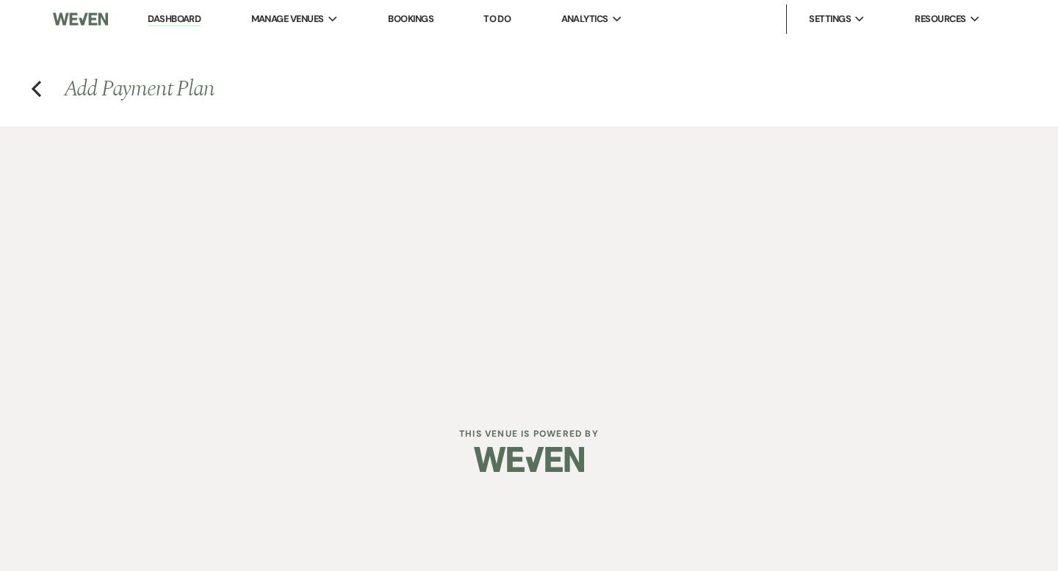
select select "client"
select select "days"
select select "afterDueDate"
select select "2"
select select "percentage"
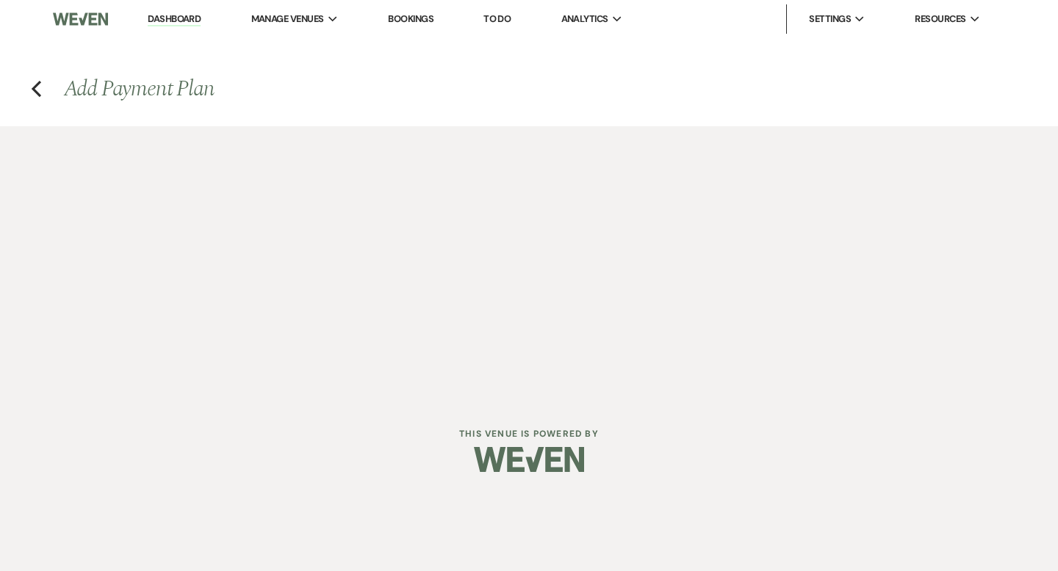
select select "true"
select select "client"
select select "weeks"
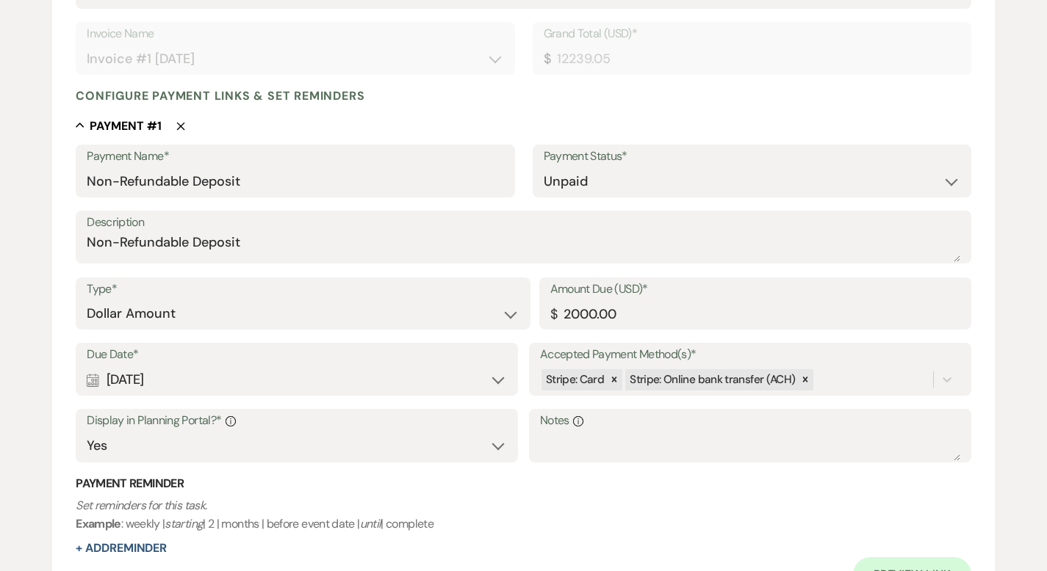
scroll to position [323, 0]
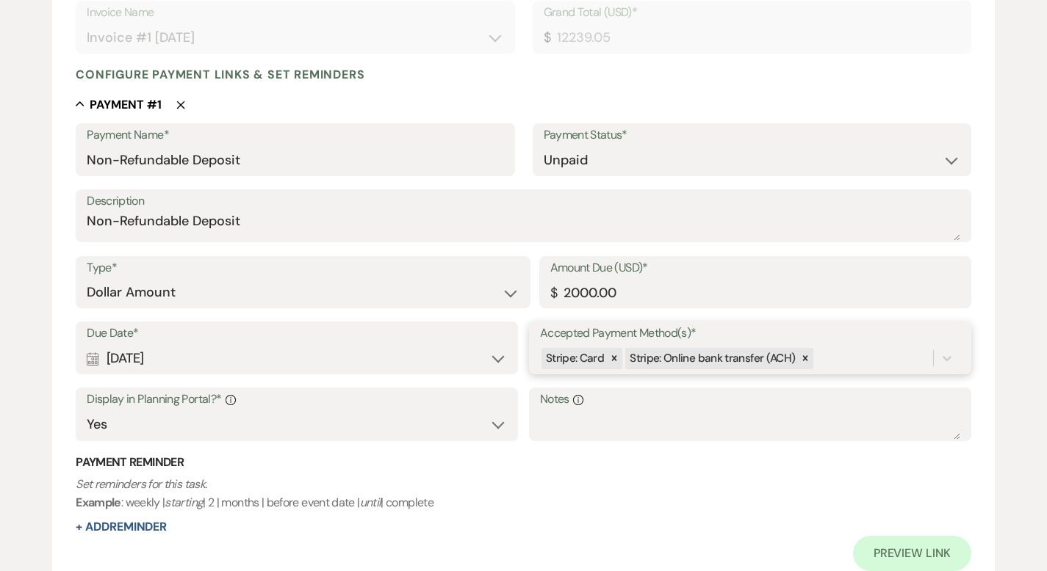
click at [848, 364] on div "Stripe: Card Stripe: Online bank transfer (ACH)" at bounding box center [736, 359] width 393 height 26
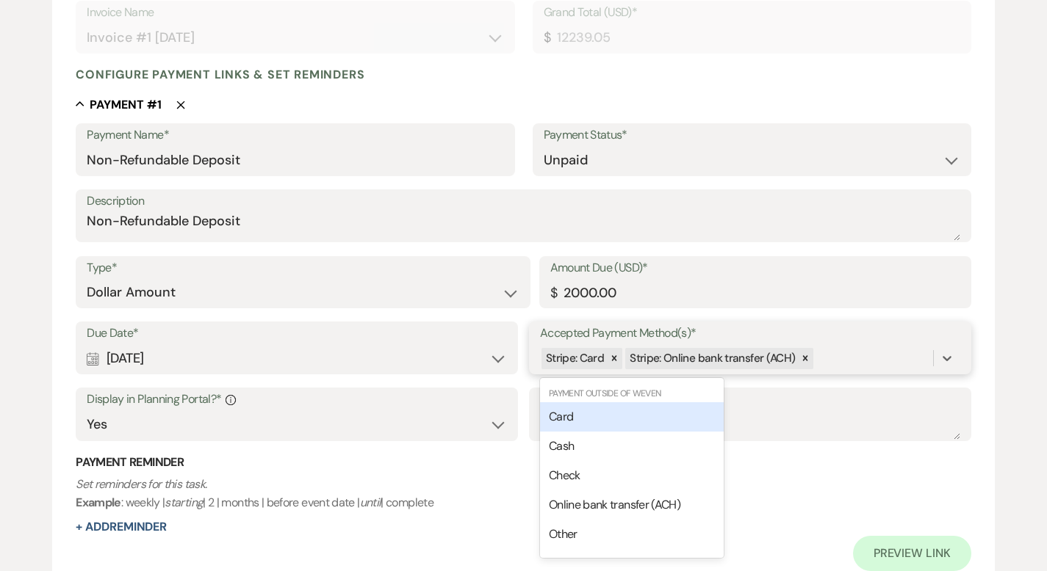
click at [665, 419] on div "Card" at bounding box center [632, 416] width 184 height 29
click at [895, 356] on div "Stripe: Card Stripe: Online bank transfer (ACH) Card" at bounding box center [736, 359] width 393 height 26
drag, startPoint x: 655, startPoint y: 416, endPoint x: 717, endPoint y: 408, distance: 62.2
click at [655, 416] on div "Cash" at bounding box center [632, 416] width 184 height 29
click at [930, 361] on div "Stripe: Card Stripe: Online bank transfer (ACH) Card Cash" at bounding box center [736, 359] width 393 height 26
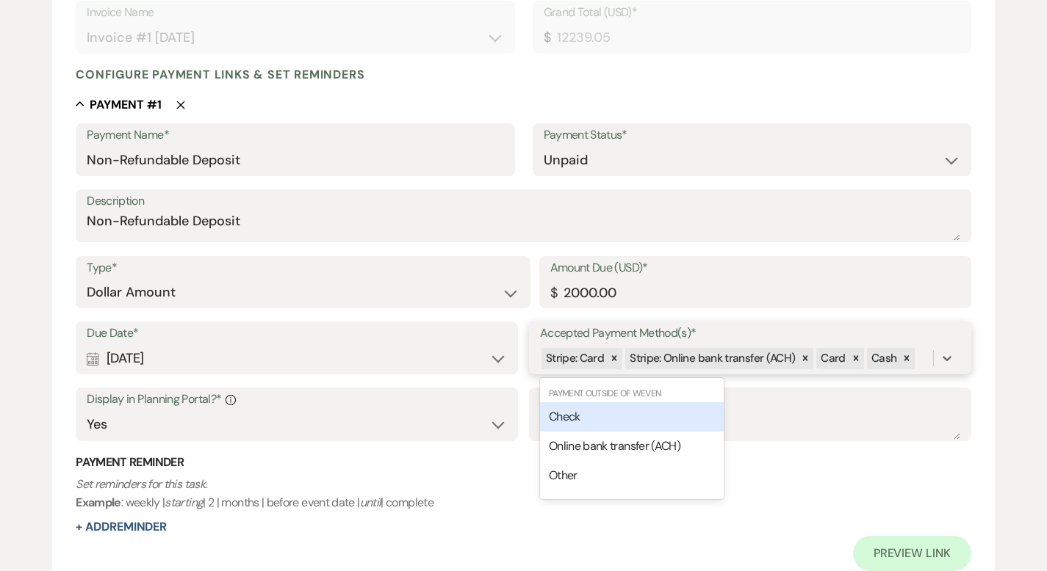
click at [652, 420] on div "Check" at bounding box center [632, 416] width 184 height 29
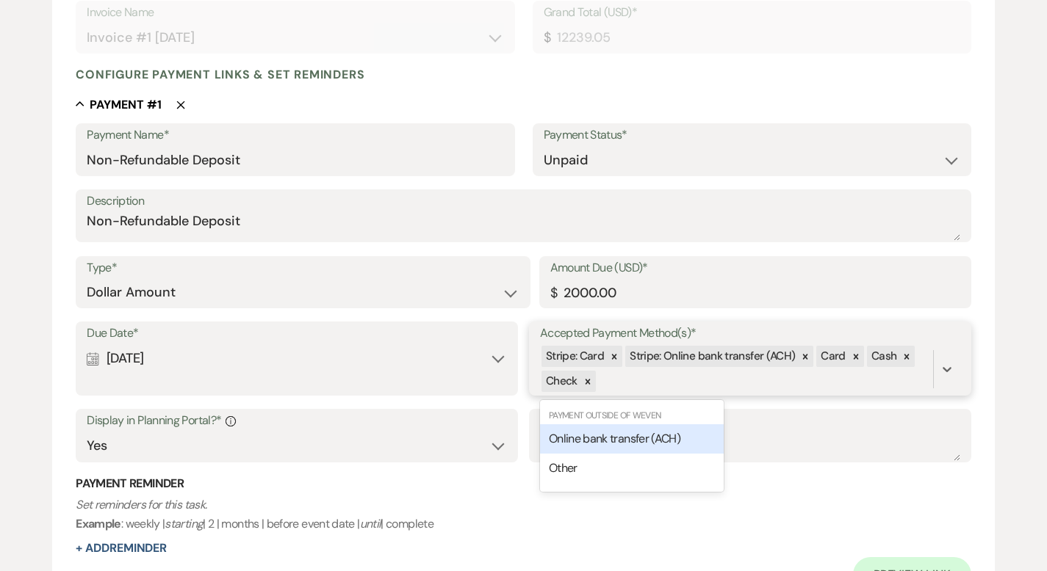
click at [662, 386] on div "Stripe: Card Stripe: Online bank transfer (ACH) Card Cash Check" at bounding box center [736, 369] width 393 height 50
click at [640, 436] on span "Online bank transfer (ACH)" at bounding box center [614, 438] width 131 height 15
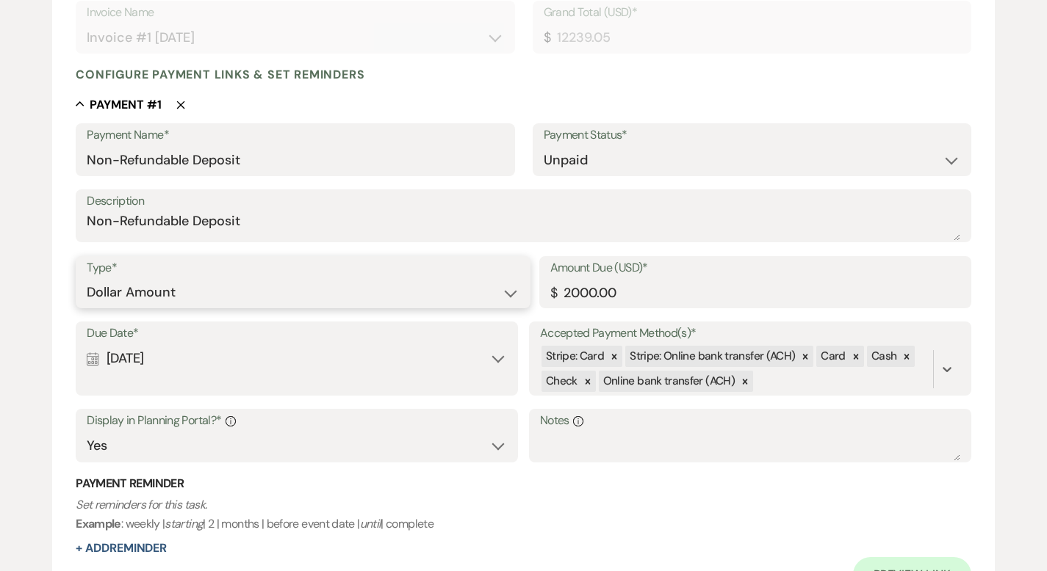
click at [239, 288] on select "Dollar Amount Percentage of Grand Total" at bounding box center [303, 292] width 432 height 29
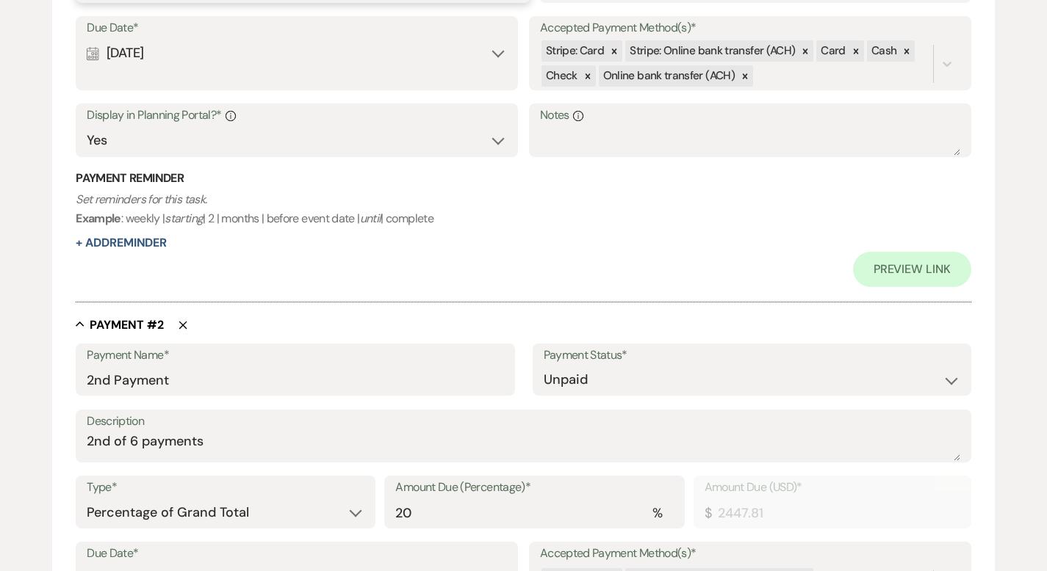
scroll to position [726, 0]
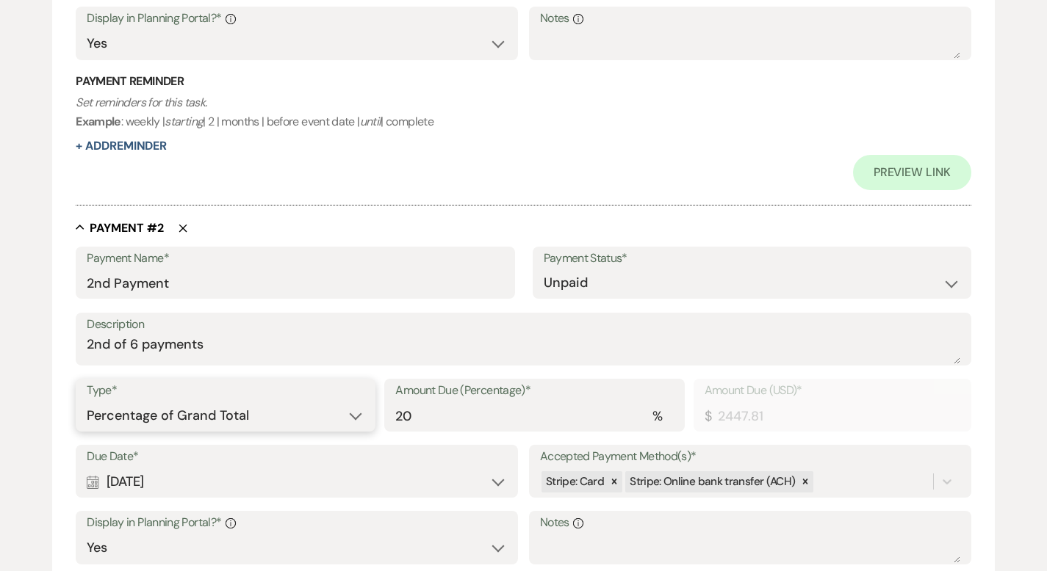
click at [281, 414] on select "Dollar Amount Percentage of Grand Total" at bounding box center [226, 416] width 278 height 29
select select "flat"
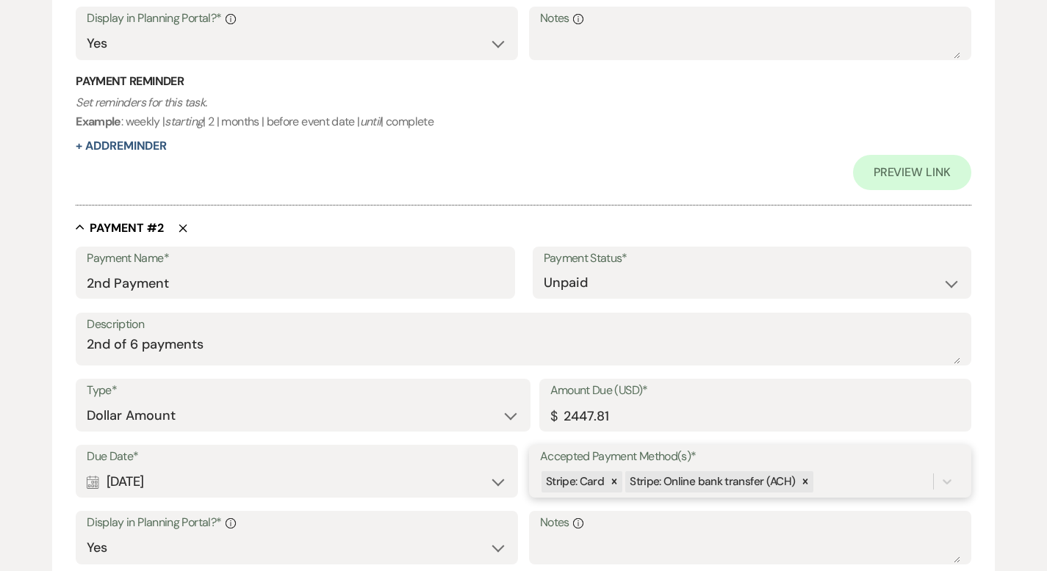
click at [817, 479] on div "Due Date* Calendar [DATE] Expand Accepted Payment Method(s)* Stripe: Card Strip…" at bounding box center [523, 511] width 895 height 133
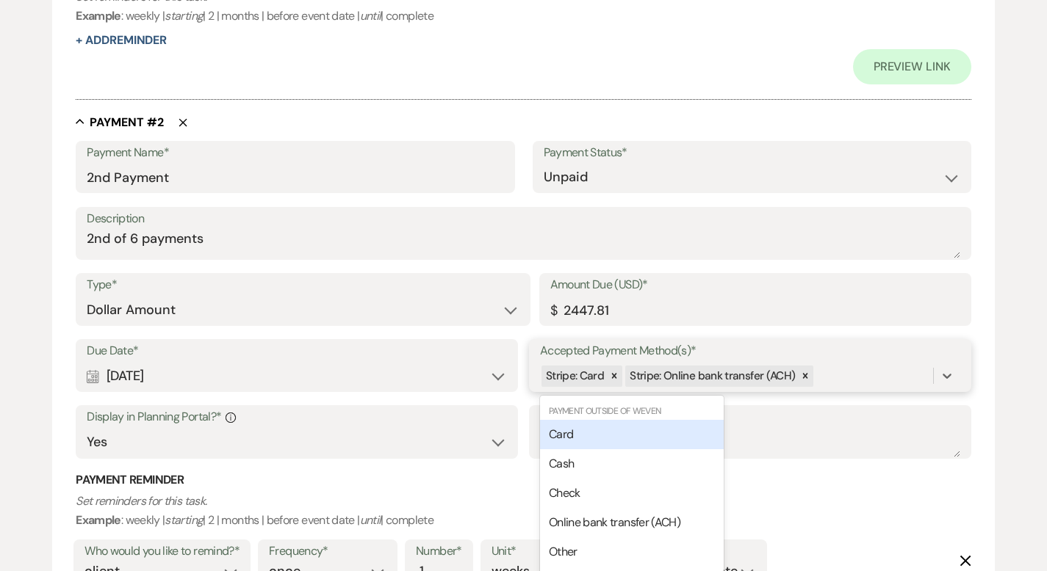
scroll to position [841, 0]
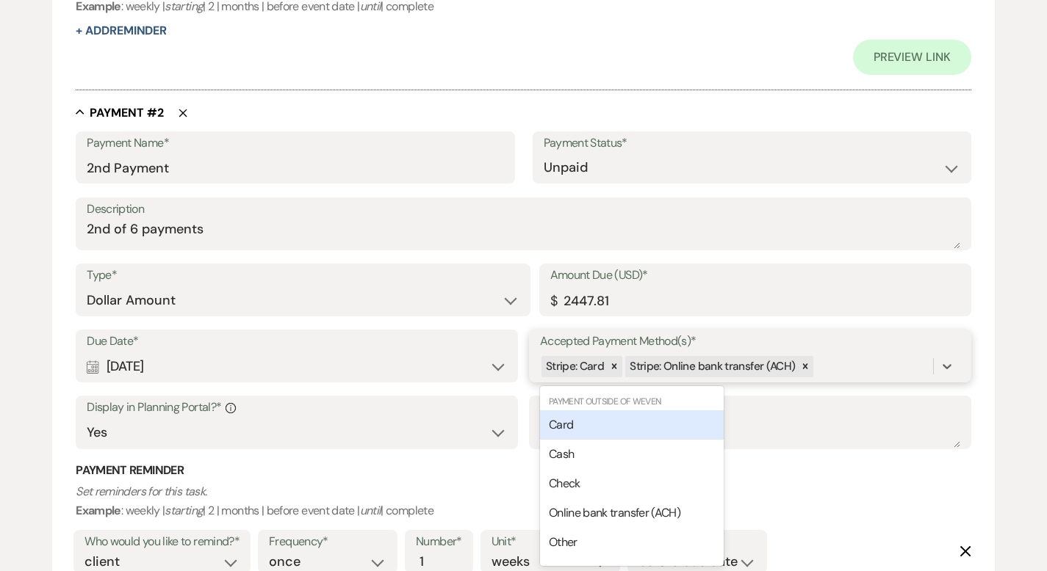
click at [624, 419] on div "Card" at bounding box center [632, 425] width 184 height 29
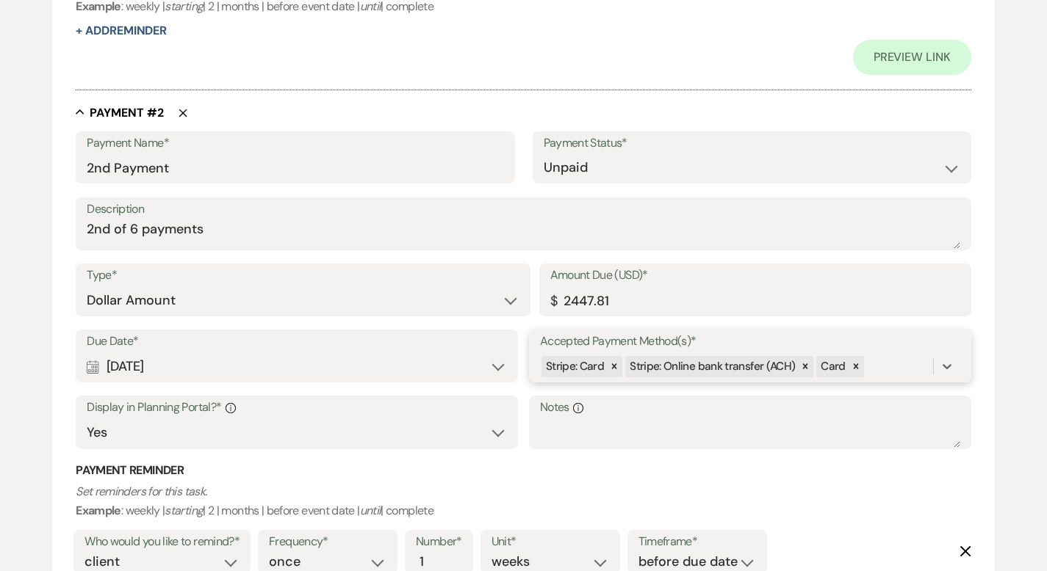
click at [889, 366] on div "Stripe: Card Stripe: Online bank transfer (ACH) Card" at bounding box center [736, 367] width 393 height 26
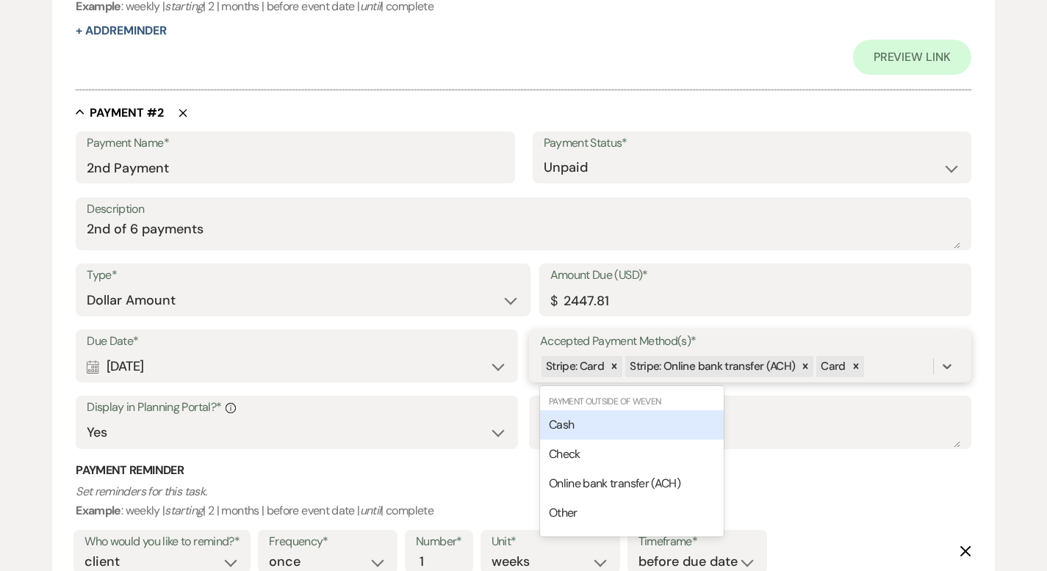
click at [678, 418] on div "Cash" at bounding box center [632, 425] width 184 height 29
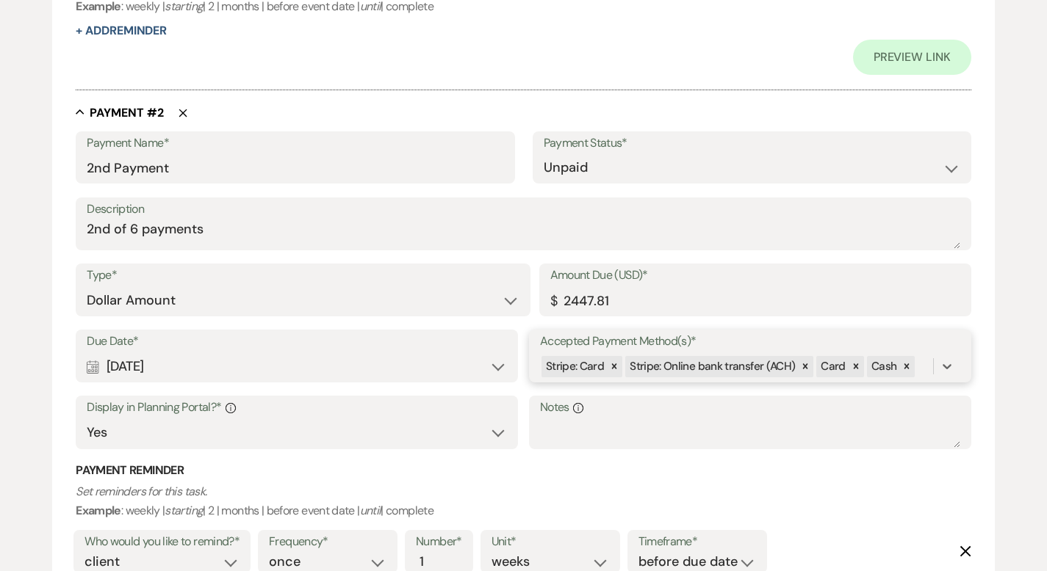
drag, startPoint x: 920, startPoint y: 365, endPoint x: 911, endPoint y: 366, distance: 8.2
click at [920, 365] on div "Stripe: Card Stripe: Online bank transfer (ACH) Card Cash" at bounding box center [736, 367] width 393 height 26
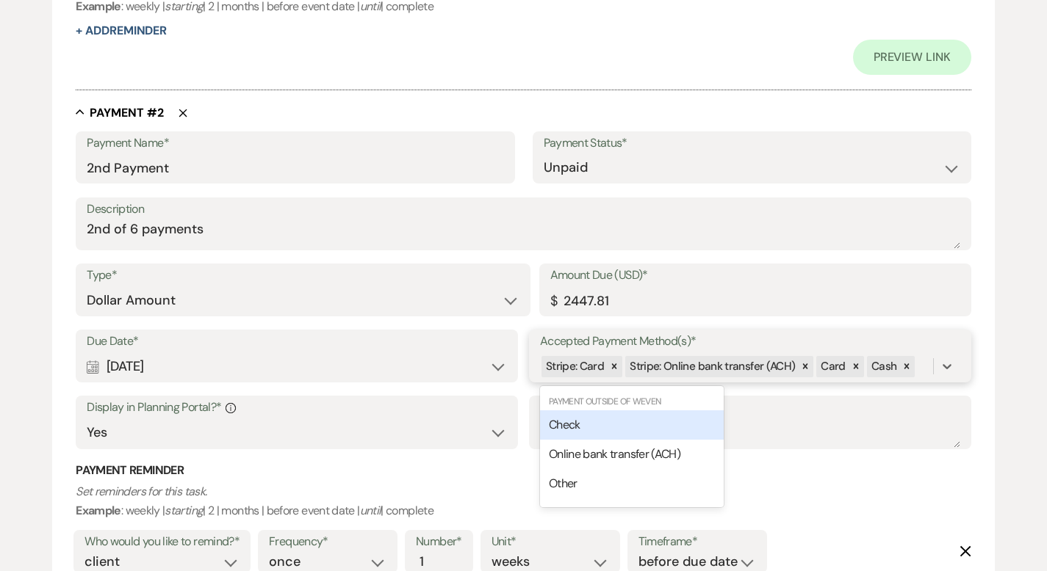
click at [660, 424] on div "Check" at bounding box center [632, 425] width 184 height 29
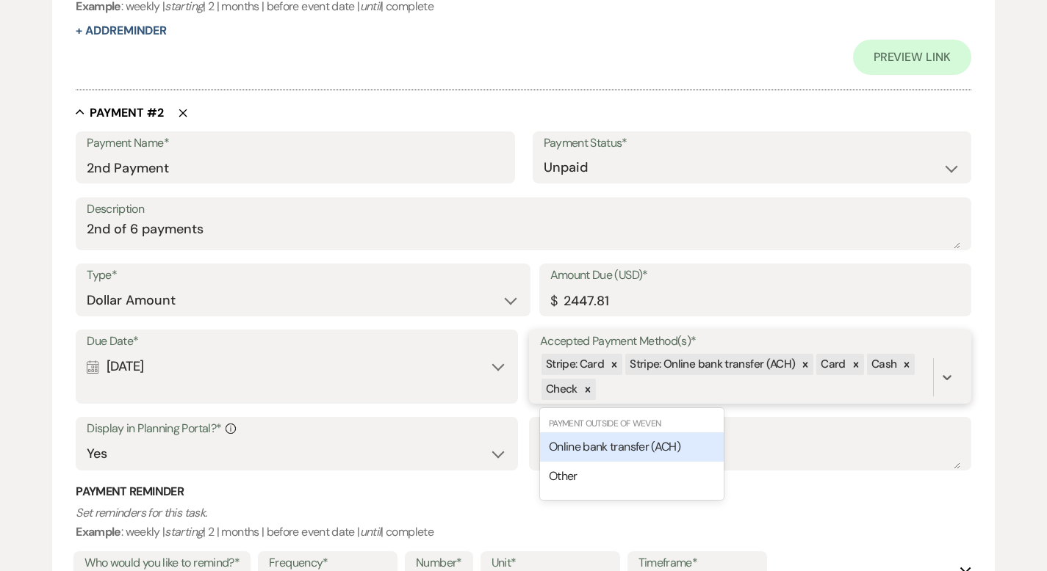
click at [648, 391] on div "Stripe: Card Stripe: Online bank transfer (ACH) Card Cash Check" at bounding box center [736, 378] width 393 height 50
click at [618, 445] on span "Online bank transfer (ACH)" at bounding box center [614, 446] width 131 height 15
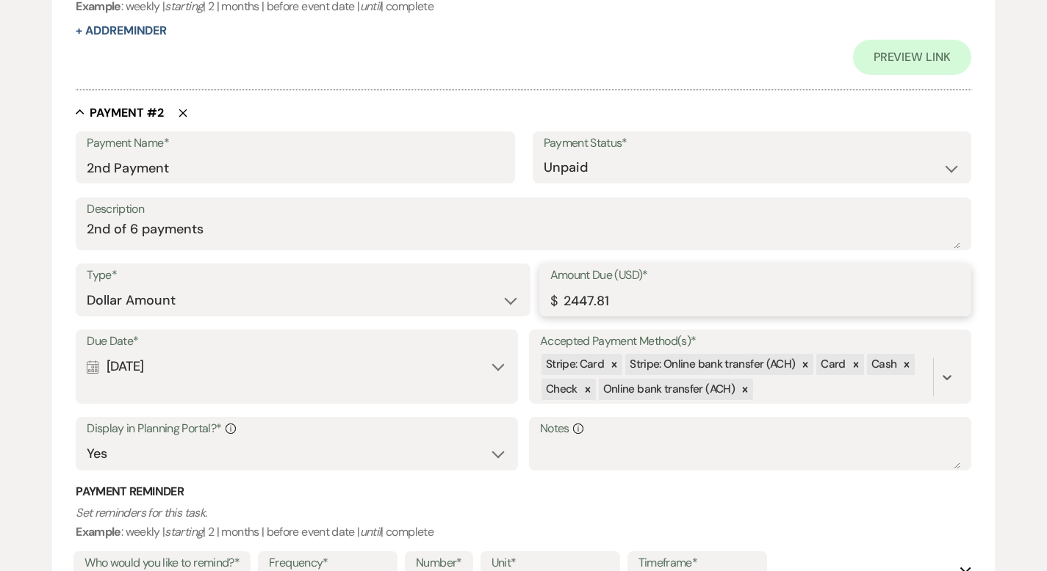
click at [579, 299] on input "2447.81" at bounding box center [755, 300] width 410 height 29
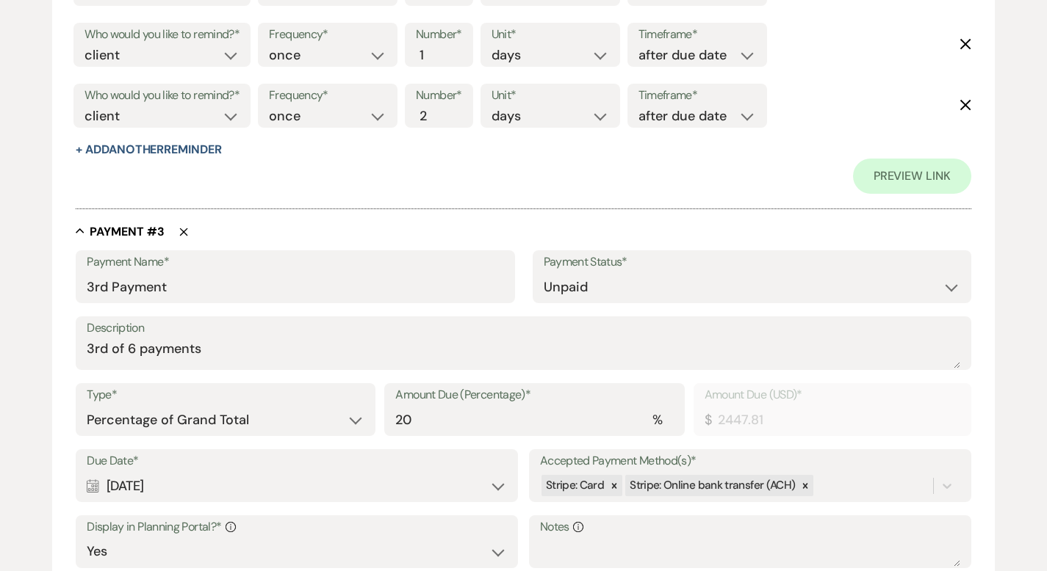
scroll to position [1572, 0]
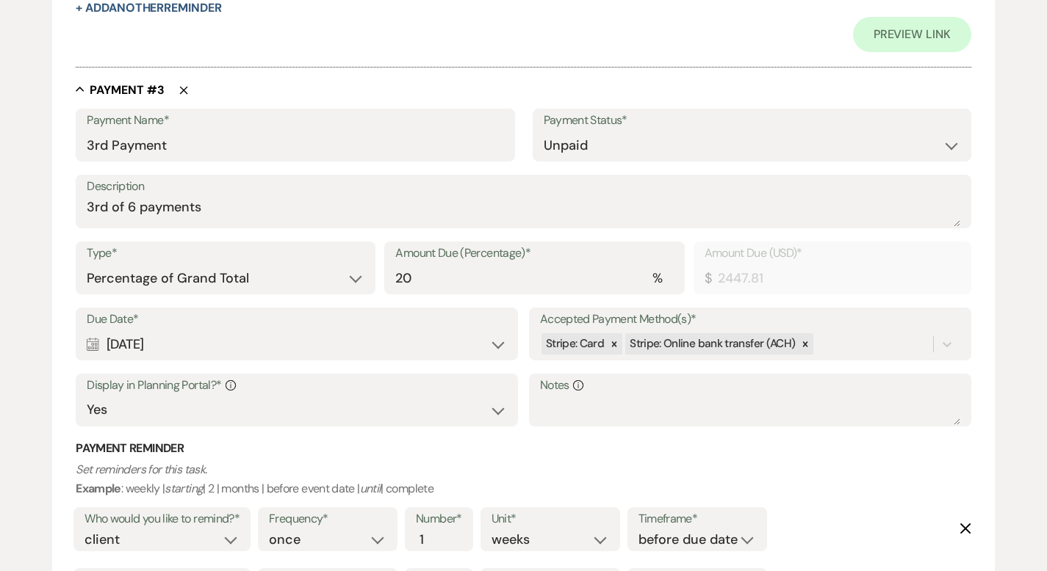
type input "2047.81"
click at [834, 345] on div "Stripe: Card Stripe: Online bank transfer (ACH)" at bounding box center [736, 344] width 393 height 26
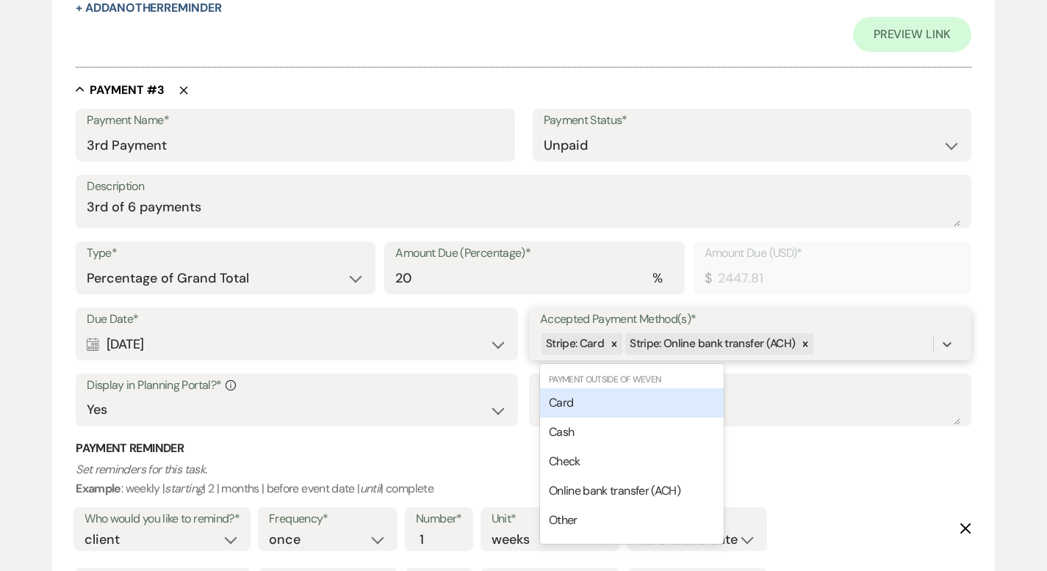
drag, startPoint x: 676, startPoint y: 397, endPoint x: 693, endPoint y: 394, distance: 17.8
click at [676, 396] on div "Card" at bounding box center [632, 403] width 184 height 29
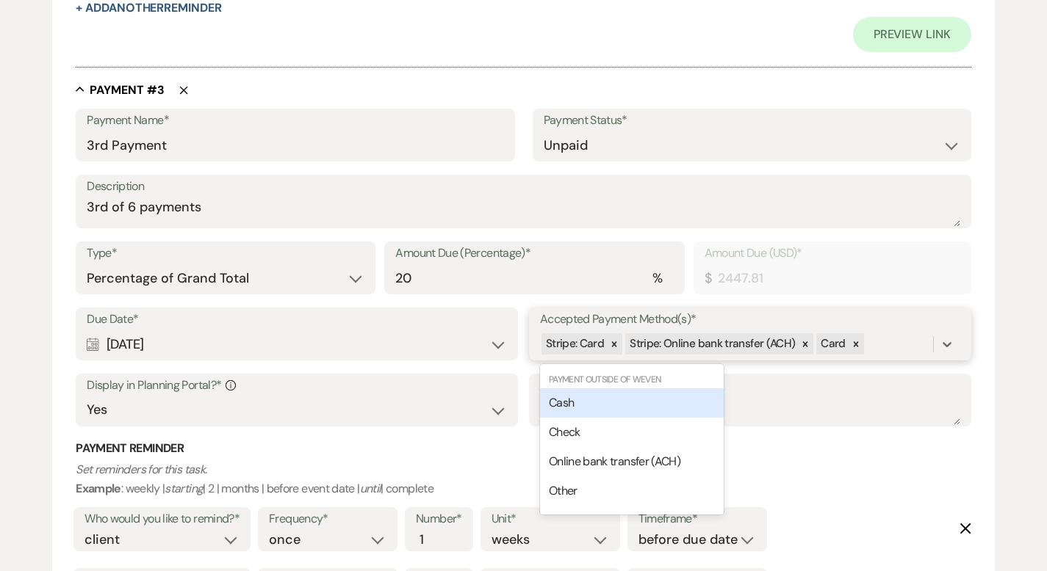
click at [883, 345] on div "Stripe: Card Stripe: Online bank transfer (ACH) Card" at bounding box center [736, 344] width 393 height 26
click at [680, 398] on div "Cash" at bounding box center [632, 403] width 184 height 29
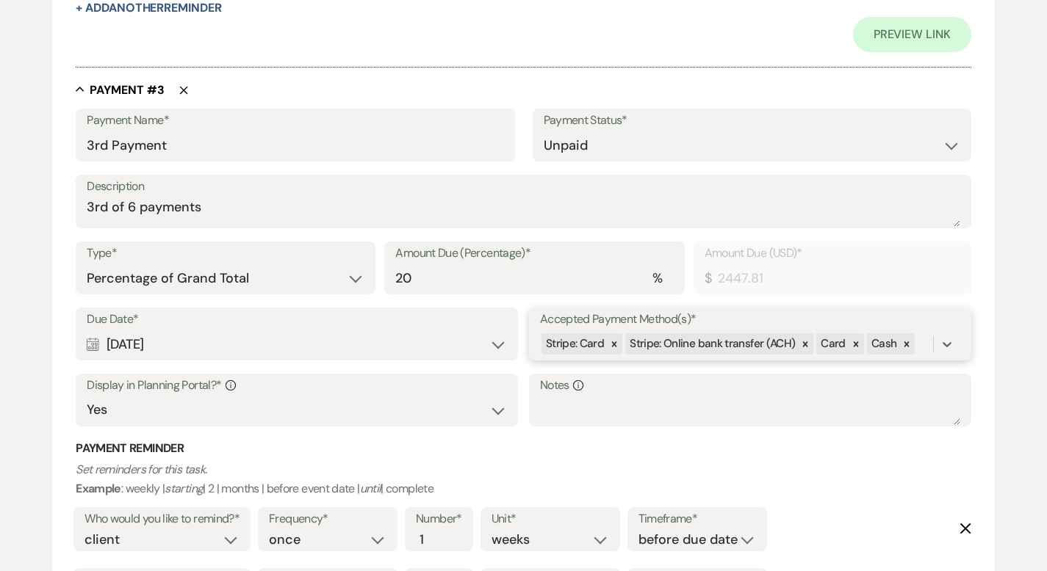
click at [918, 350] on div "Stripe: Card Stripe: Online bank transfer (ACH) Card Cash" at bounding box center [736, 344] width 393 height 26
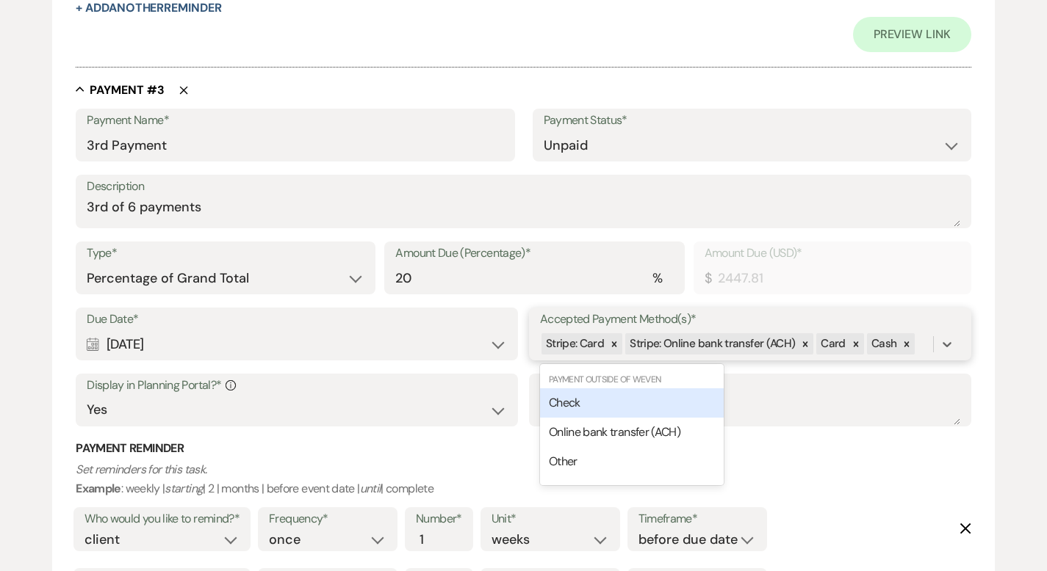
click at [670, 408] on div "Check" at bounding box center [632, 403] width 184 height 29
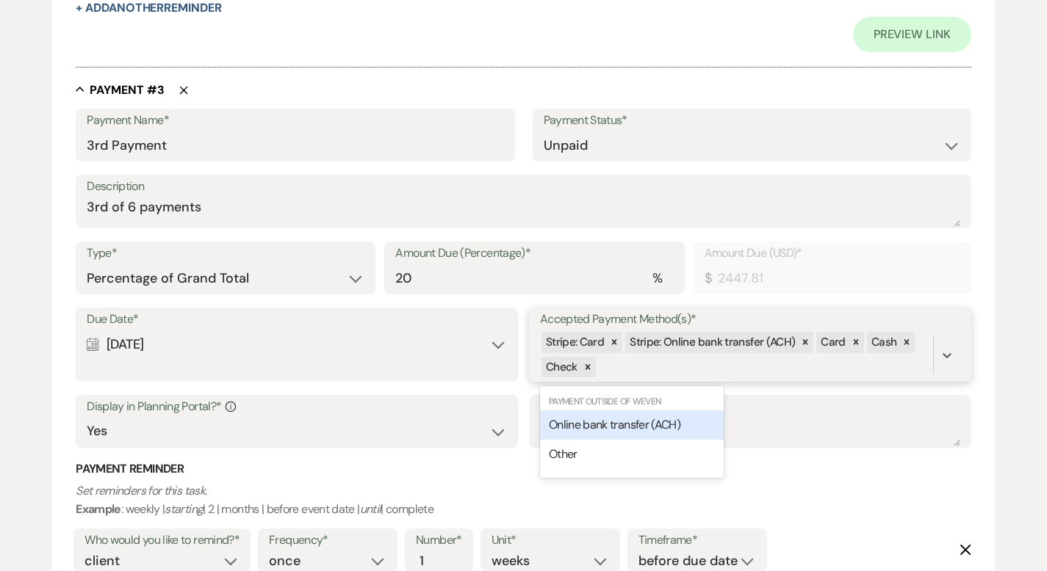
click at [653, 363] on div "Stripe: Card Stripe: Online bank transfer (ACH) Card Cash Check" at bounding box center [736, 356] width 393 height 50
click at [629, 425] on span "Online bank transfer (ACH)" at bounding box center [614, 424] width 131 height 15
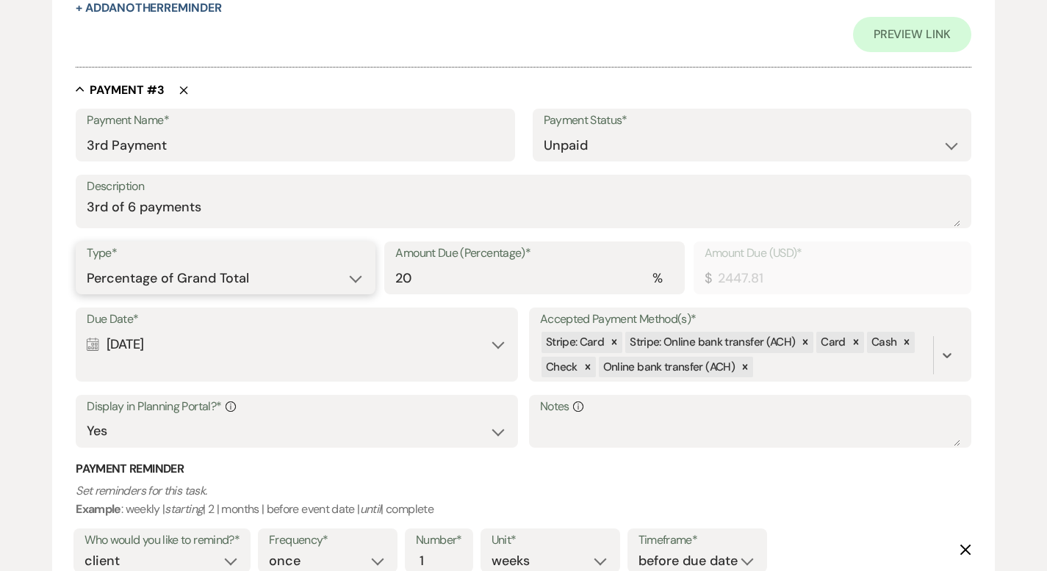
click at [259, 281] on select "Dollar Amount Percentage of Grand Total" at bounding box center [226, 278] width 278 height 29
select select "flat"
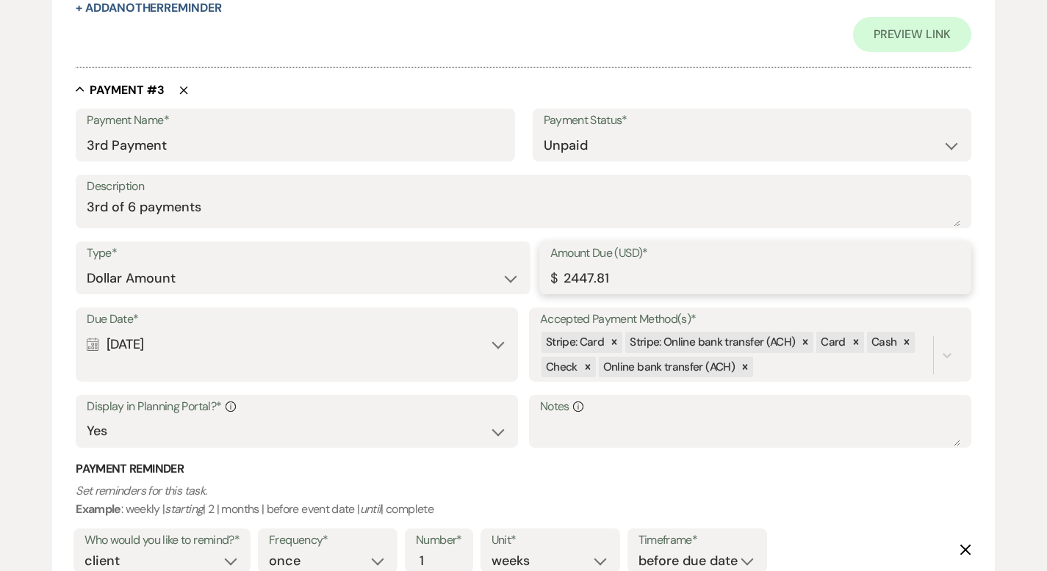
click at [579, 275] on input "2447.81" at bounding box center [755, 278] width 410 height 29
type input "2047.81"
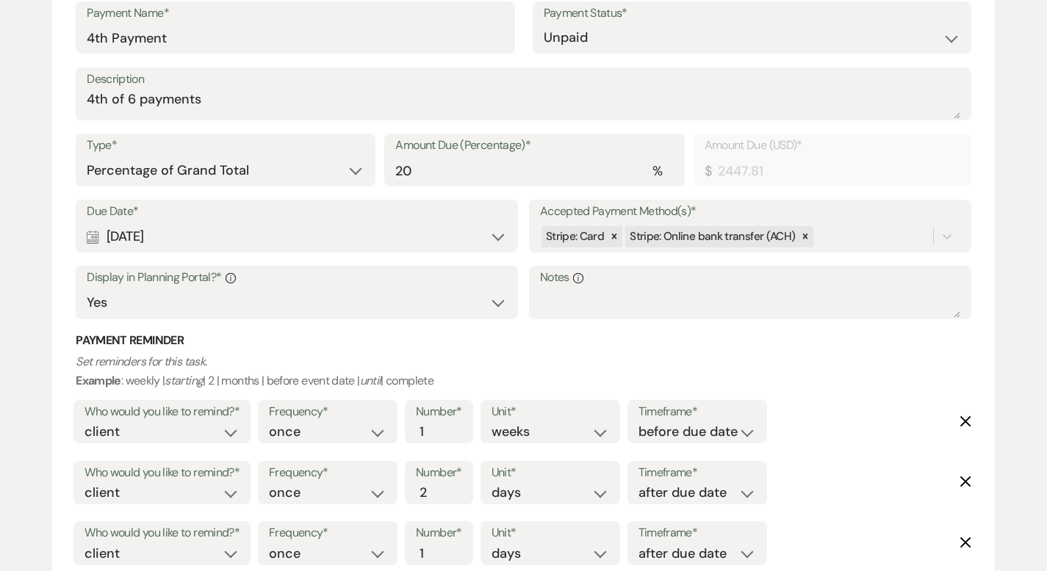
scroll to position [2396, 0]
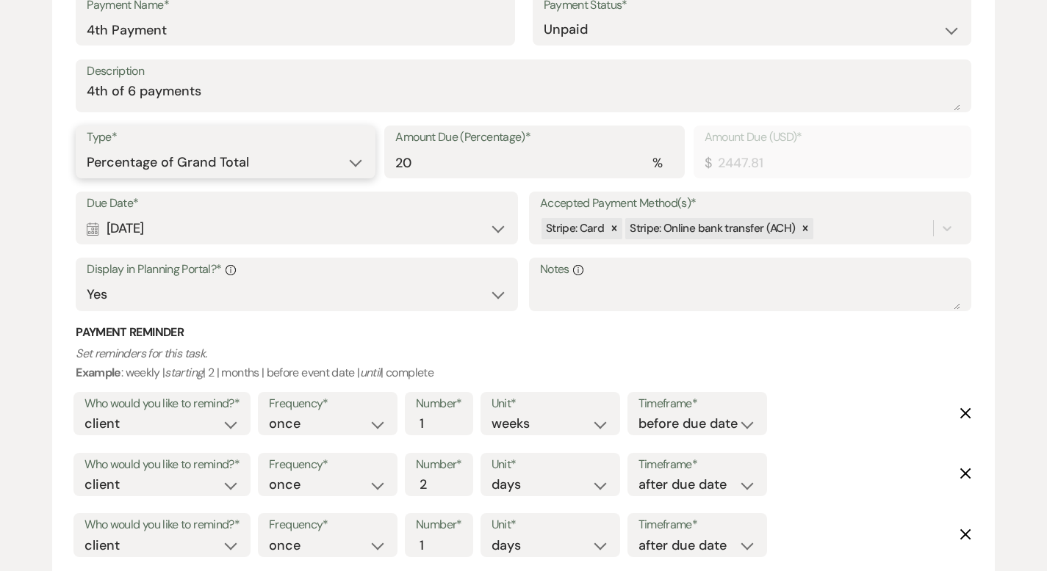
click at [295, 159] on select "Dollar Amount Percentage of Grand Total" at bounding box center [226, 162] width 278 height 29
select select "flat"
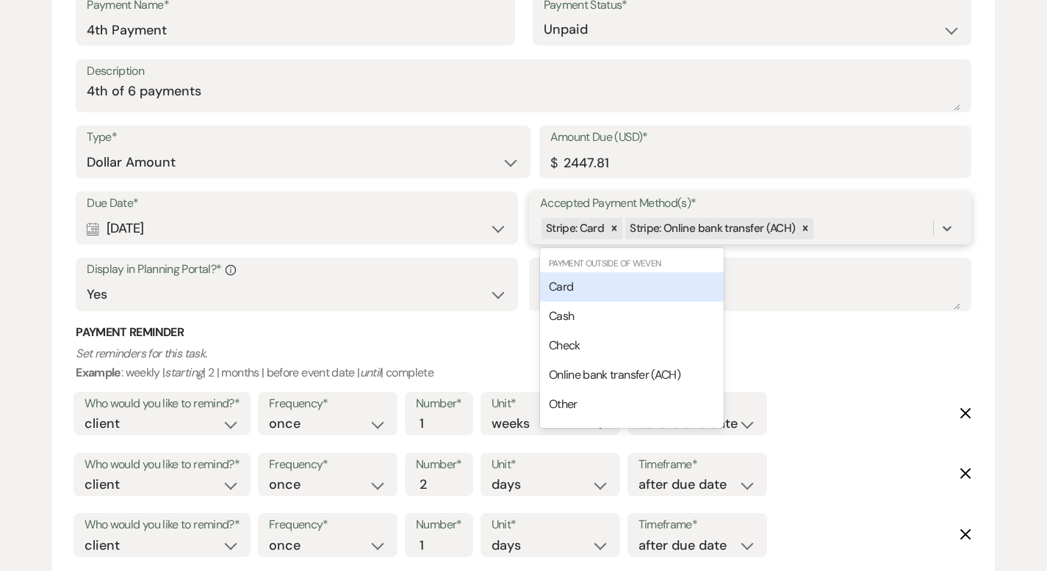
click at [824, 229] on div "Stripe: Card Stripe: Online bank transfer (ACH)" at bounding box center [736, 229] width 393 height 26
click at [674, 282] on div "Card" at bounding box center [632, 286] width 184 height 29
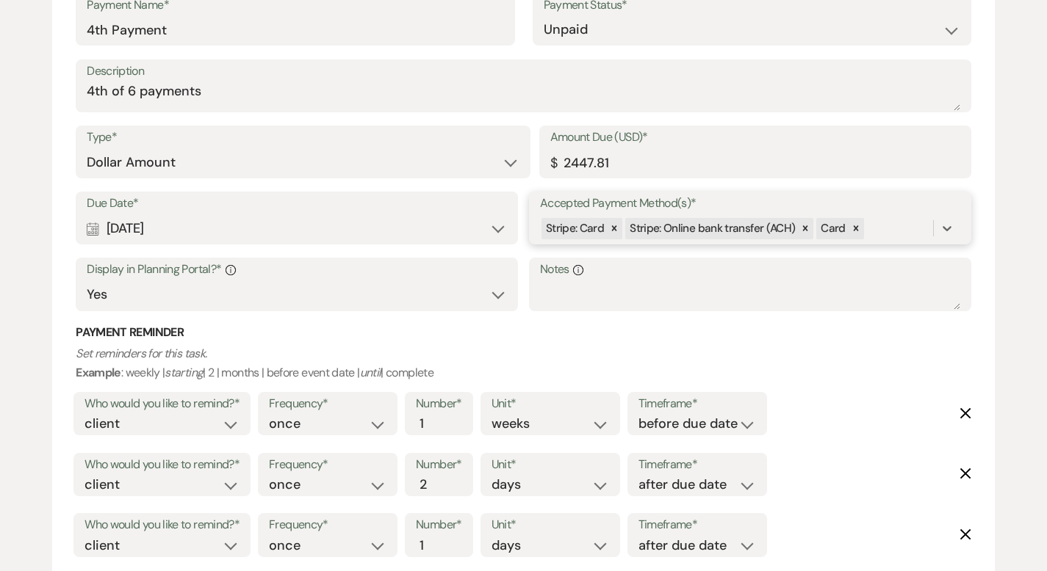
click at [876, 228] on div "Stripe: Card Stripe: Online bank transfer (ACH) Card" at bounding box center [736, 229] width 393 height 26
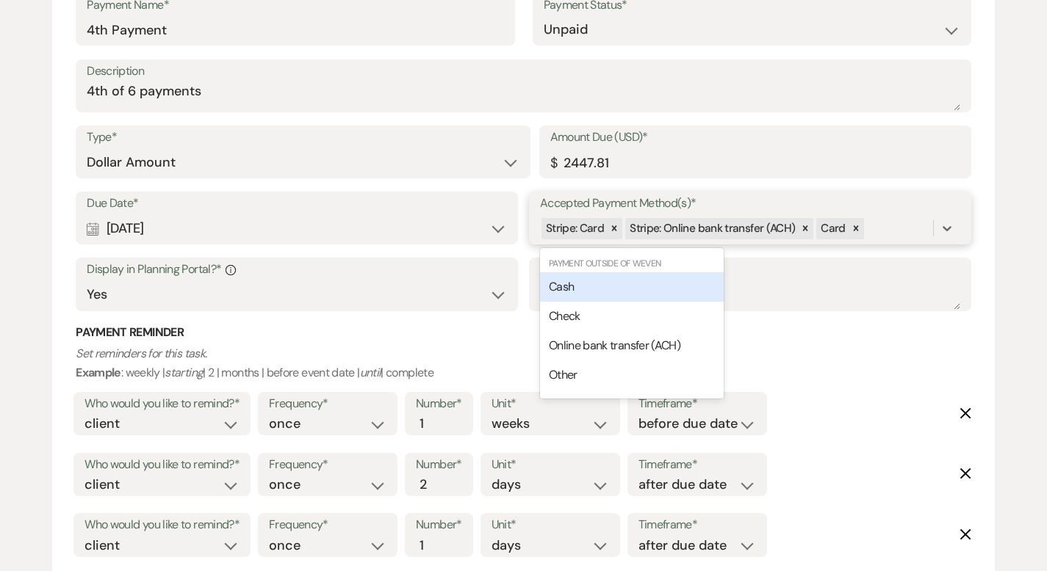
click at [707, 292] on div "Cash" at bounding box center [632, 286] width 184 height 29
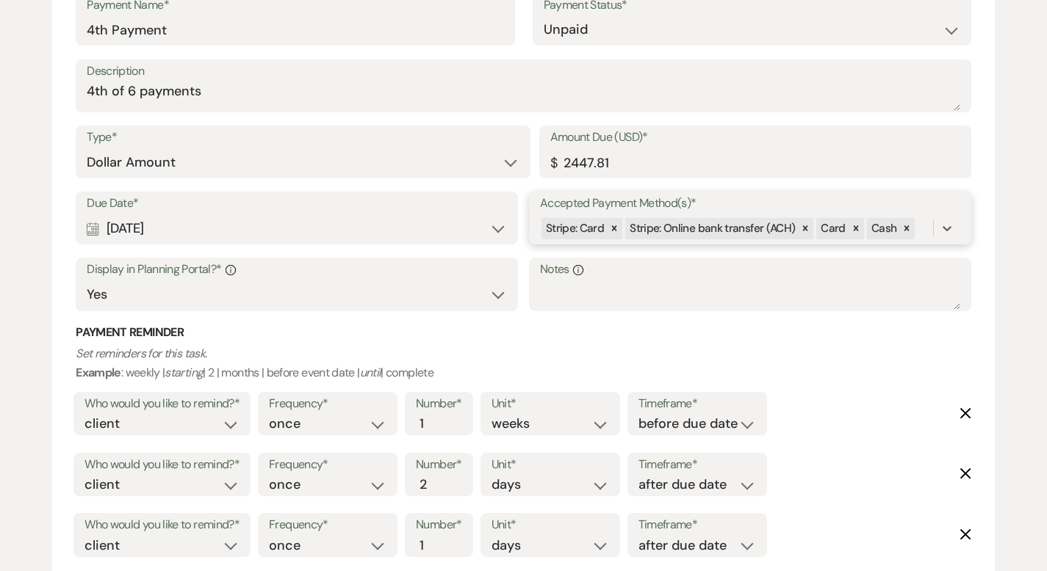
click at [925, 229] on div "Stripe: Card Stripe: Online bank transfer (ACH) Card Cash" at bounding box center [736, 229] width 393 height 26
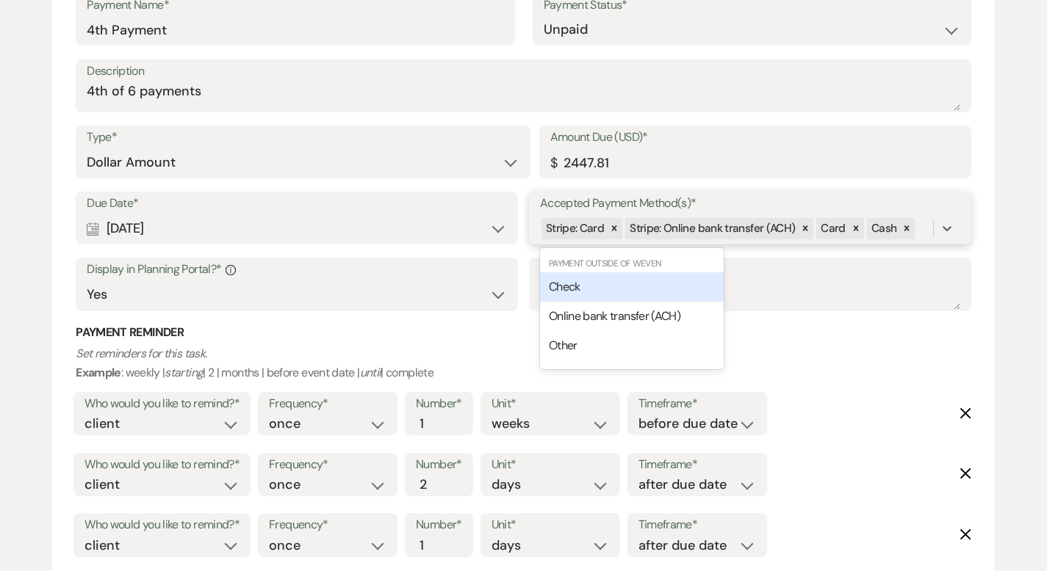
click at [708, 278] on div "Check" at bounding box center [632, 286] width 184 height 29
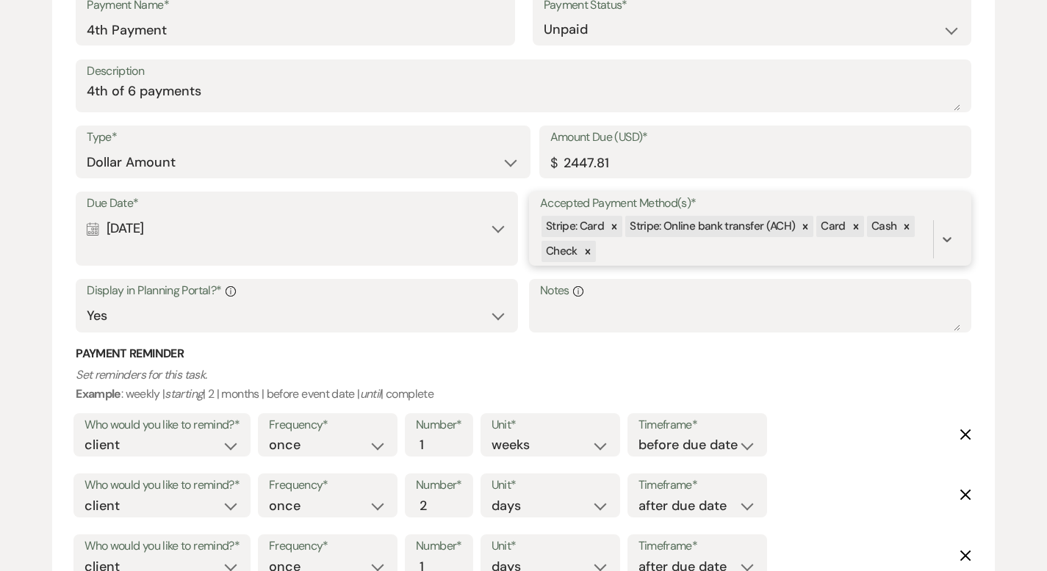
click at [695, 246] on div "Stripe: Card Stripe: Online bank transfer (ACH) Card Cash Check" at bounding box center [736, 239] width 393 height 50
click at [674, 311] on span "Online bank transfer (ACH)" at bounding box center [614, 308] width 131 height 15
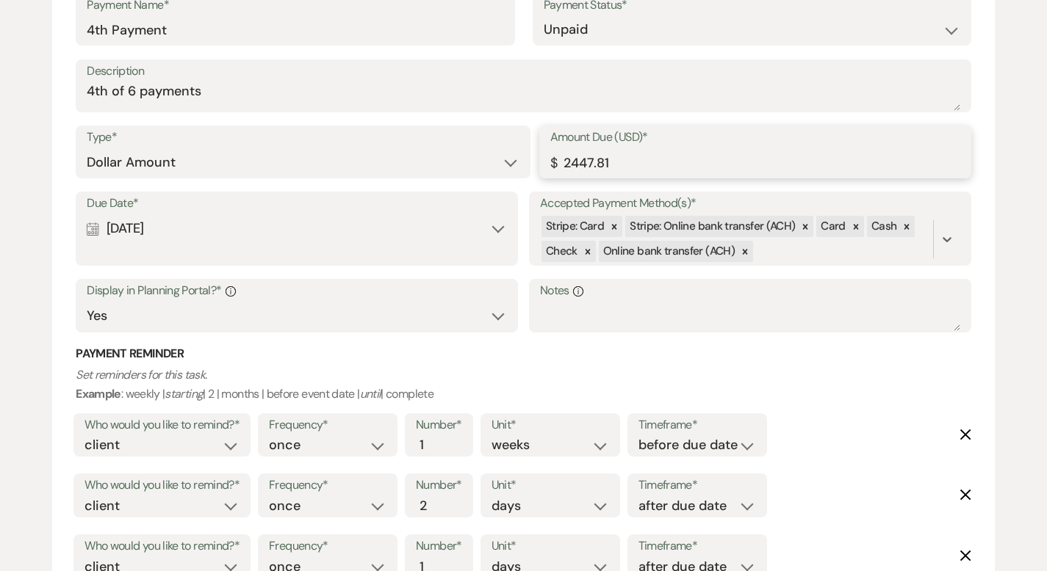
click at [577, 158] on input "2447.81" at bounding box center [755, 162] width 410 height 29
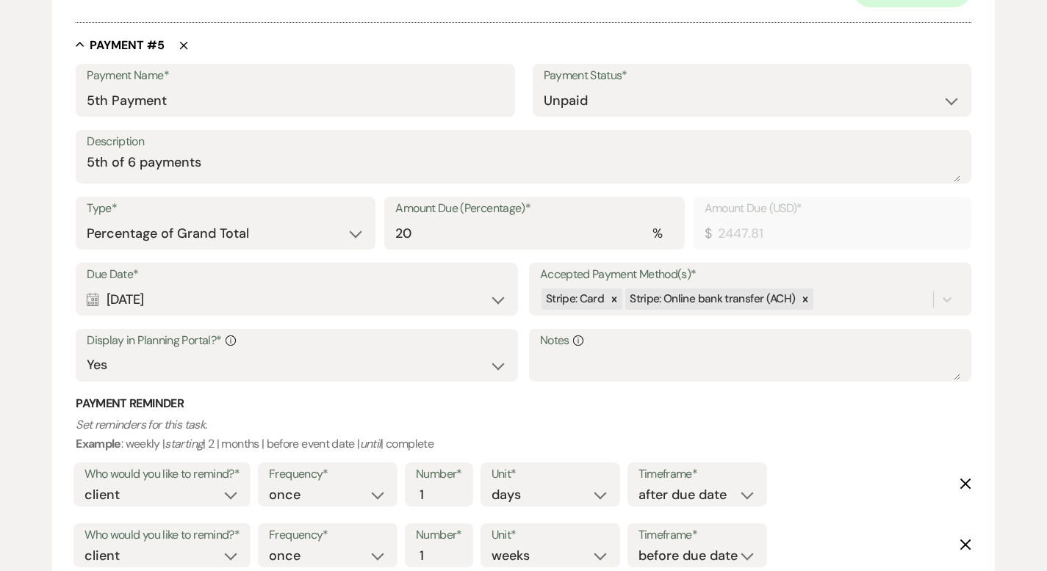
scroll to position [3061, 0]
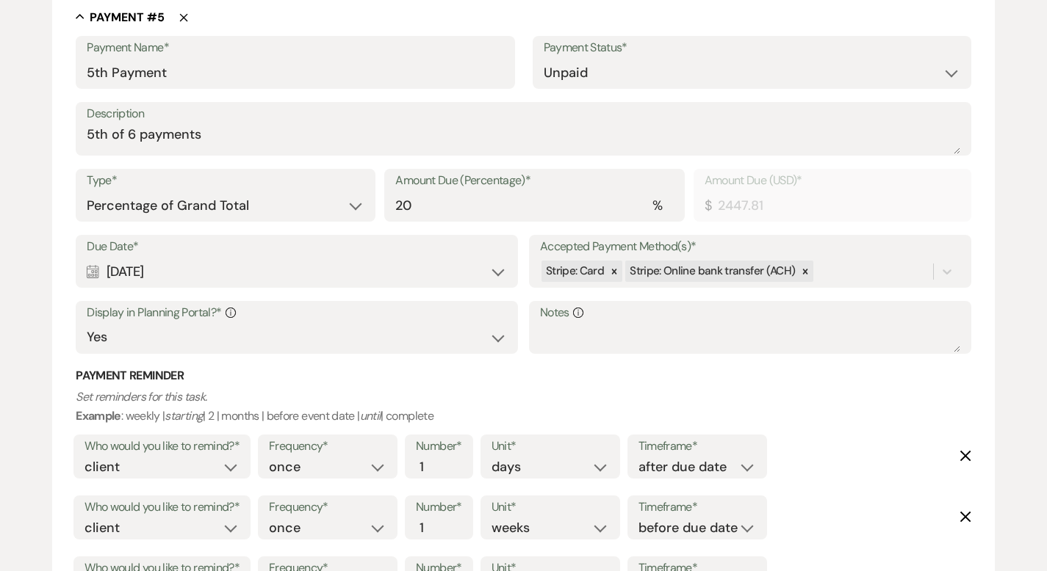
type input "2047.81"
click at [825, 272] on div "Stripe: Card Stripe: Online bank transfer (ACH)" at bounding box center [736, 272] width 393 height 26
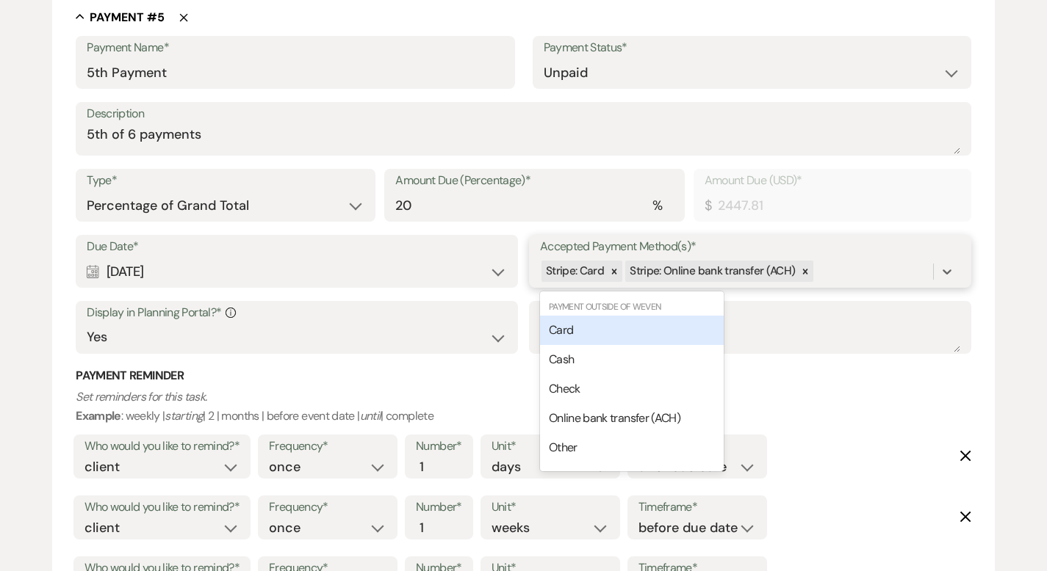
click at [678, 328] on div "Card" at bounding box center [632, 330] width 184 height 29
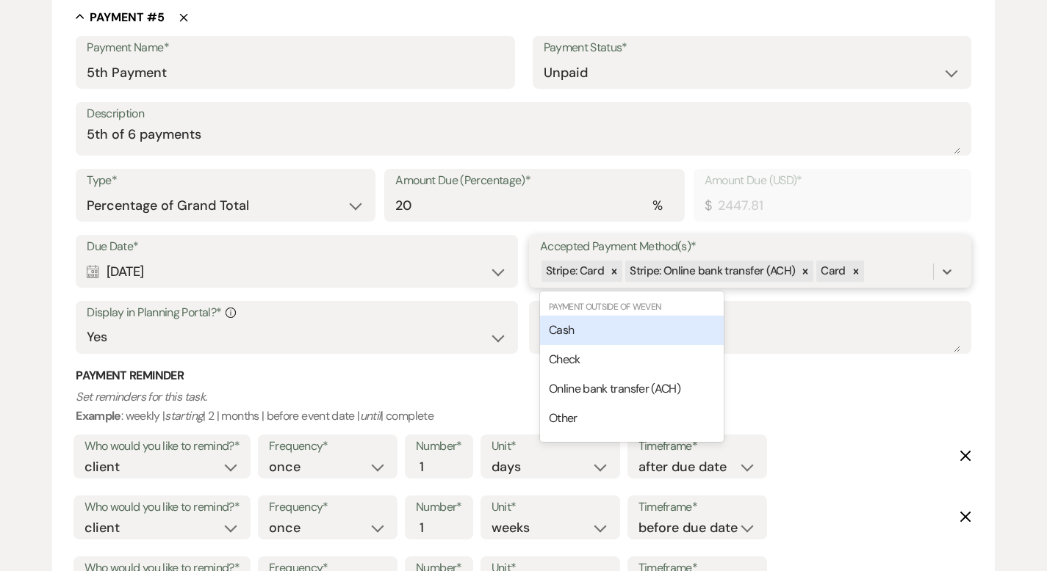
drag, startPoint x: 897, startPoint y: 273, endPoint x: 812, endPoint y: 299, distance: 89.0
click at [896, 273] on div "Stripe: Card Stripe: Online bank transfer (ACH) Card" at bounding box center [736, 272] width 393 height 26
click at [688, 322] on div "Cash" at bounding box center [632, 330] width 184 height 29
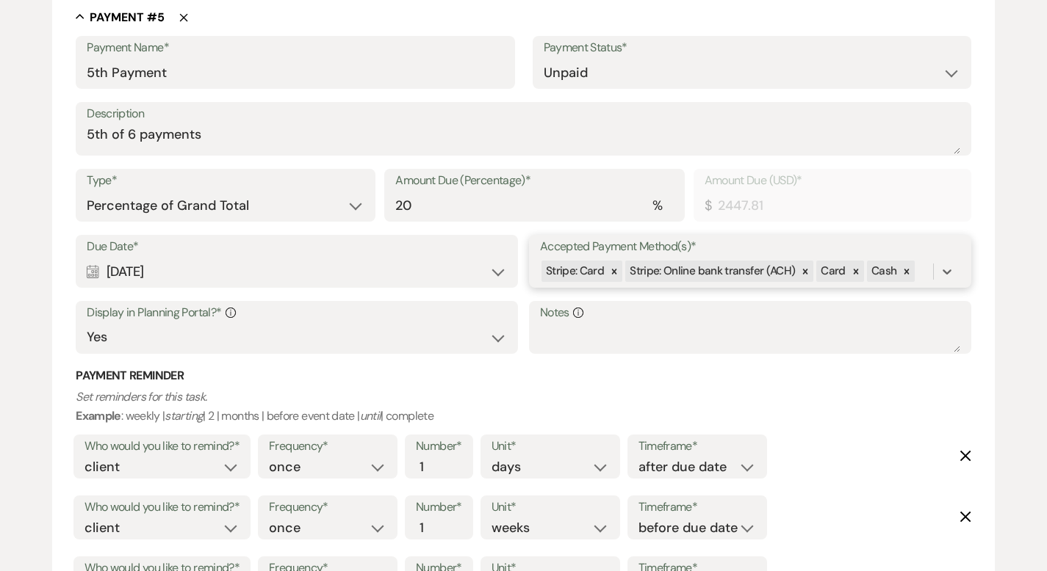
click at [929, 269] on div "Stripe: Card Stripe: Online bank transfer (ACH) Card Cash" at bounding box center [736, 272] width 393 height 26
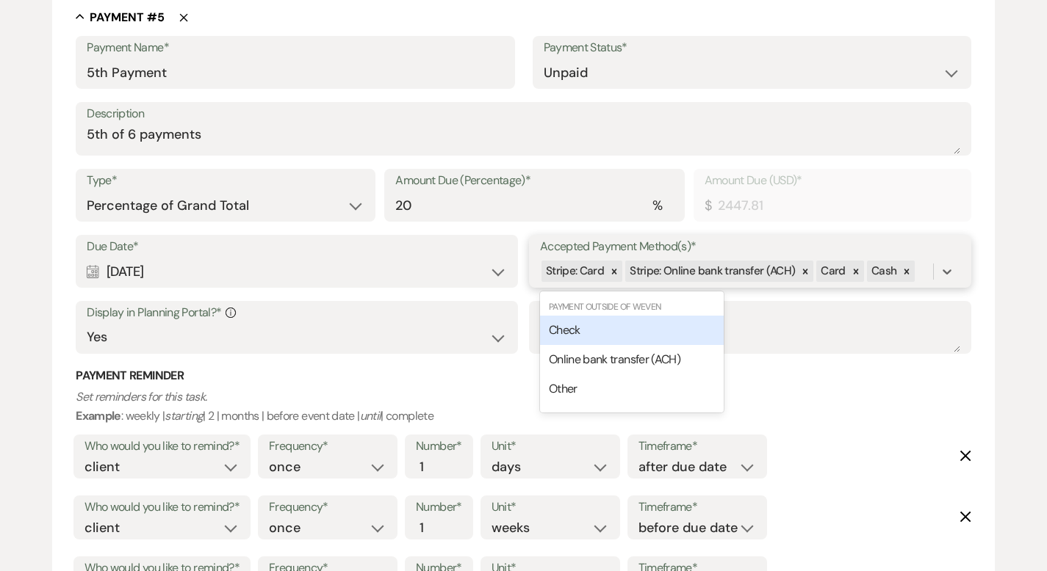
click at [672, 317] on div "Check" at bounding box center [632, 330] width 184 height 29
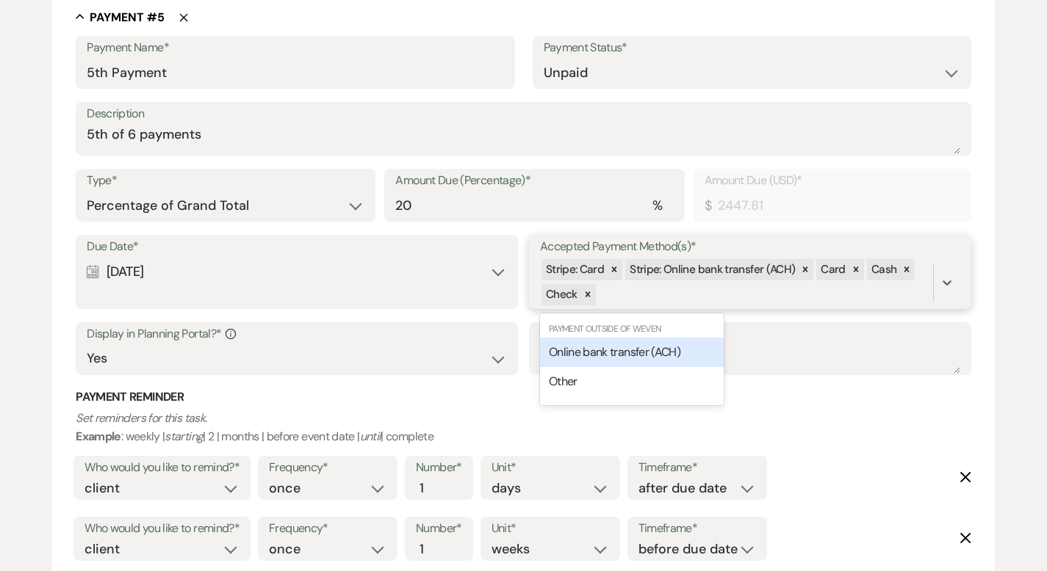
click at [664, 295] on div "Stripe: Card Stripe: Online bank transfer (ACH) Card Cash Check" at bounding box center [736, 283] width 393 height 50
click at [635, 350] on span "Online bank transfer (ACH)" at bounding box center [614, 351] width 131 height 15
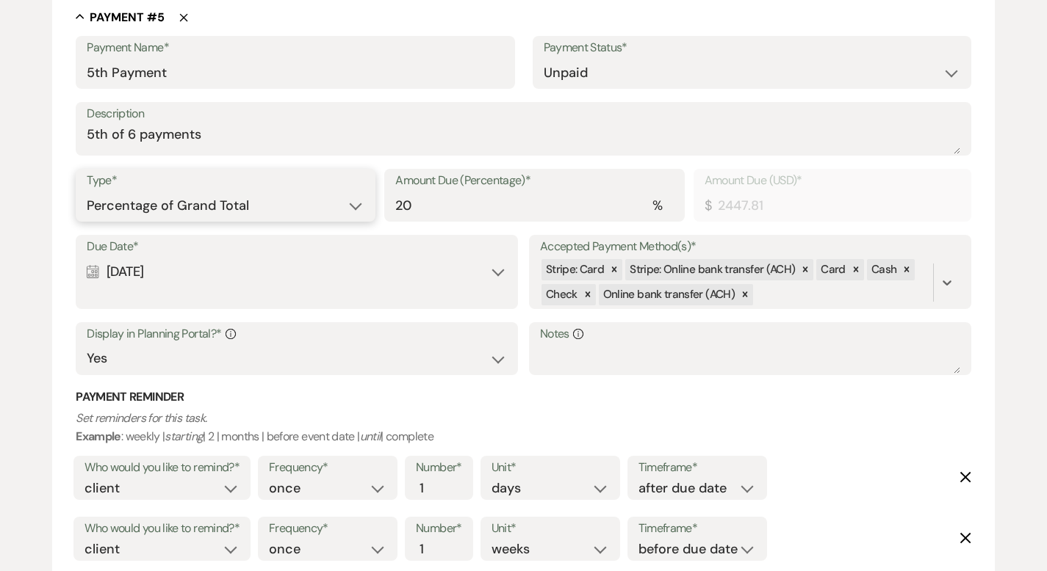
click at [300, 204] on select "Dollar Amount Percentage of Grand Total" at bounding box center [226, 206] width 278 height 29
select select "flat"
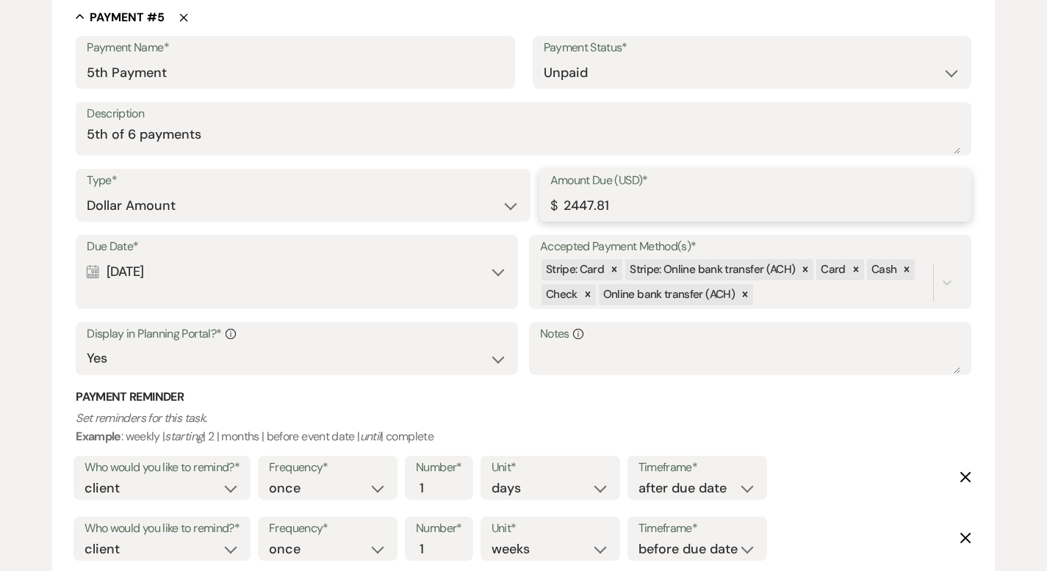
click at [579, 203] on input "2447.81" at bounding box center [755, 206] width 410 height 29
type input "2047.81"
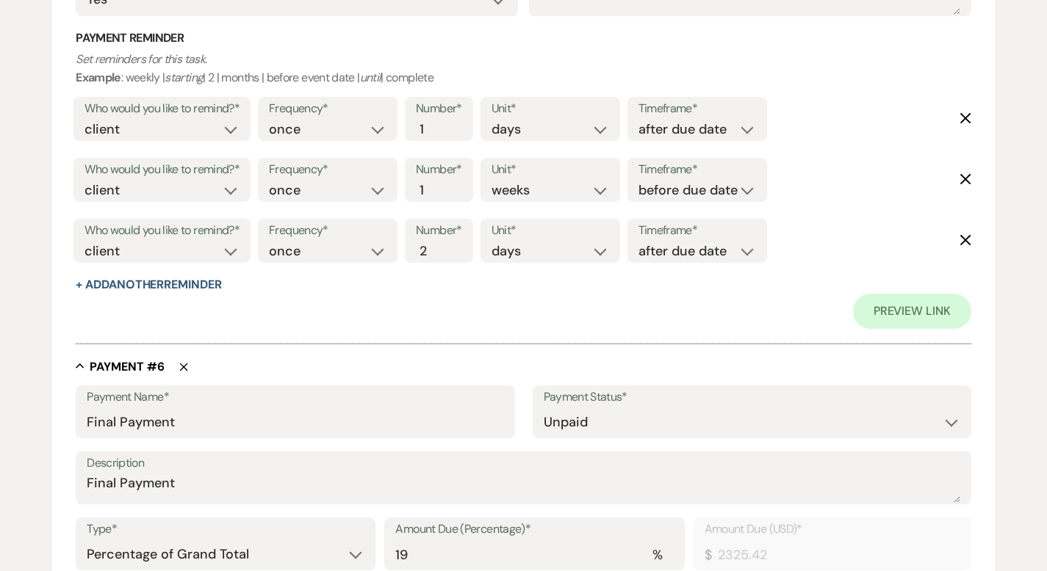
scroll to position [3610, 0]
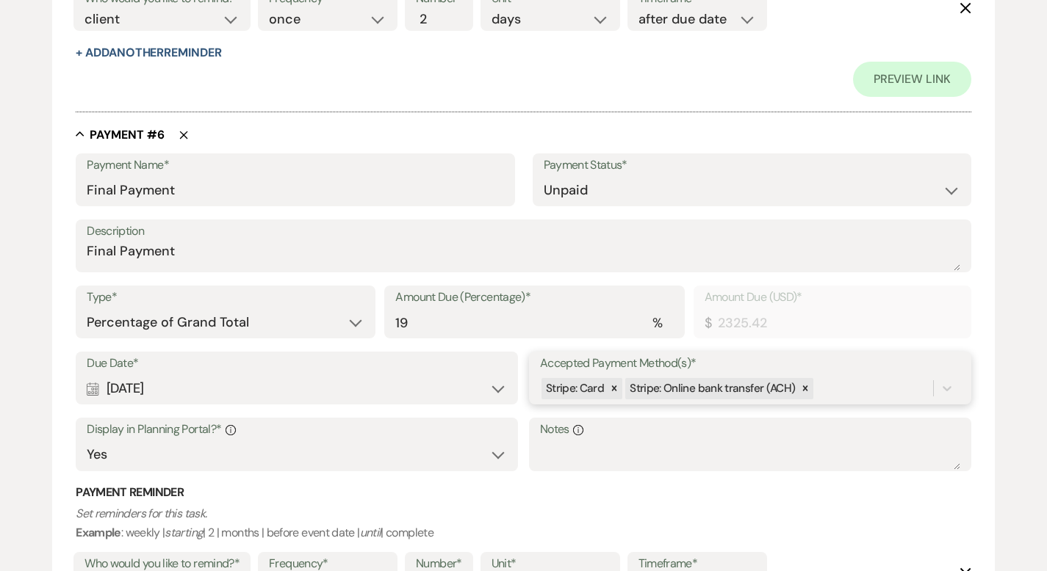
click at [839, 434] on div "Due Date* Calendar [DATE] Expand Accepted Payment Method(s)* Stripe: Card Strip…" at bounding box center [523, 418] width 895 height 133
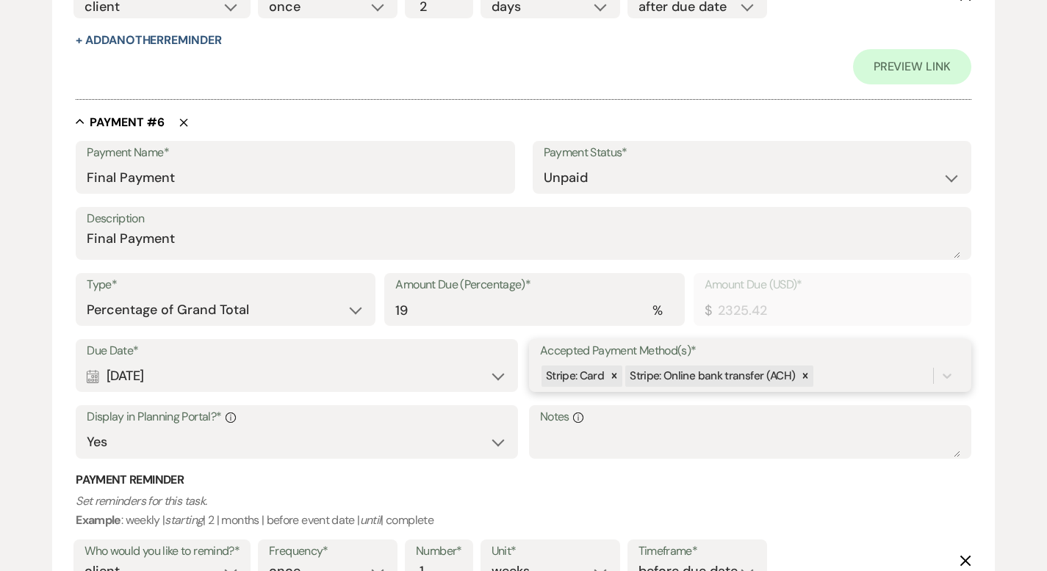
scroll to position [3673, 0]
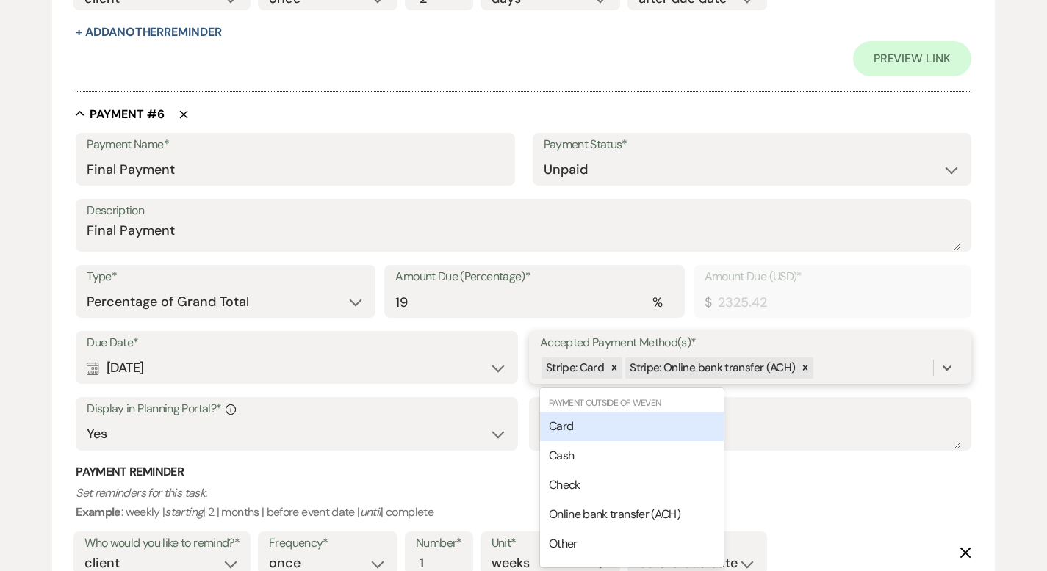
click at [658, 423] on div "Card" at bounding box center [632, 426] width 184 height 29
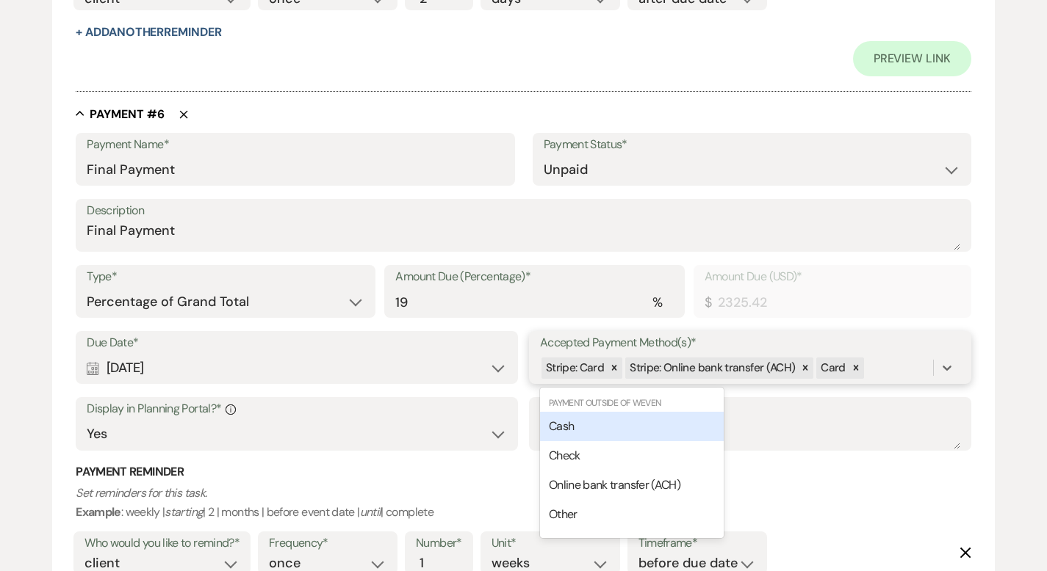
click at [892, 366] on div "Stripe: Card Stripe: Online bank transfer (ACH) Card" at bounding box center [736, 368] width 393 height 26
click at [667, 418] on div "Cash" at bounding box center [632, 426] width 184 height 29
click at [927, 359] on div "Stripe: Card Stripe: Online bank transfer (ACH) Card Cash" at bounding box center [736, 368] width 393 height 26
click at [705, 423] on div "Check" at bounding box center [632, 426] width 184 height 29
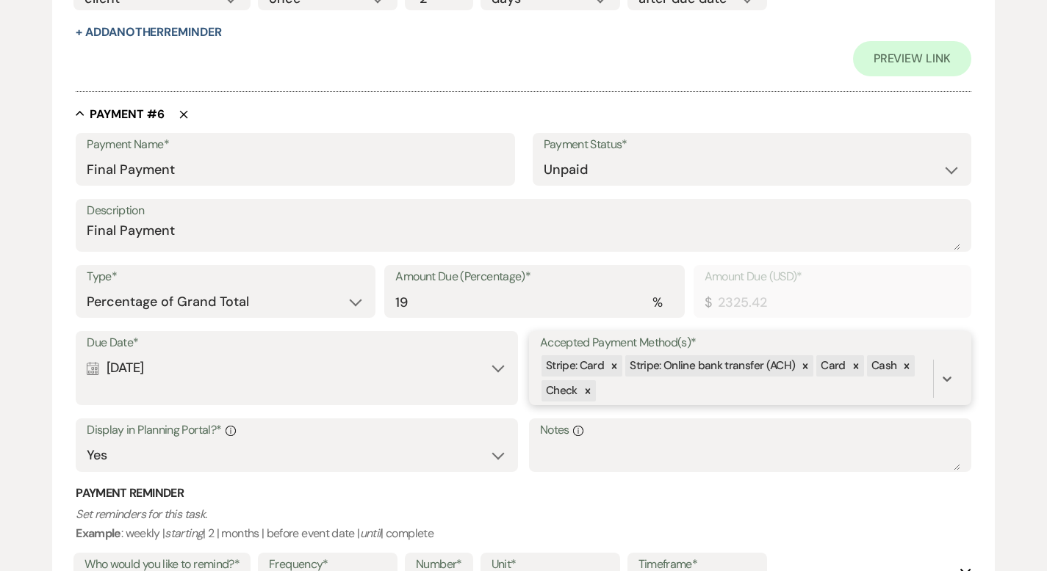
click at [685, 388] on div "Stripe: Card Stripe: Online bank transfer (ACH) Card Cash Check" at bounding box center [736, 379] width 393 height 50
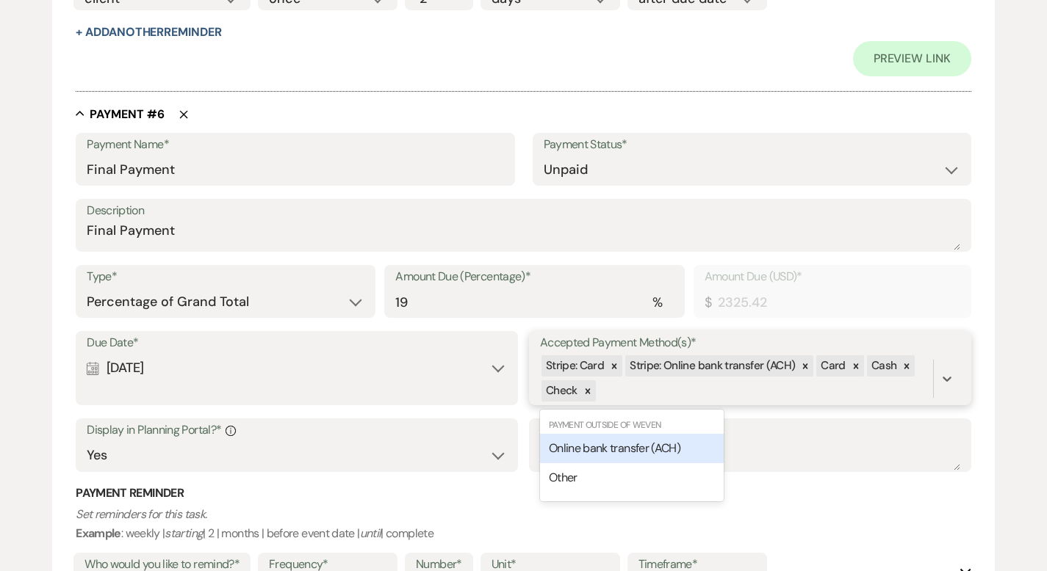
click at [650, 441] on span "Online bank transfer (ACH)" at bounding box center [614, 448] width 131 height 15
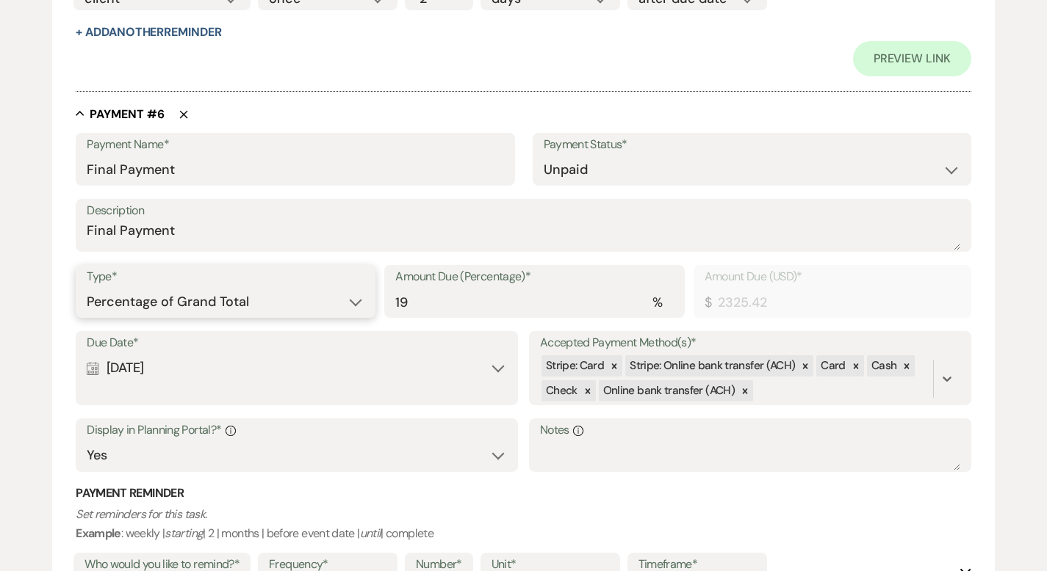
click at [301, 301] on select "Dollar Amount Percentage of Grand Total" at bounding box center [226, 302] width 278 height 29
select select "flat"
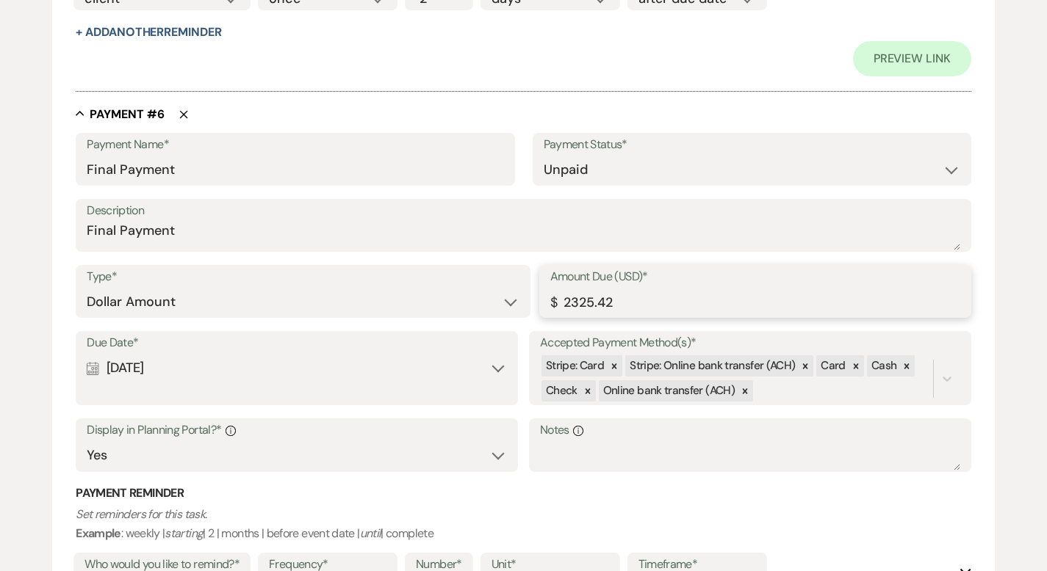
drag, startPoint x: 612, startPoint y: 297, endPoint x: 508, endPoint y: 299, distance: 103.6
click at [509, 299] on div "Type* Dollar Amount Percentage of Grand Total Amount Due (USD)* $ 2325.42" at bounding box center [523, 298] width 895 height 66
type input "2"
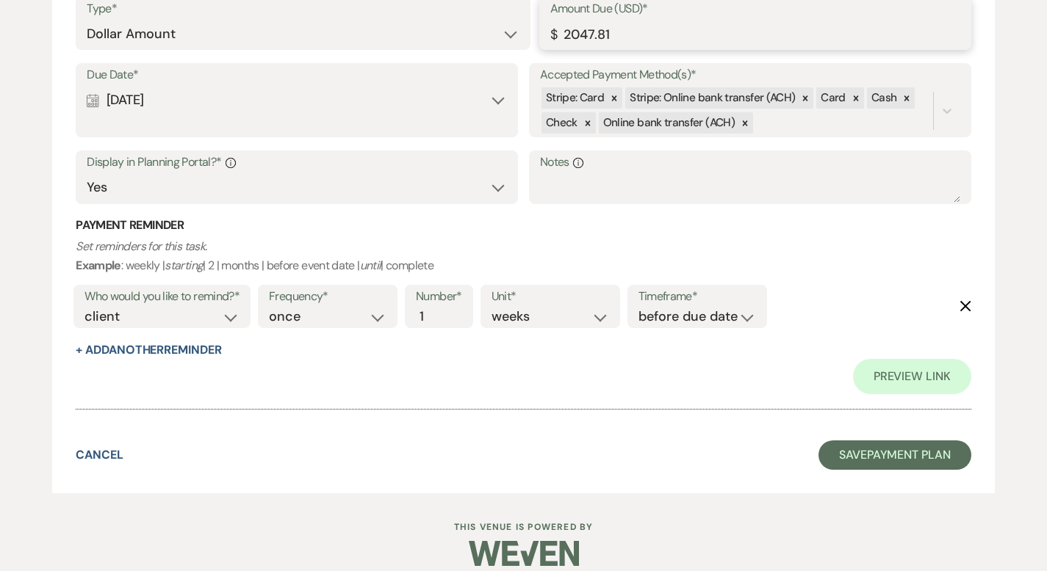
scroll to position [3956, 0]
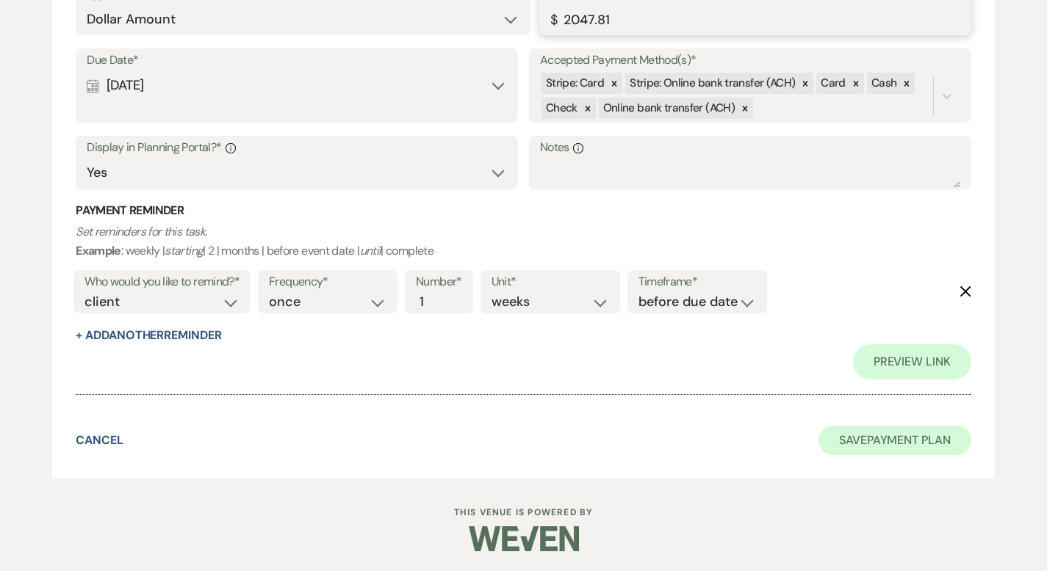
type input "2047.81"
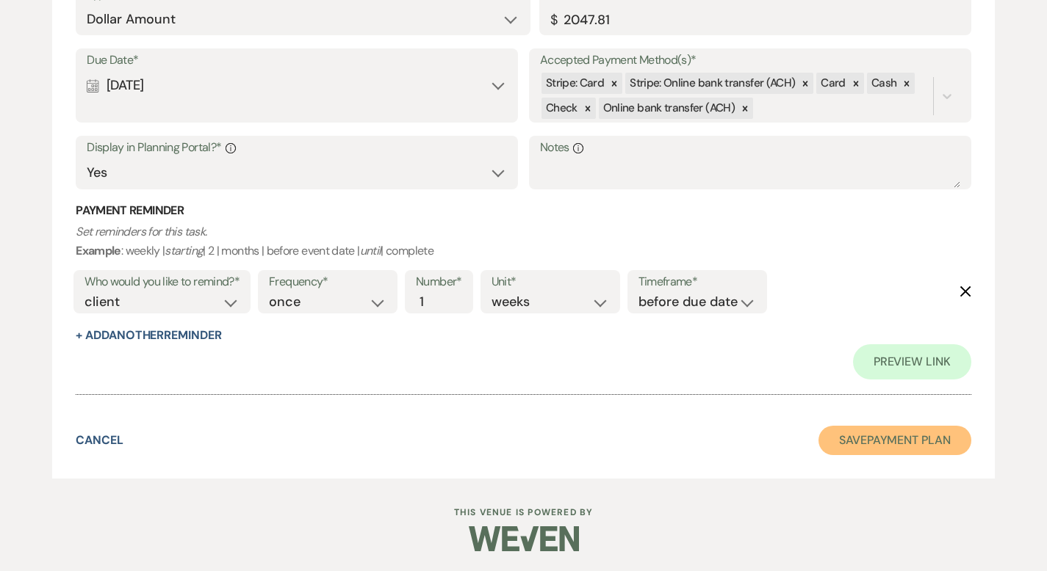
click at [883, 441] on button "Save Payment Plan" at bounding box center [894, 440] width 153 height 29
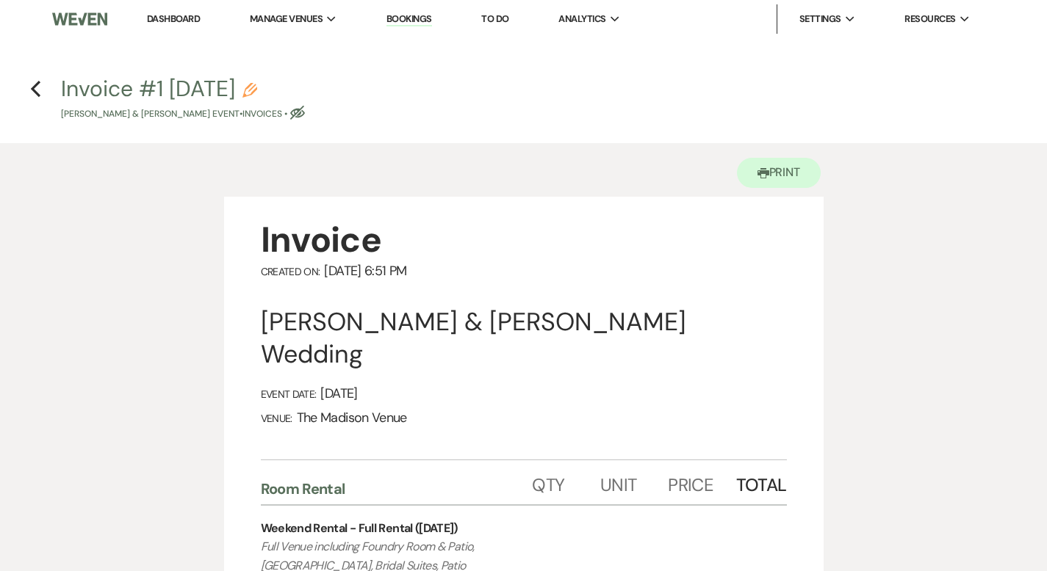
click at [257, 91] on use "button" at bounding box center [249, 90] width 15 height 15
select select "22"
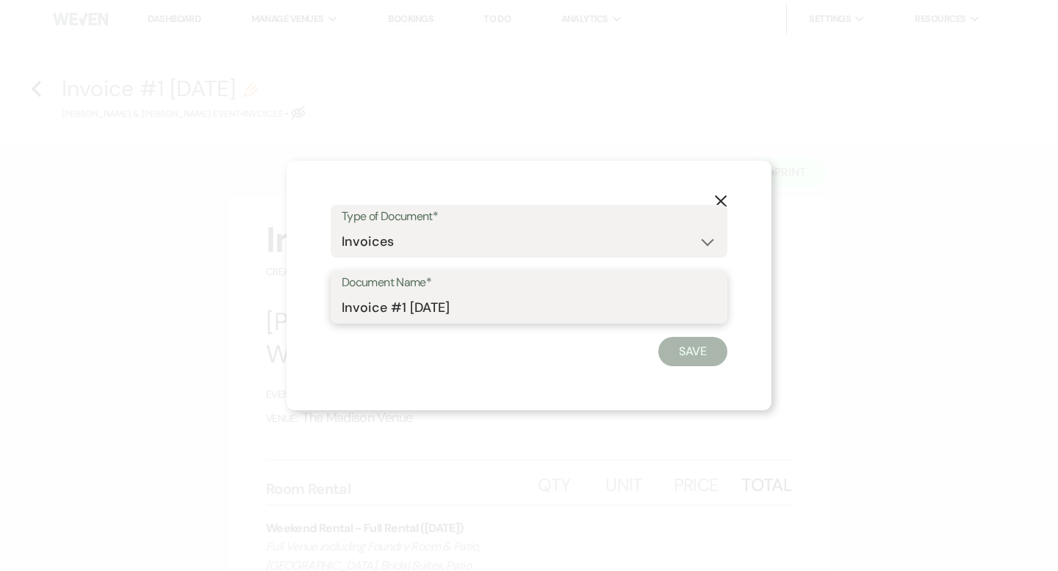
drag, startPoint x: 388, startPoint y: 308, endPoint x: 318, endPoint y: 302, distance: 70.0
click at [318, 302] on div "X Type of Document* Special Event Insurance Vendor Certificate of Insurance Con…" at bounding box center [528, 286] width 485 height 250
type input "Avenue Bar Package #1 [DATE]"
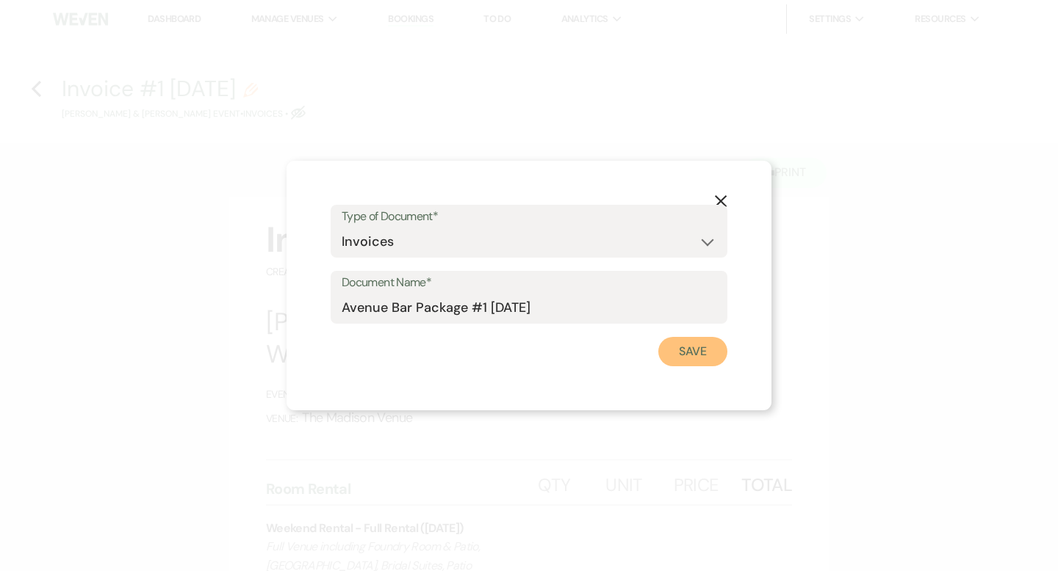
click at [698, 347] on button "Save" at bounding box center [692, 351] width 69 height 29
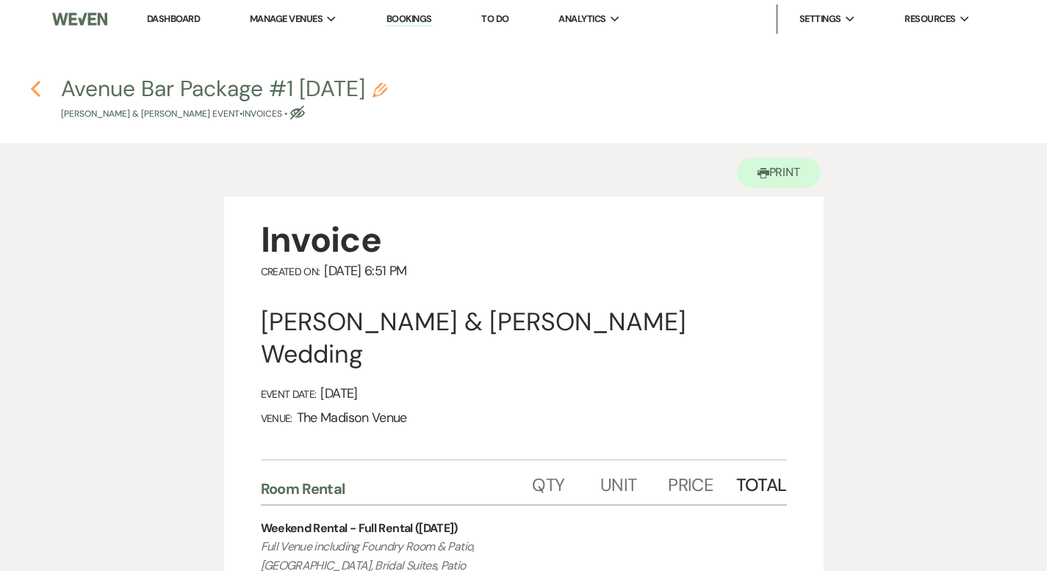
click at [38, 84] on icon "Previous" at bounding box center [35, 89] width 11 height 18
select select "4"
select select "5"
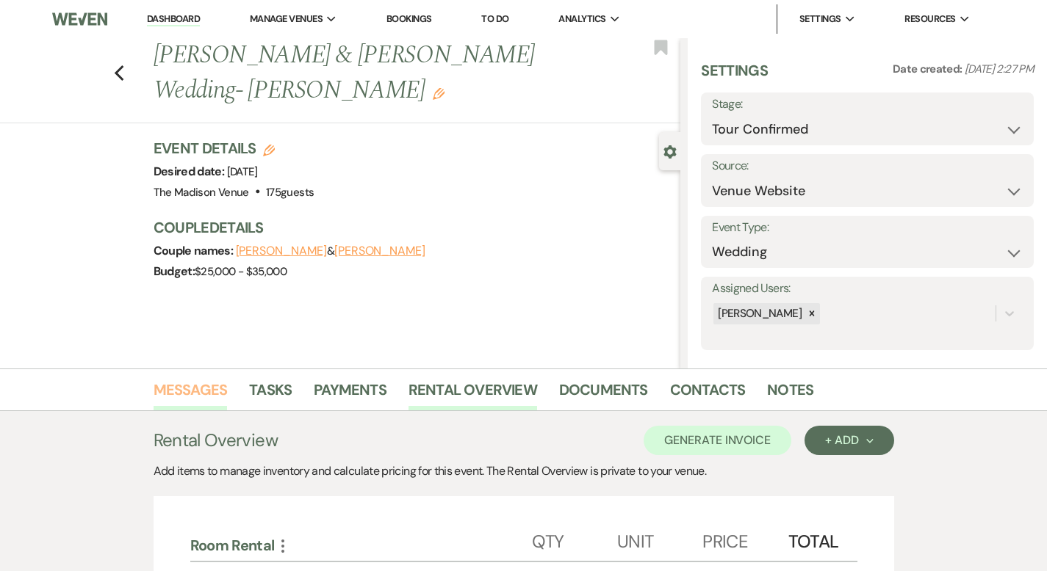
click at [154, 389] on link "Messages" at bounding box center [191, 394] width 74 height 32
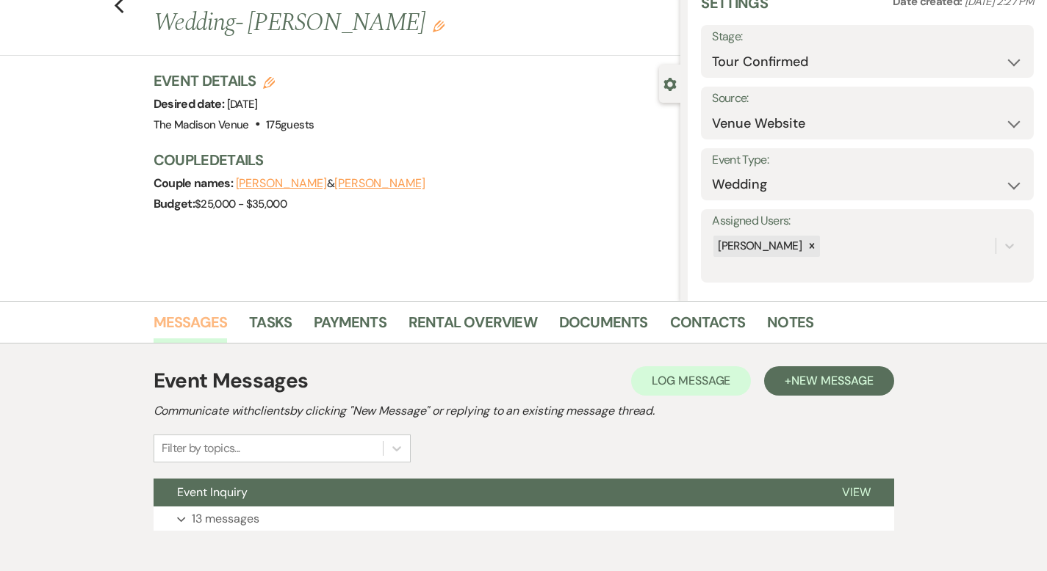
scroll to position [144, 0]
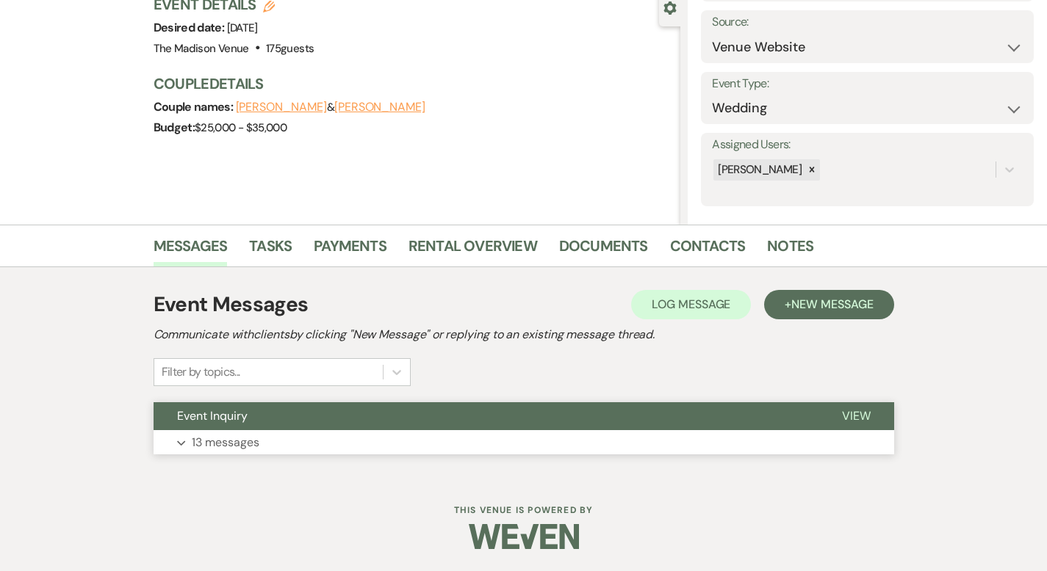
click at [870, 418] on span "View" at bounding box center [856, 415] width 29 height 15
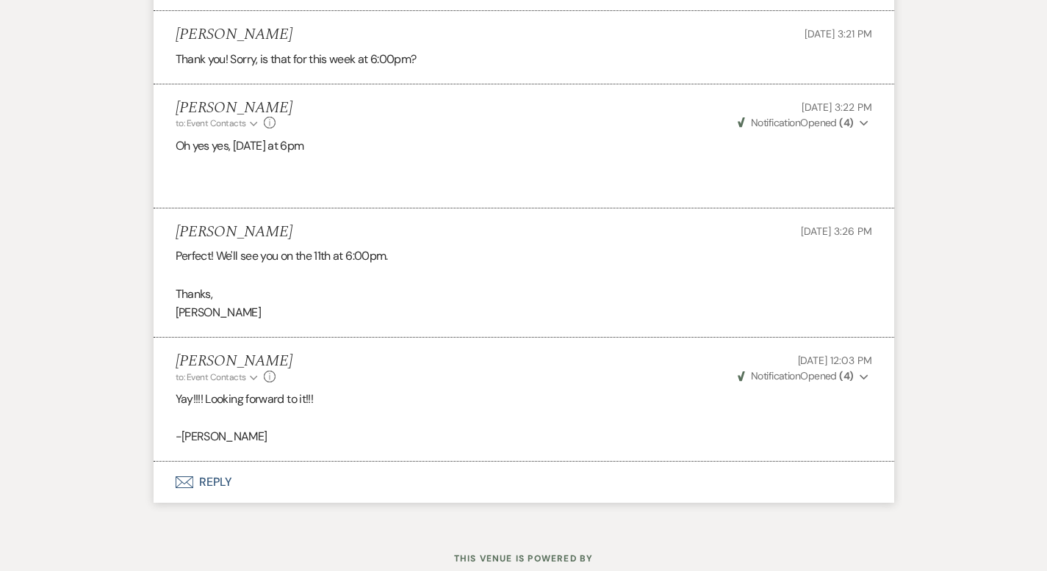
scroll to position [3531, 0]
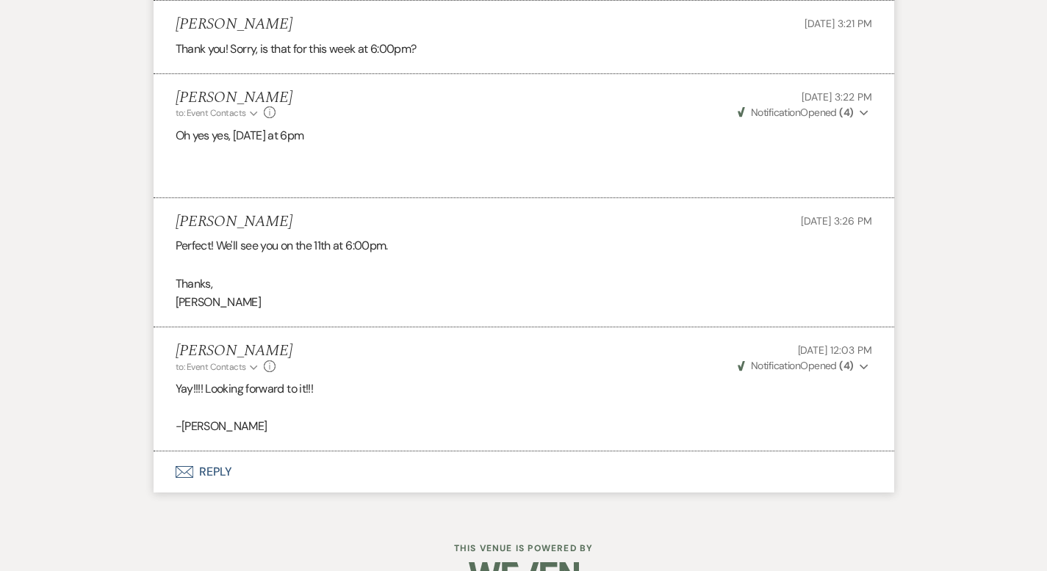
click at [154, 452] on button "Envelope Reply" at bounding box center [524, 472] width 740 height 41
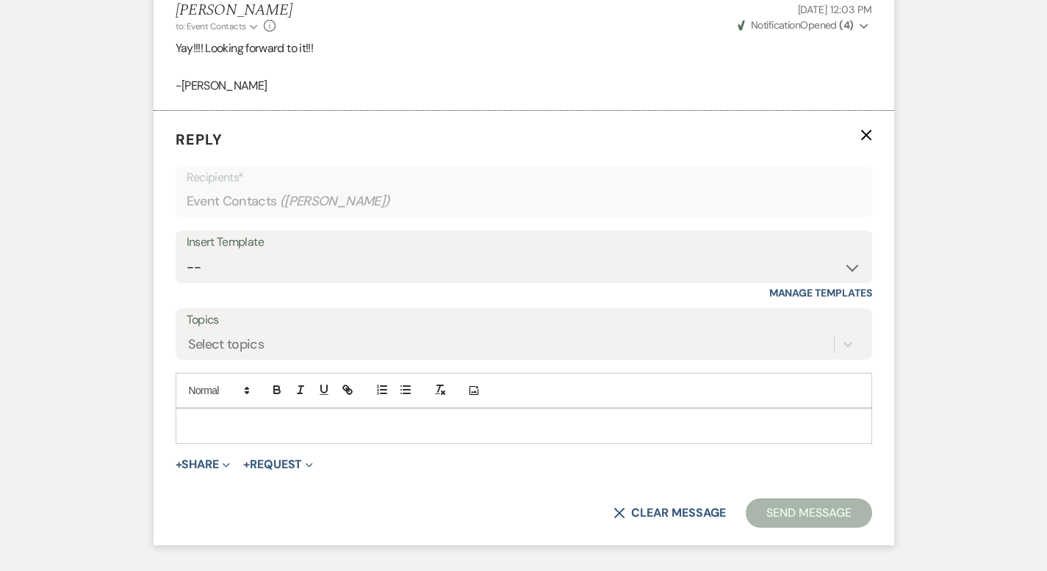
scroll to position [3877, 0]
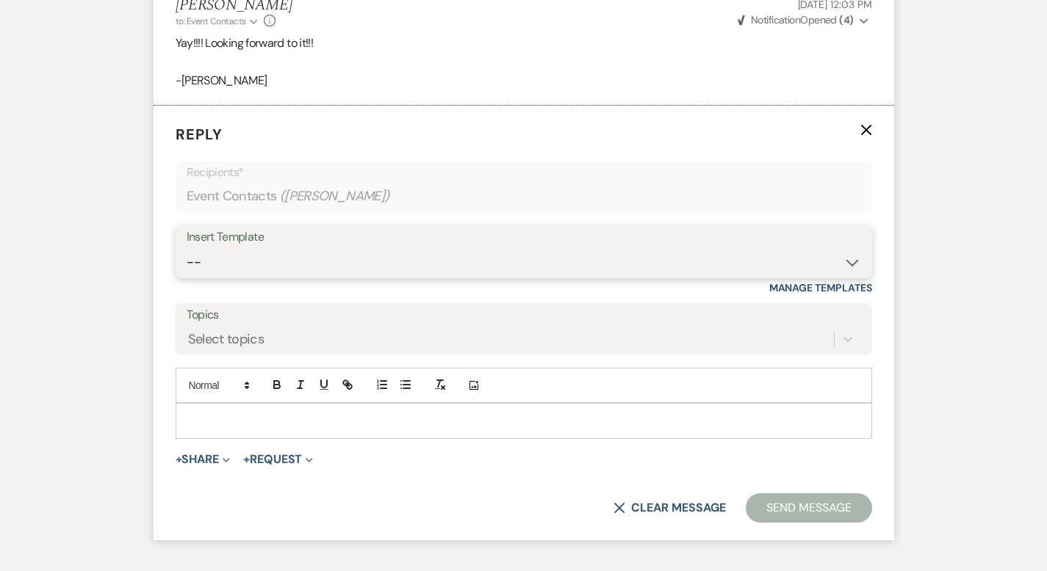
click at [204, 248] on select "-- Weven Planning Portal Introduction (Booked Events) Corporate Lead Follow Up …" at bounding box center [524, 262] width 674 height 29
select select "3706"
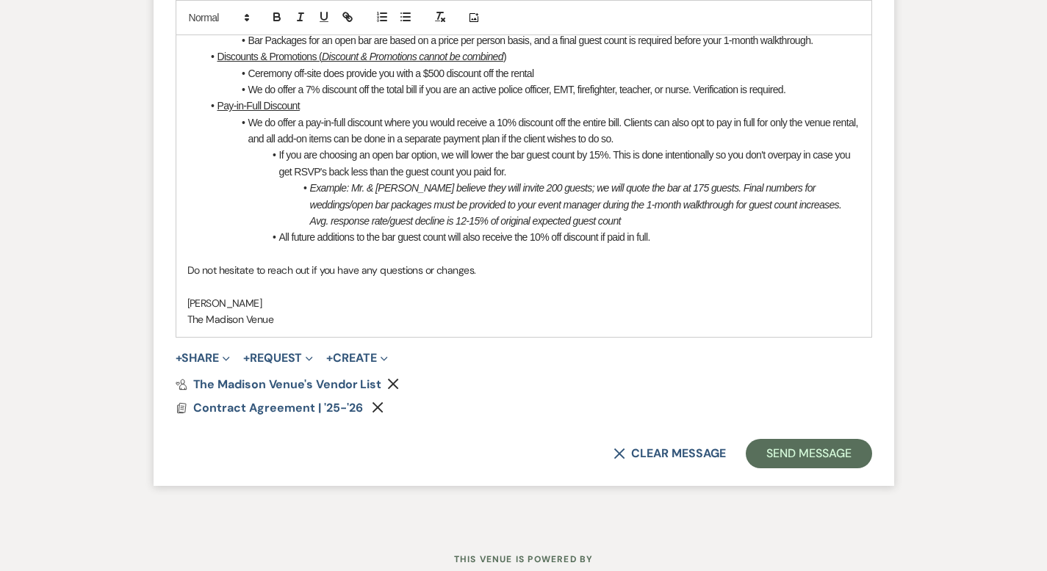
scroll to position [4455, 0]
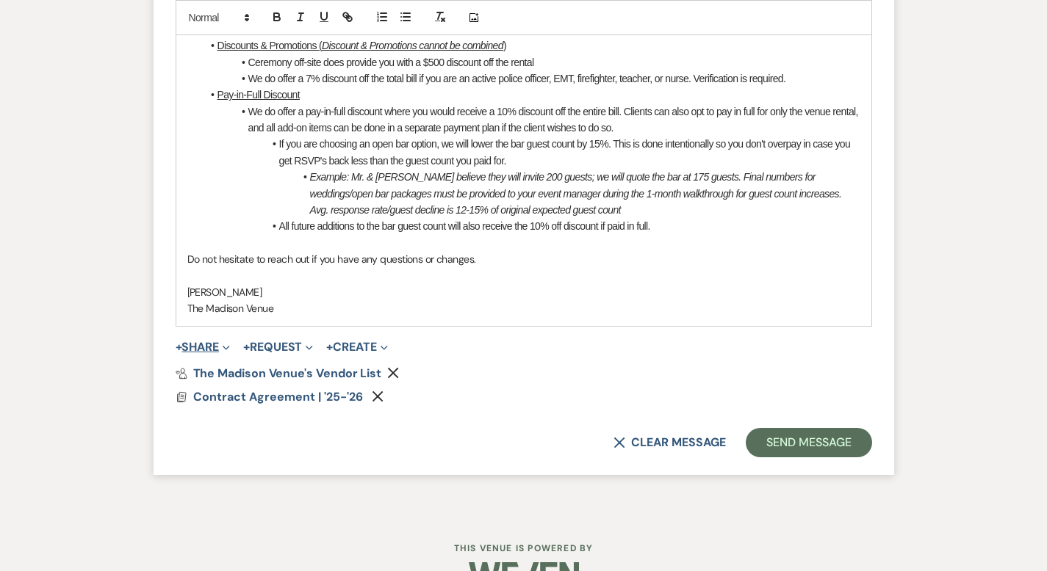
click at [176, 342] on button "+ Share Expand" at bounding box center [203, 348] width 55 height 12
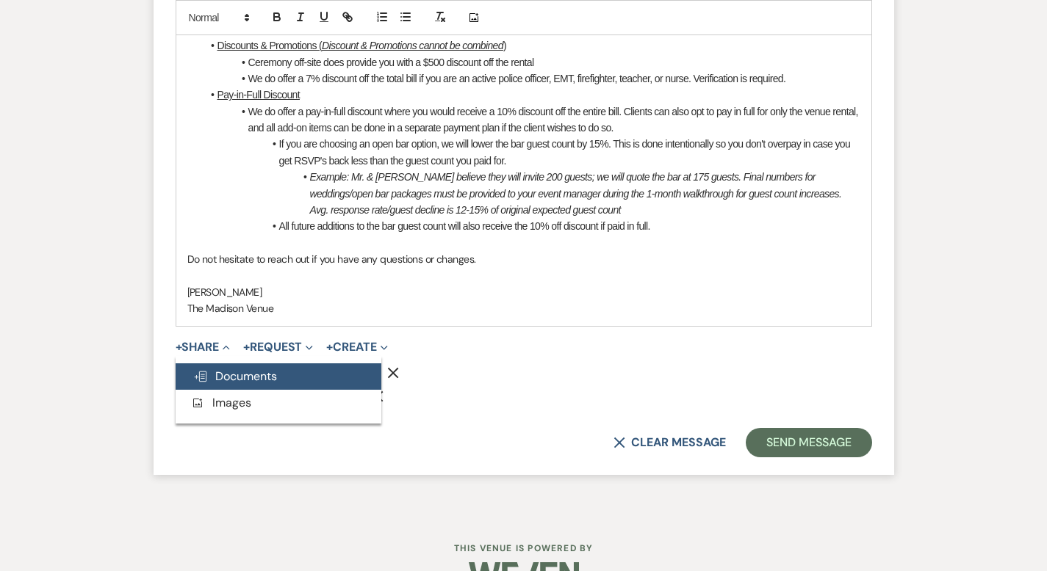
click at [239, 364] on button "Doc Upload Documents" at bounding box center [279, 377] width 206 height 26
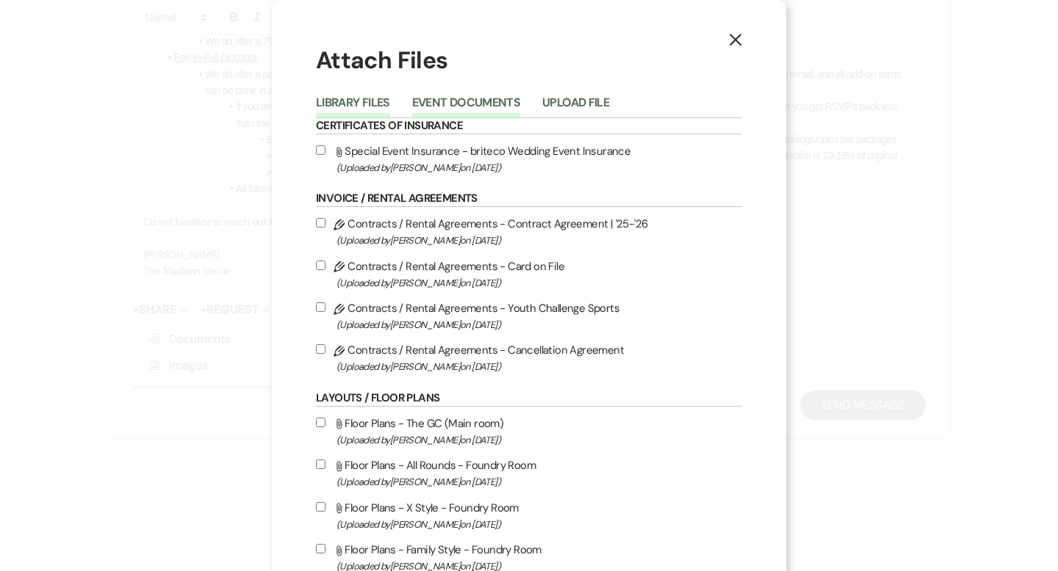
click at [430, 97] on button "Event Documents" at bounding box center [466, 107] width 108 height 21
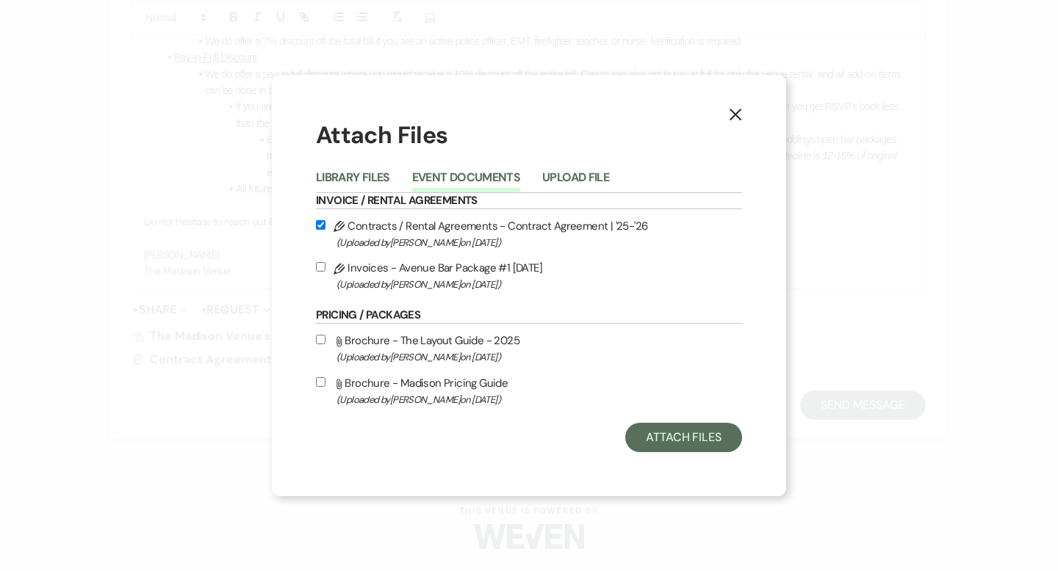
click at [317, 264] on input "Pencil Invoices - Avenue Bar Package #1 [DATE] (Uploaded by [PERSON_NAME] on [D…" at bounding box center [321, 267] width 10 height 10
checkbox input "true"
click at [679, 444] on button "Attach Files" at bounding box center [683, 437] width 117 height 29
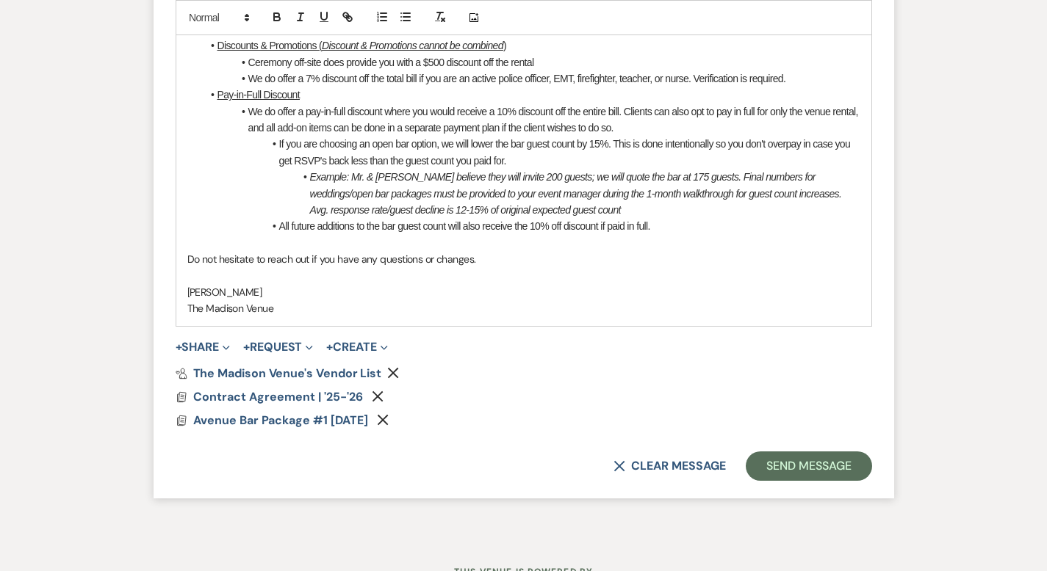
click at [894, 435] on form "Reply X Saving draft... Recipients* Event Contacts ( [PERSON_NAME] ) Insert Tem…" at bounding box center [524, 13] width 740 height 971
click at [871, 452] on button "Send Message" at bounding box center [808, 466] width 126 height 29
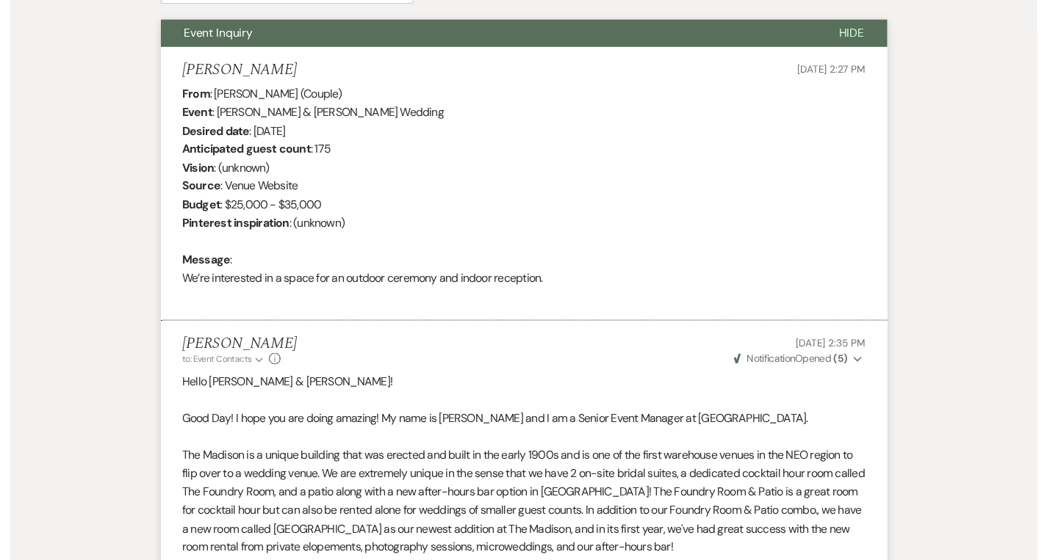
scroll to position [0, 0]
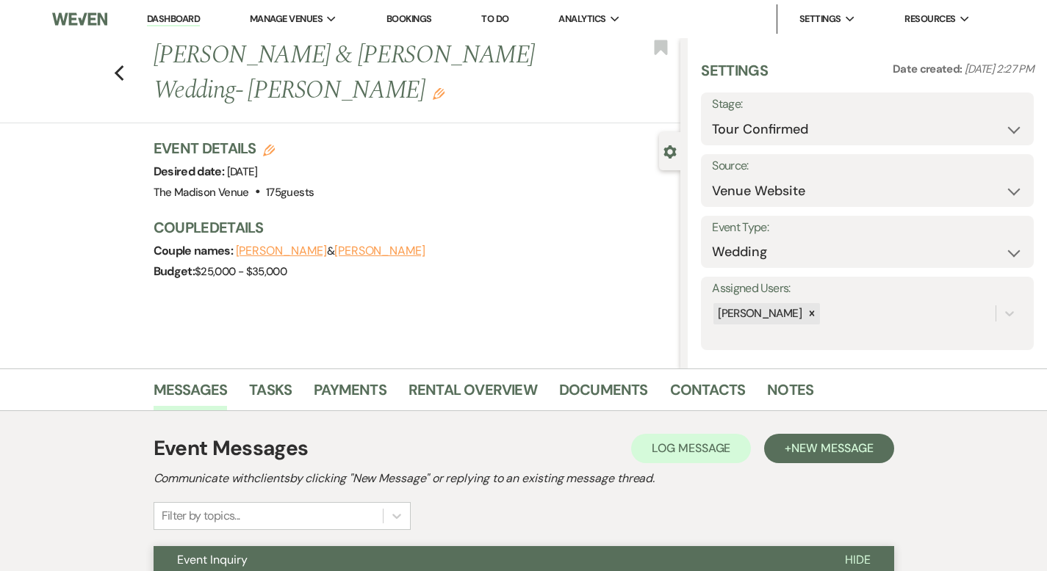
click at [173, 15] on link "Dashboard" at bounding box center [173, 19] width 53 height 14
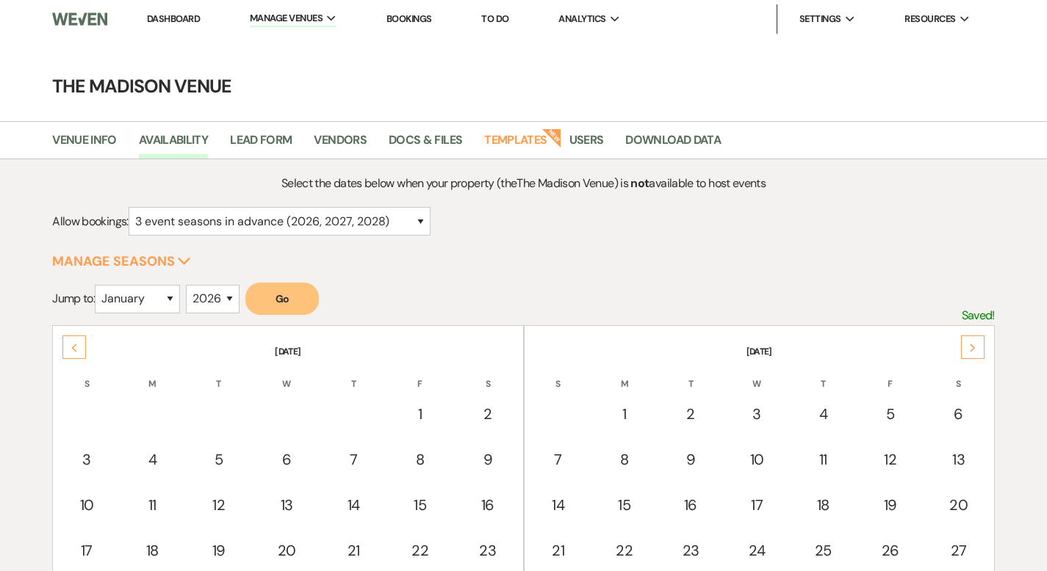
select select "3"
select select "2026"
click at [65, 347] on div "Previous" at bounding box center [74, 348] width 24 height 24
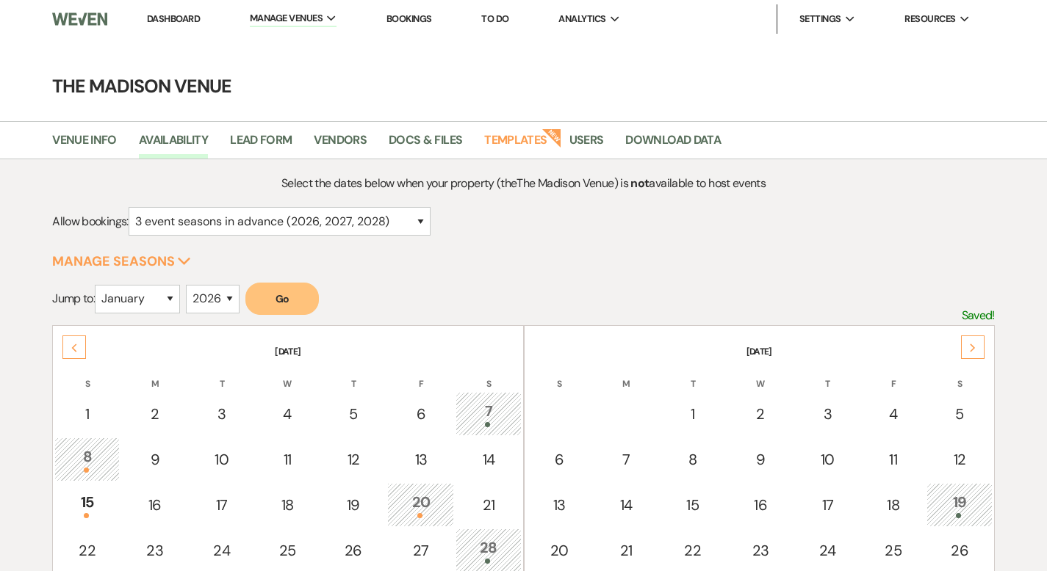
click at [65, 347] on div "Previous" at bounding box center [74, 348] width 24 height 24
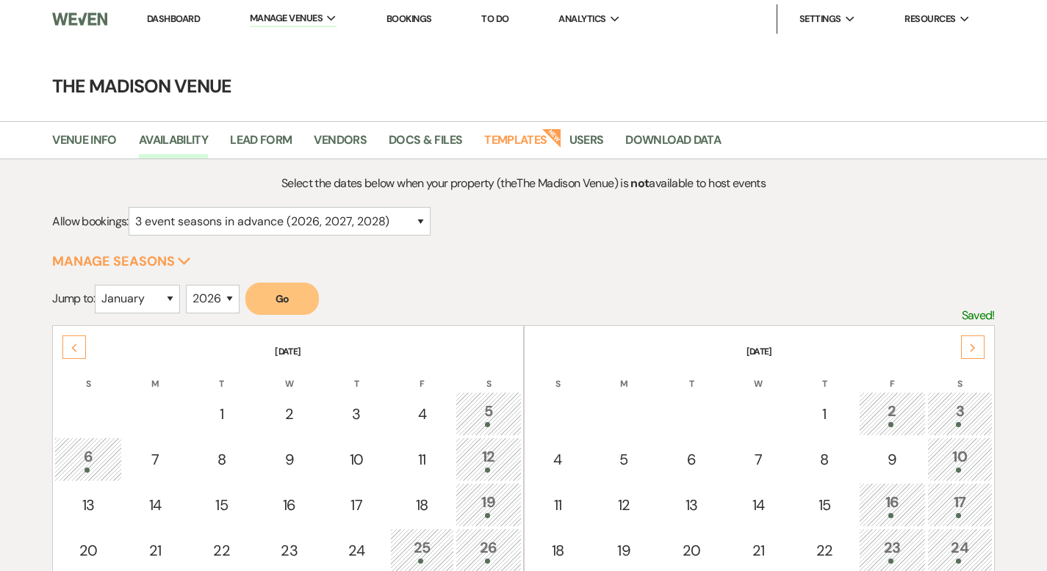
click at [65, 347] on div "Previous" at bounding box center [74, 348] width 24 height 24
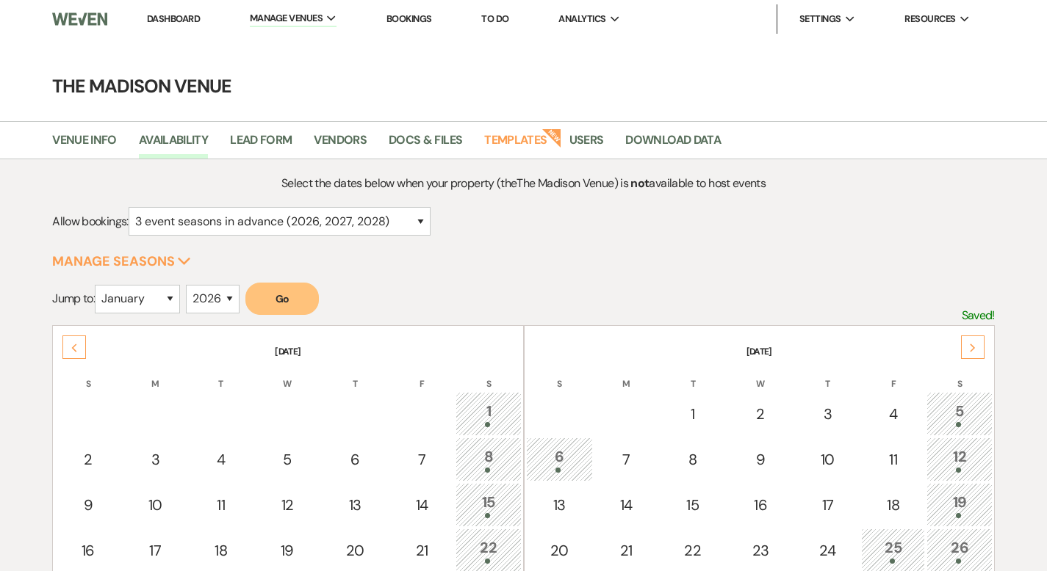
click at [65, 347] on div "Previous" at bounding box center [74, 348] width 24 height 24
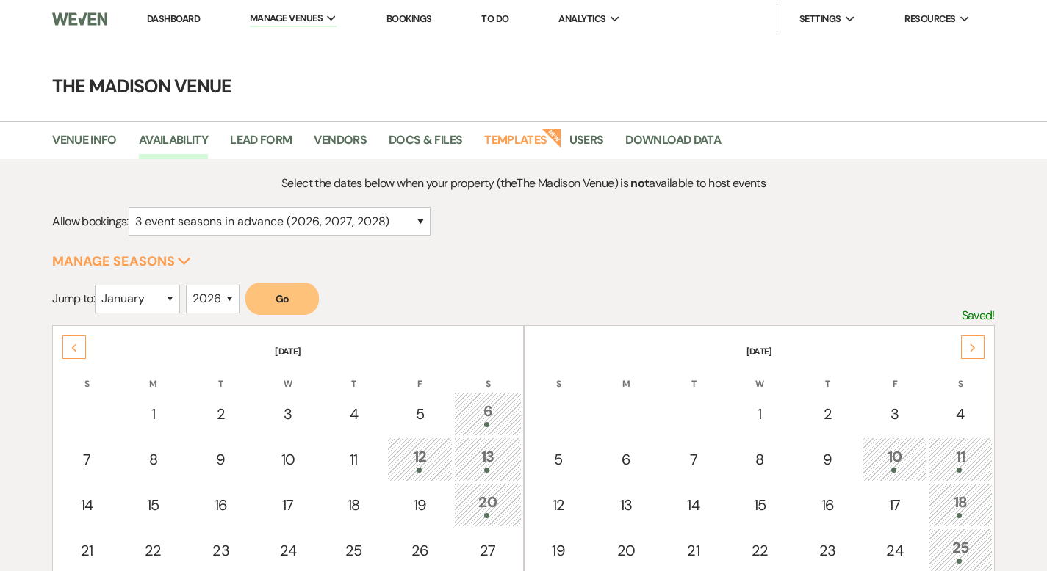
click at [978, 355] on div "Next" at bounding box center [973, 348] width 24 height 24
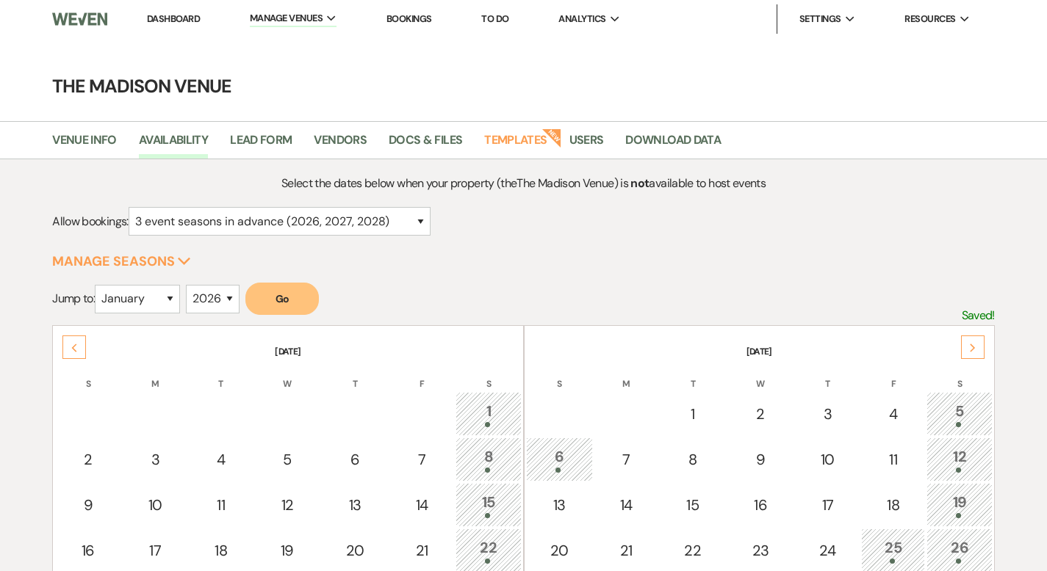
click at [978, 355] on div "Next" at bounding box center [973, 348] width 24 height 24
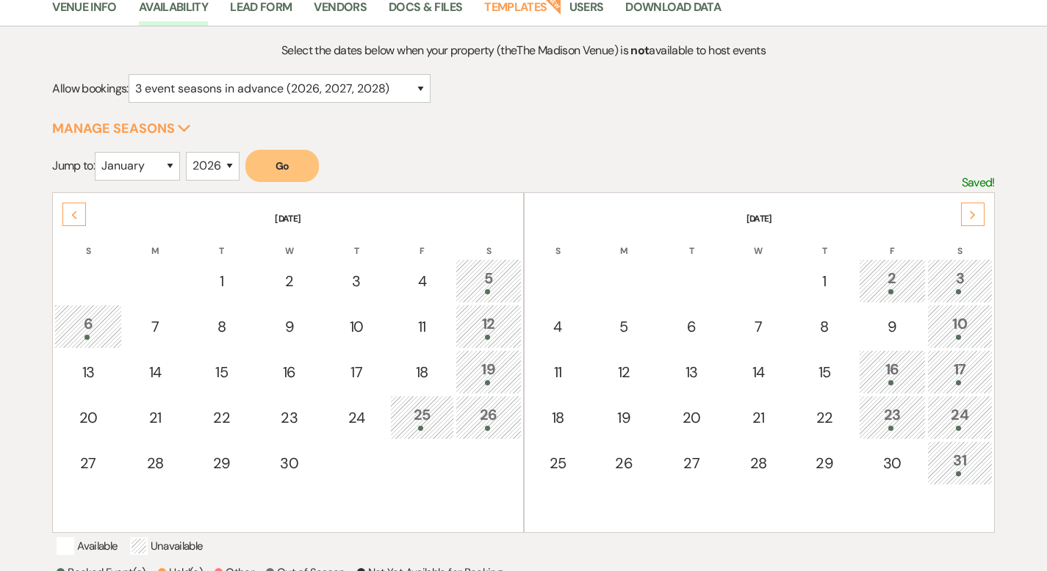
scroll to position [223, 0]
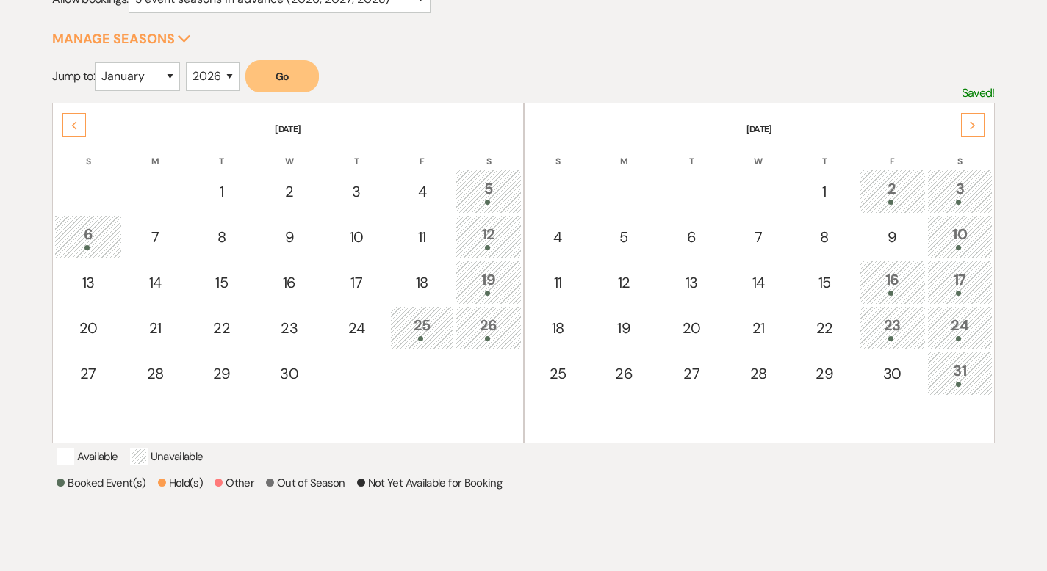
click at [95, 237] on div "6" at bounding box center [87, 236] width 51 height 27
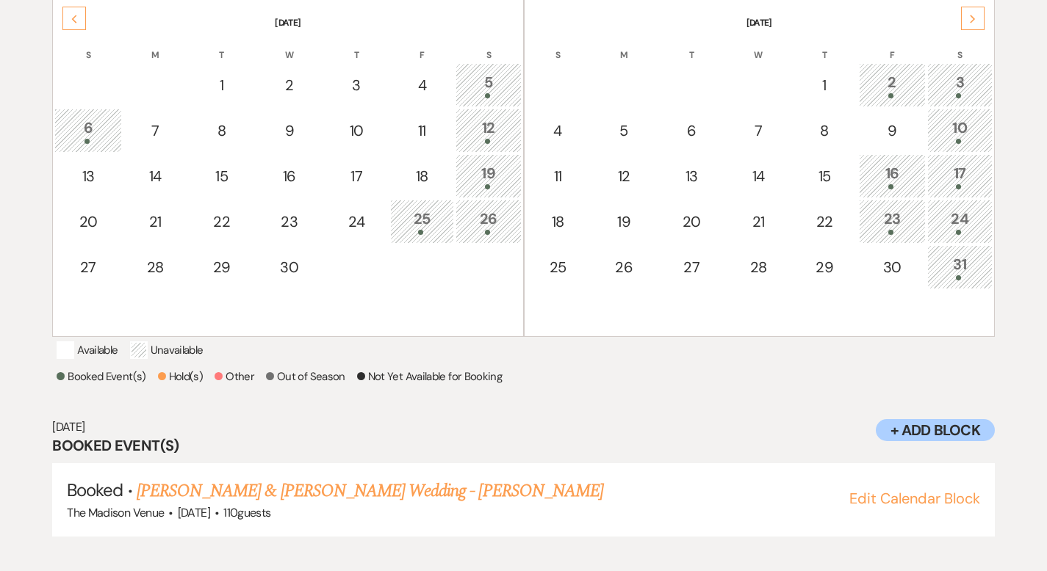
scroll to position [342, 0]
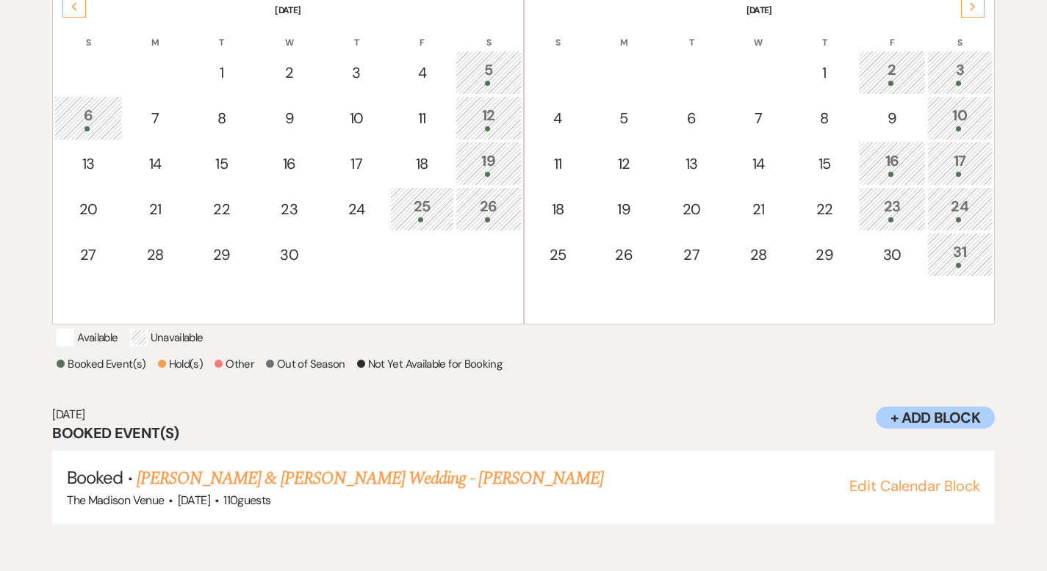
click at [79, 9] on div "Previous" at bounding box center [74, 6] width 24 height 24
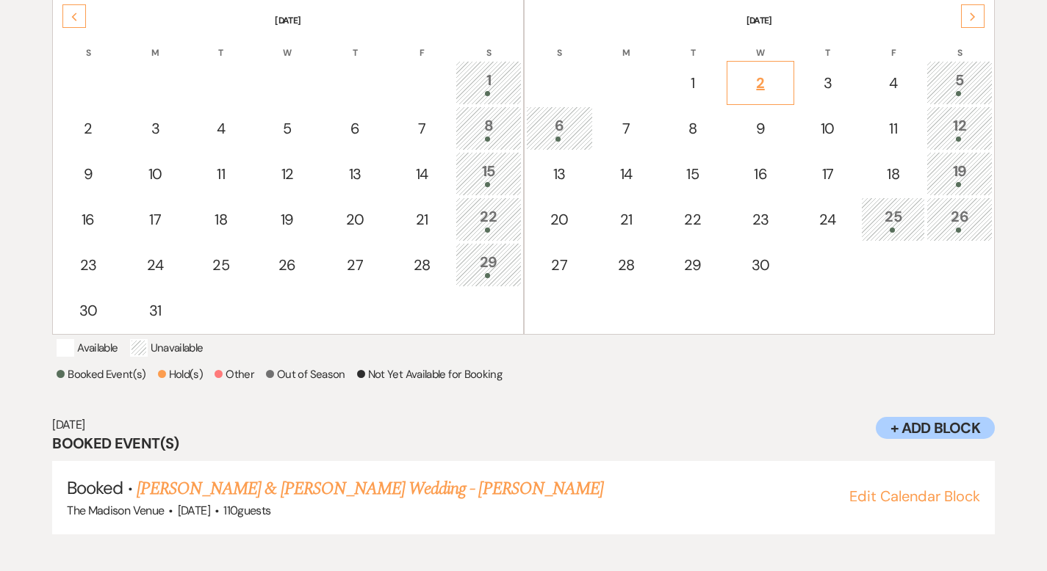
scroll to position [321, 0]
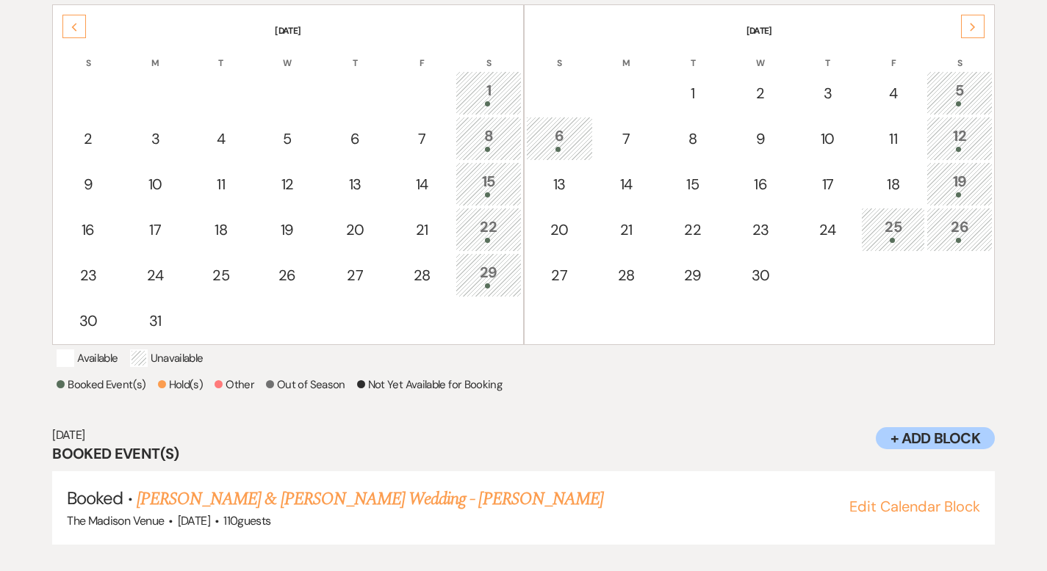
click at [76, 24] on icon "Previous" at bounding box center [74, 27] width 7 height 9
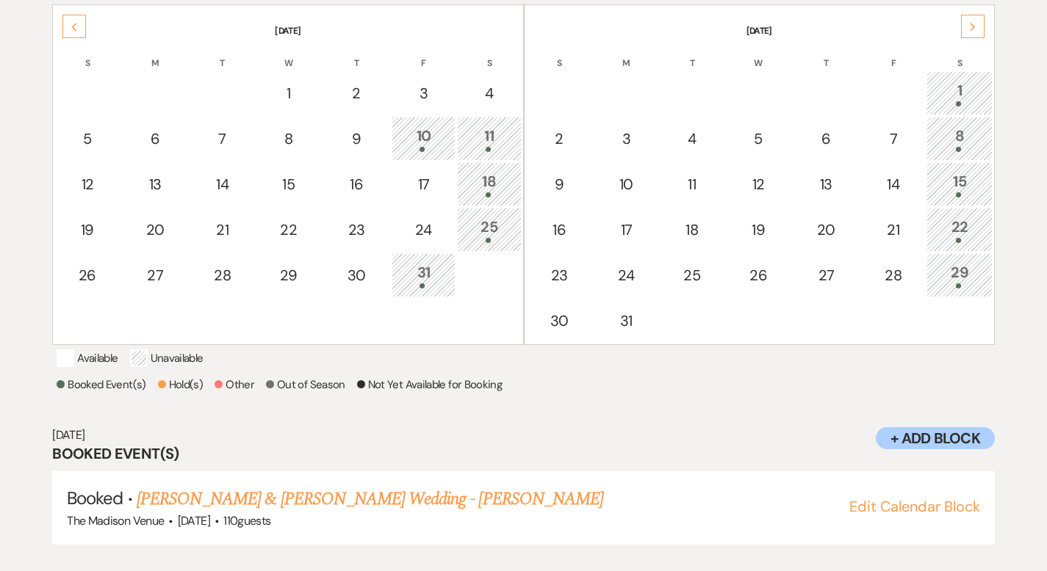
click at [967, 18] on div "Next" at bounding box center [973, 27] width 24 height 24
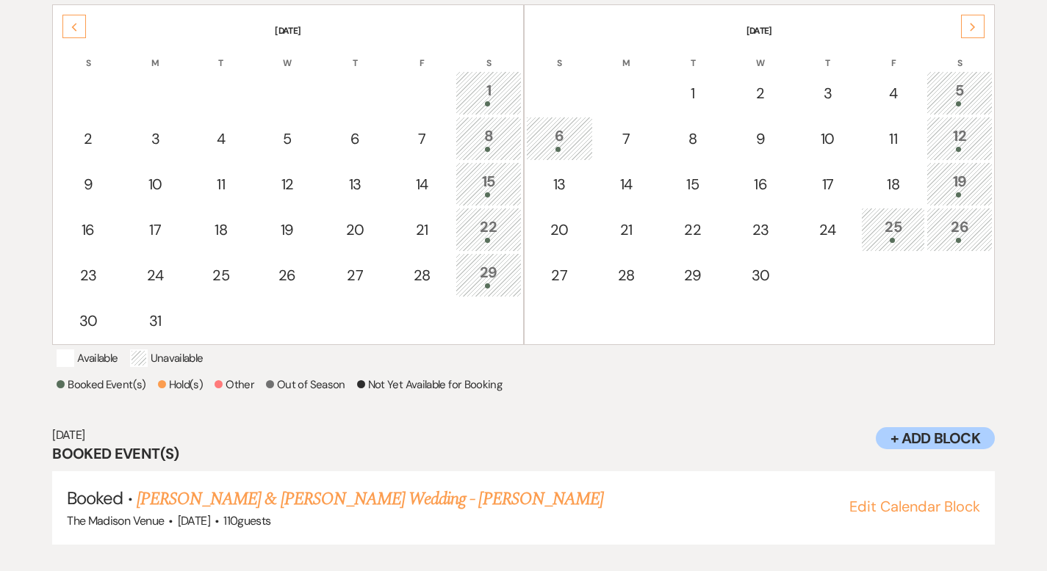
click at [67, 19] on div "Previous" at bounding box center [74, 27] width 24 height 24
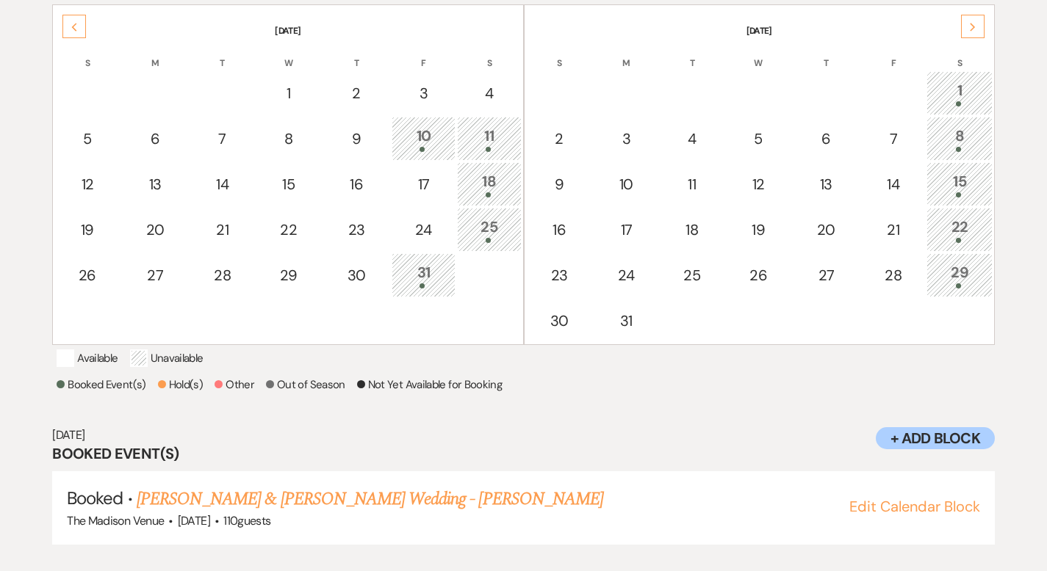
click at [71, 20] on div "Previous" at bounding box center [74, 27] width 24 height 24
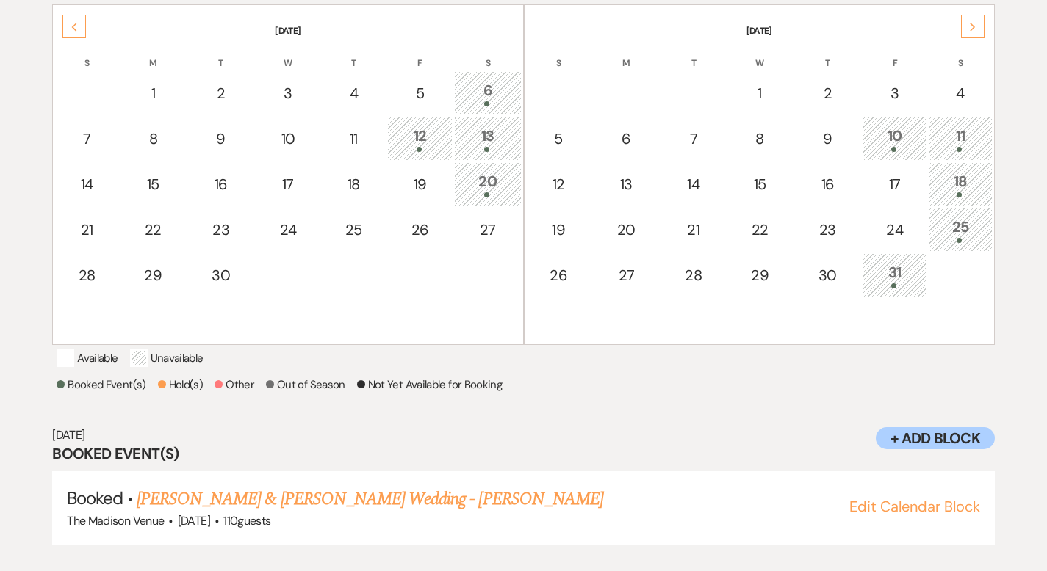
click at [73, 25] on use at bounding box center [74, 27] width 5 height 8
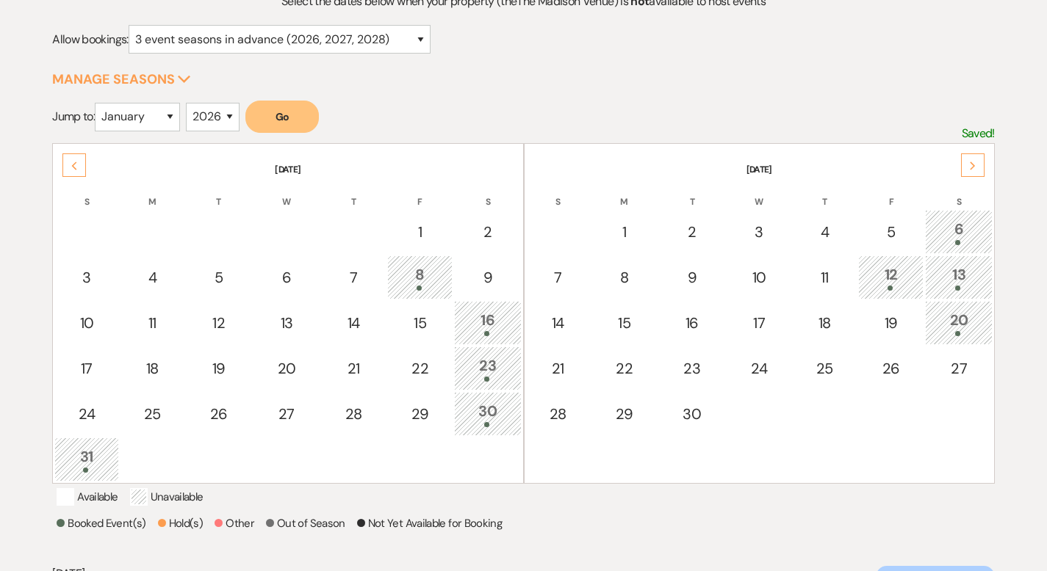
scroll to position [198, 0]
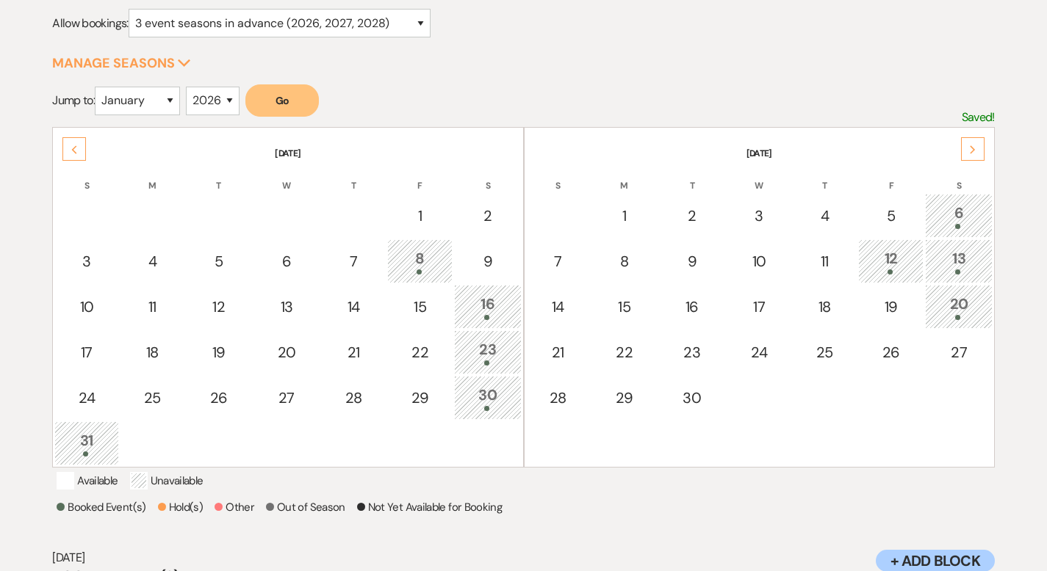
click at [969, 146] on icon "Next" at bounding box center [972, 149] width 7 height 9
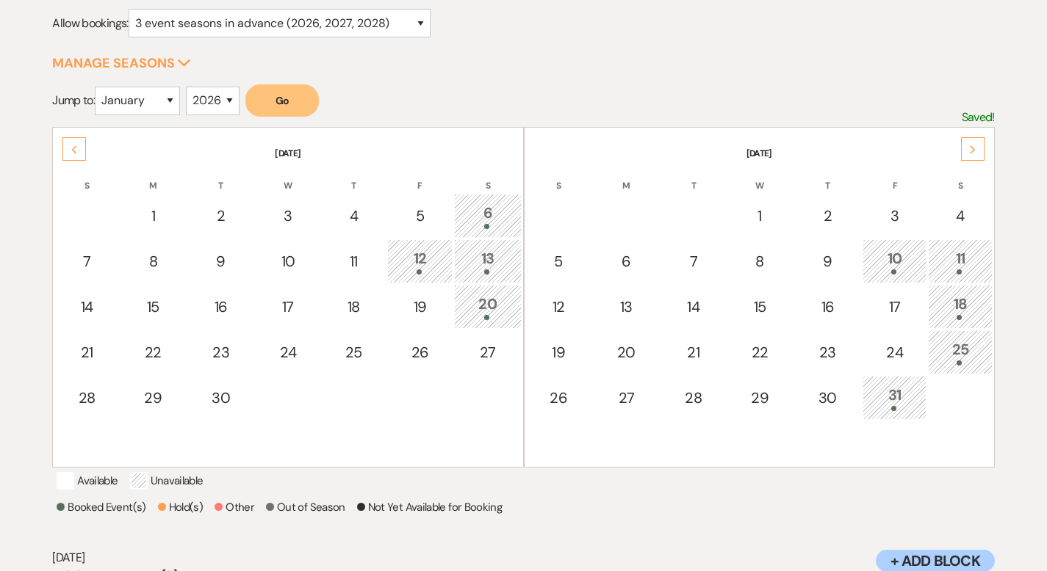
click at [969, 146] on icon "Next" at bounding box center [972, 149] width 7 height 9
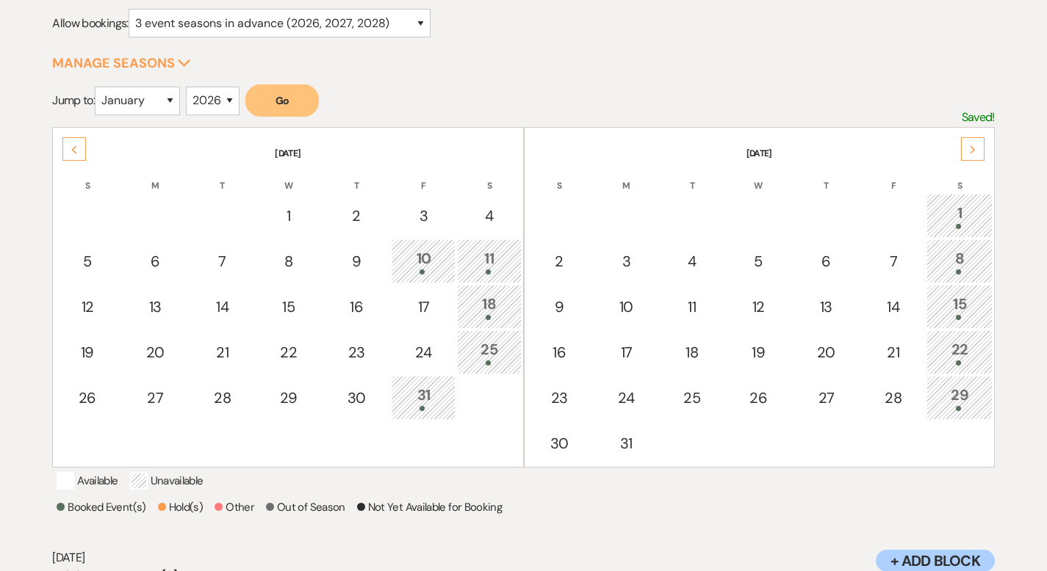
click at [965, 142] on div "Next" at bounding box center [973, 149] width 24 height 24
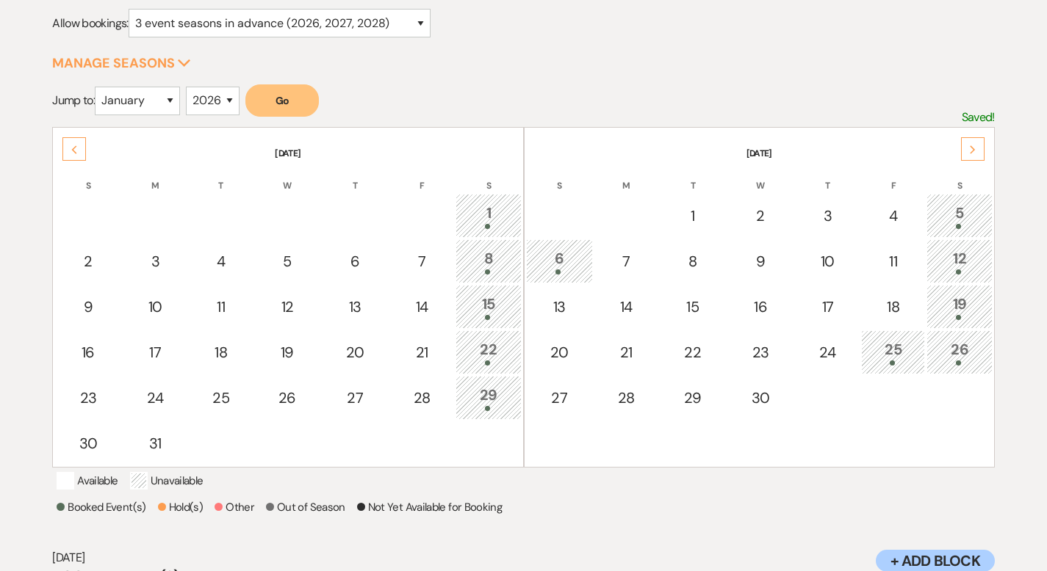
click at [965, 142] on div "Next" at bounding box center [973, 149] width 24 height 24
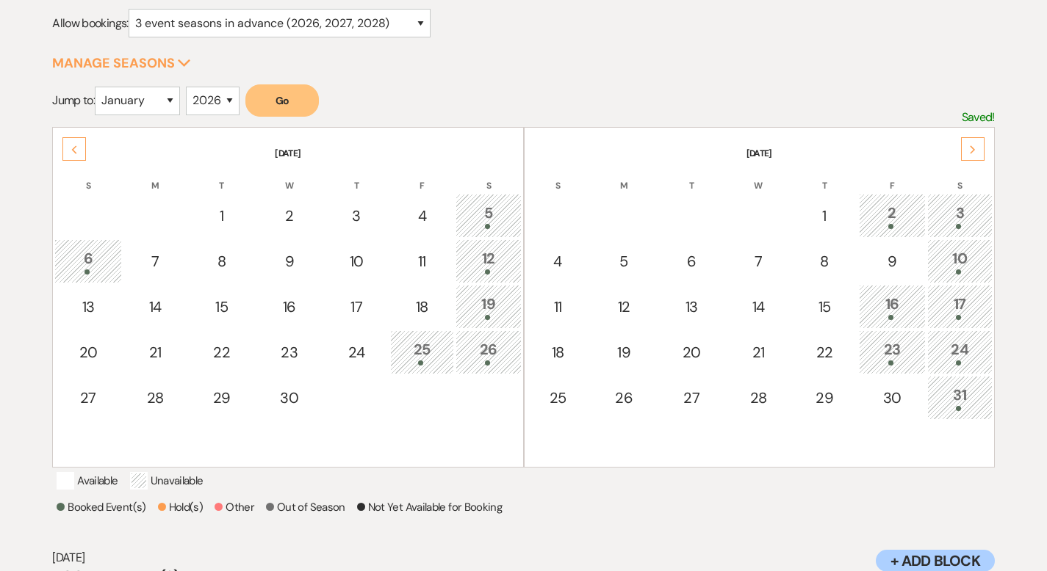
click at [963, 142] on div "Next" at bounding box center [973, 149] width 24 height 24
